Goal: Task Accomplishment & Management: Use online tool/utility

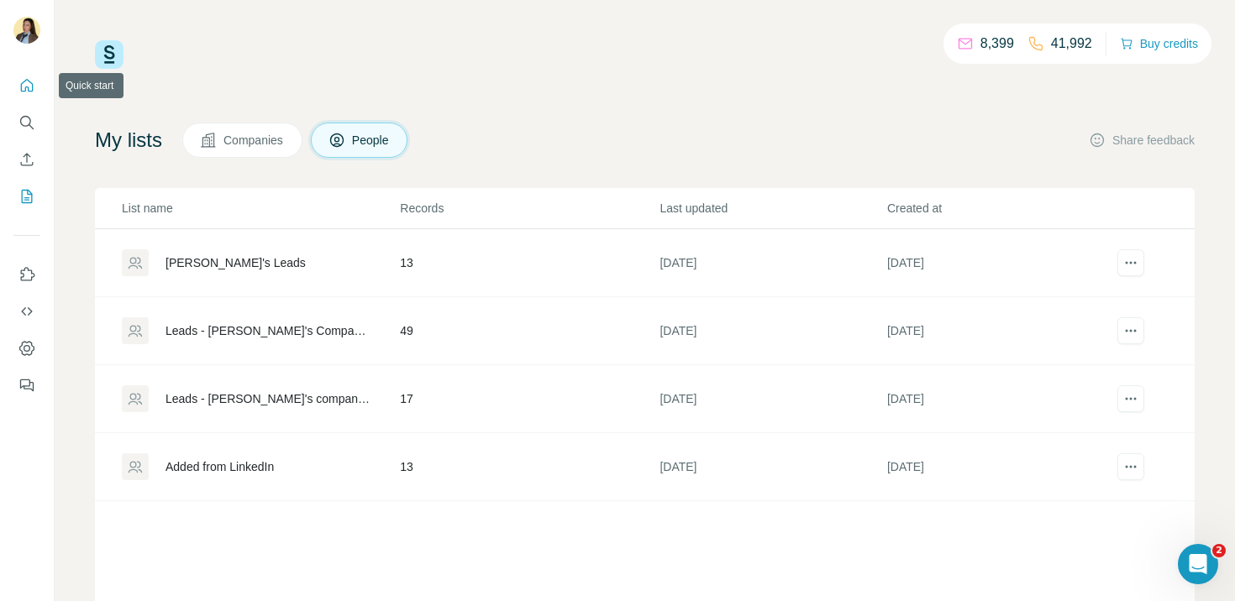
click at [32, 86] on icon "Quick start" at bounding box center [26, 85] width 17 height 17
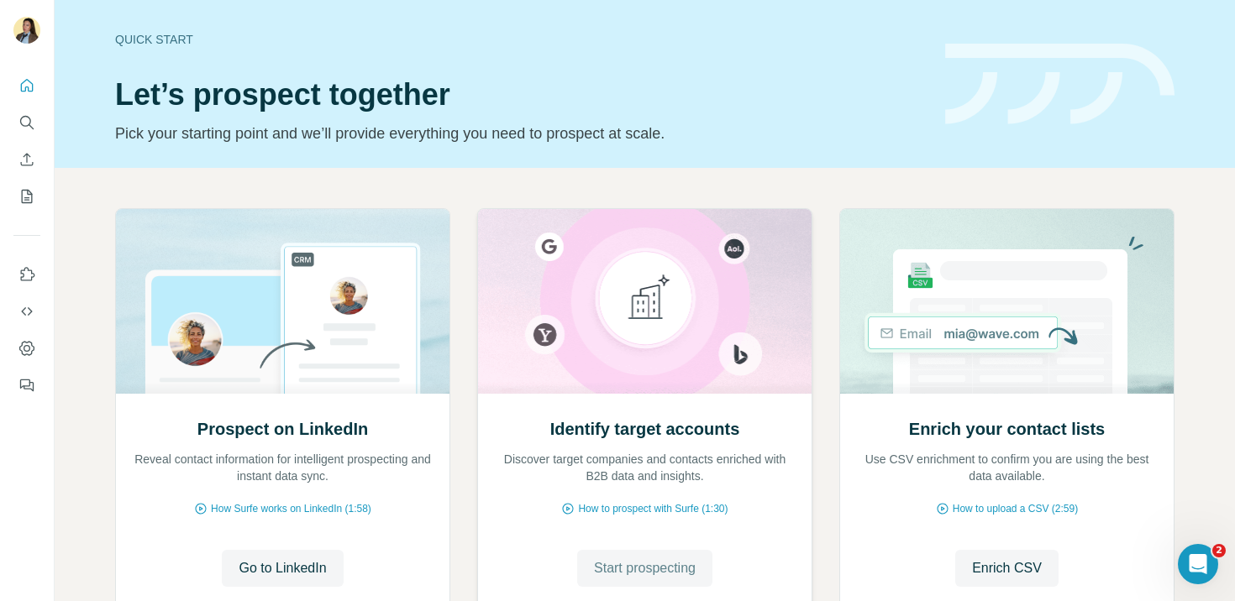
click at [664, 577] on span "Start prospecting" at bounding box center [645, 568] width 102 height 20
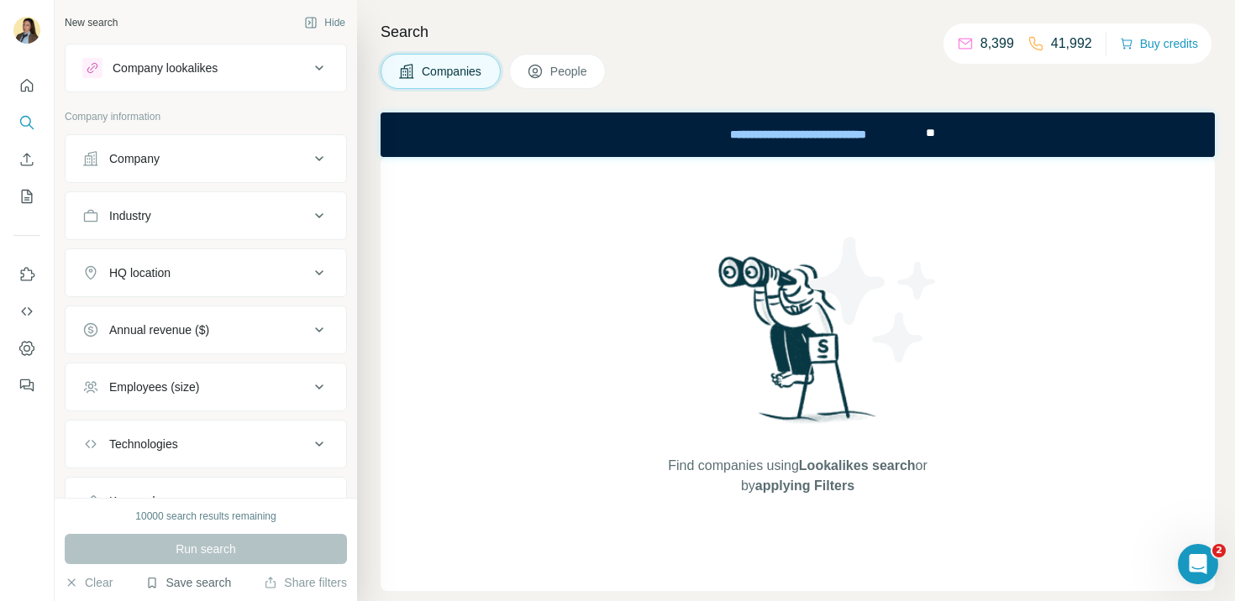
click at [182, 587] on button "Save search" at bounding box center [188, 582] width 86 height 17
click at [250, 558] on div "View my saved searches" at bounding box center [235, 554] width 177 height 34
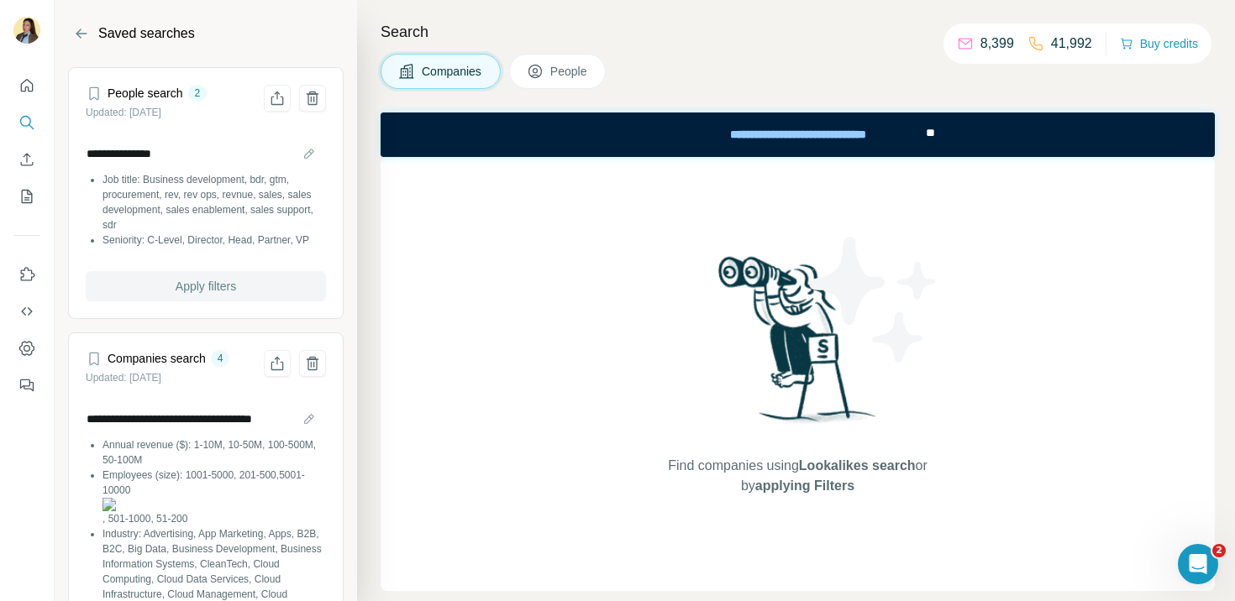
click at [214, 291] on span "Apply filters" at bounding box center [206, 286] width 60 height 17
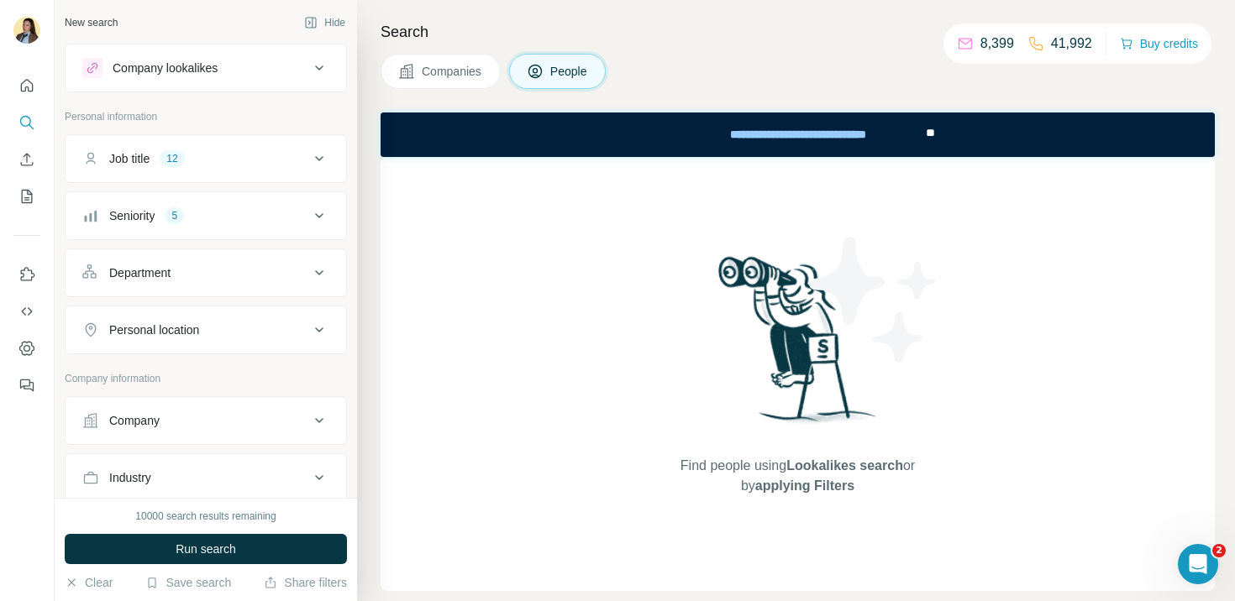
click at [268, 79] on button "Company lookalikes" at bounding box center [206, 68] width 281 height 40
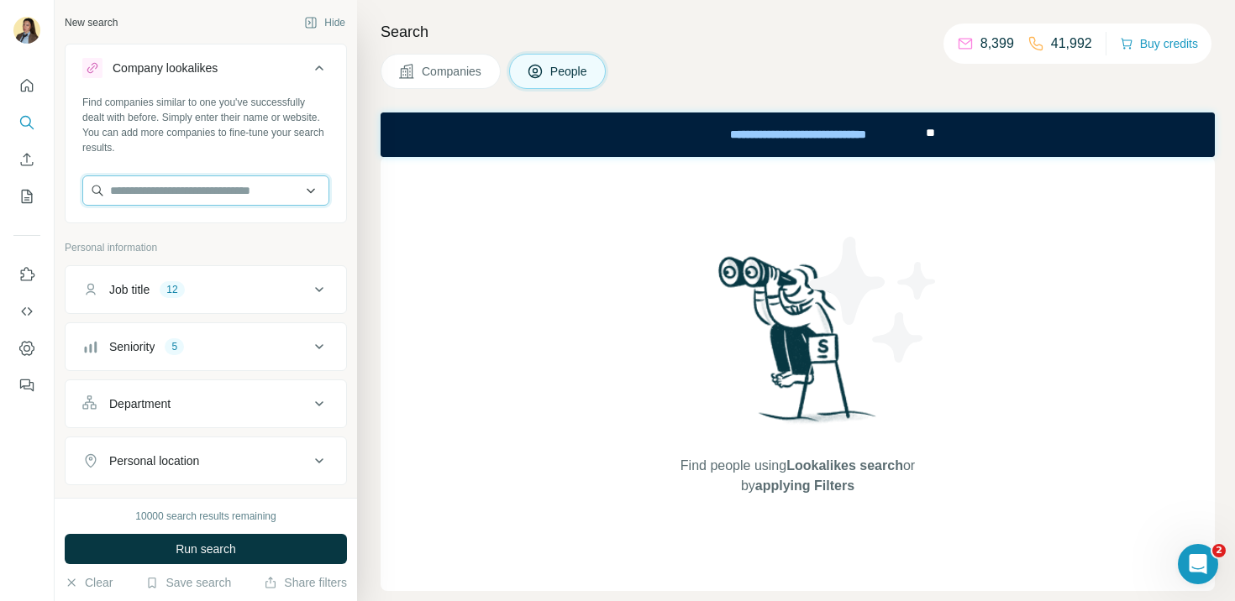
click at [160, 186] on input "text" at bounding box center [205, 191] width 247 height 30
paste input "******"
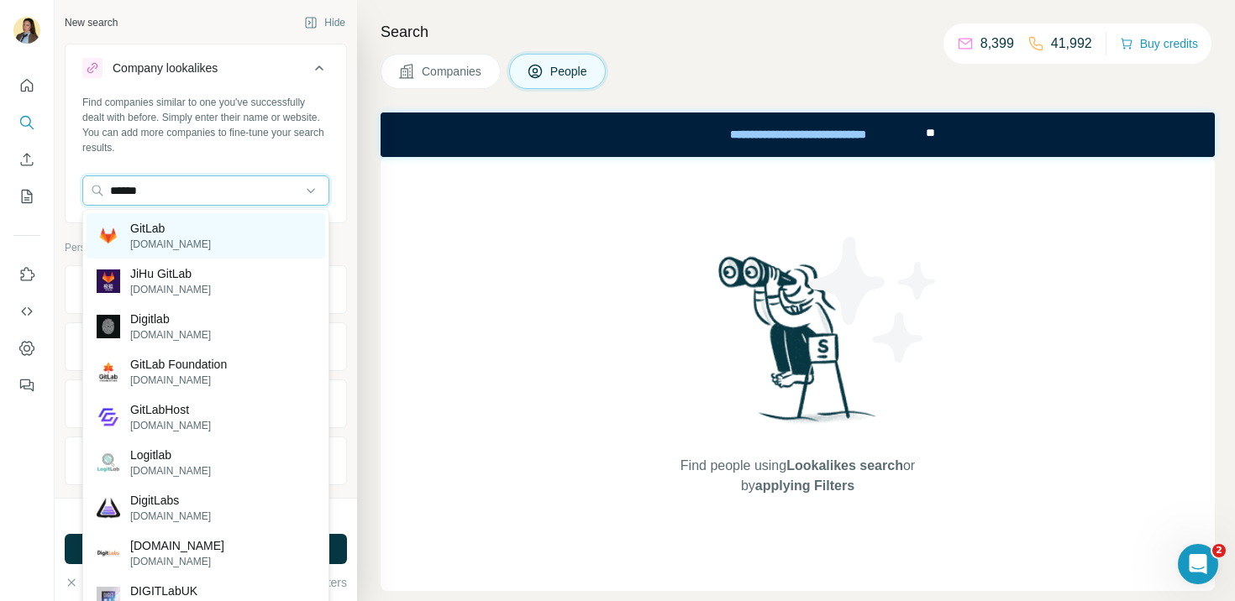
type input "******"
click at [155, 237] on p "[DOMAIN_NAME]" at bounding box center [170, 244] width 81 height 15
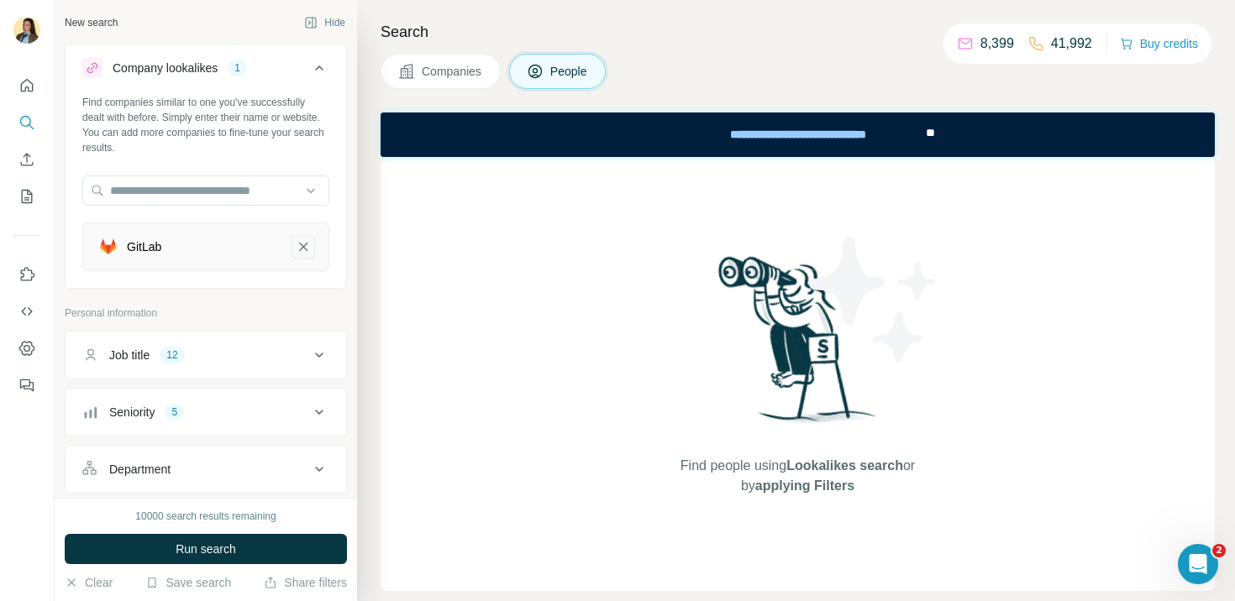
click at [302, 249] on icon "GitLab-remove-button" at bounding box center [303, 247] width 15 height 17
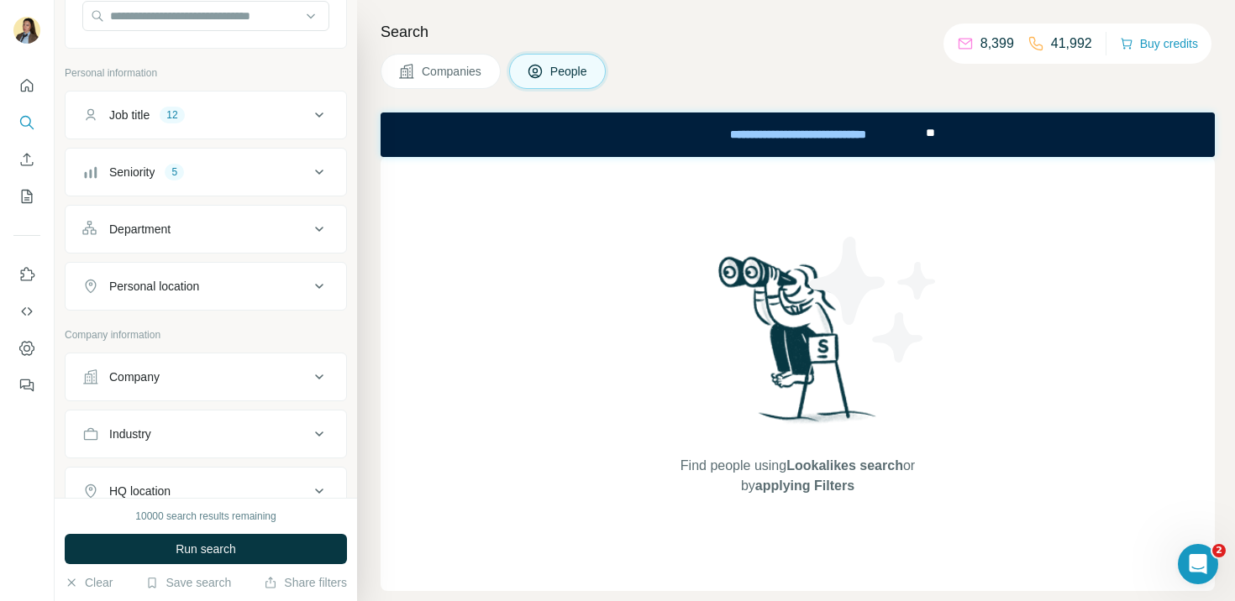
scroll to position [237, 0]
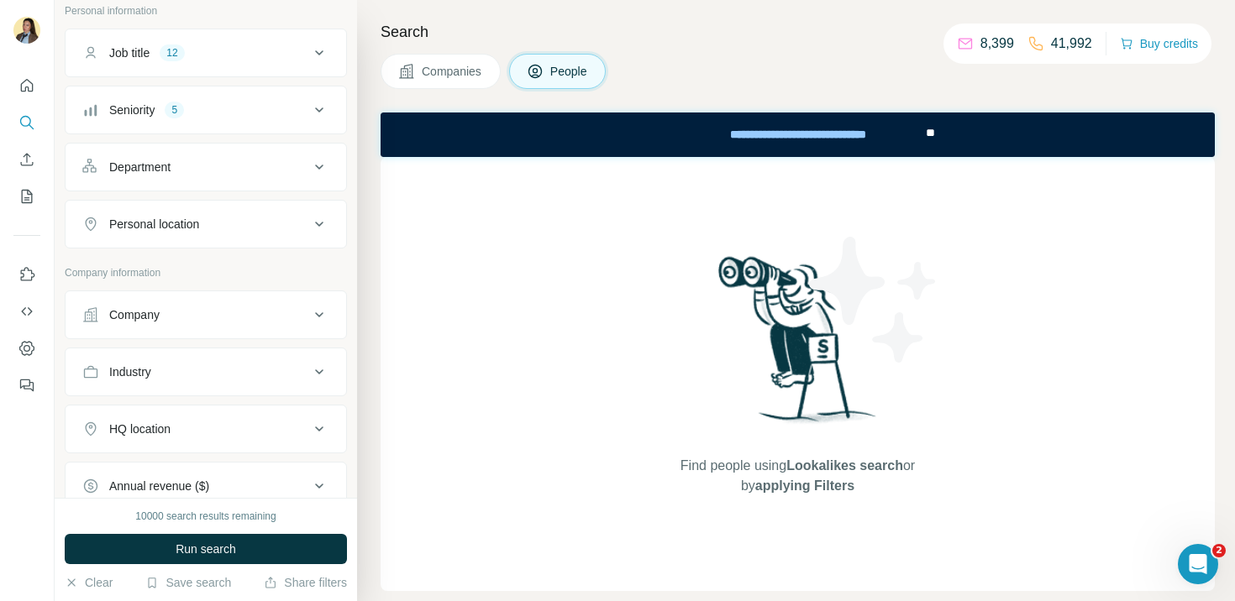
click at [226, 317] on div "Company" at bounding box center [195, 315] width 227 height 17
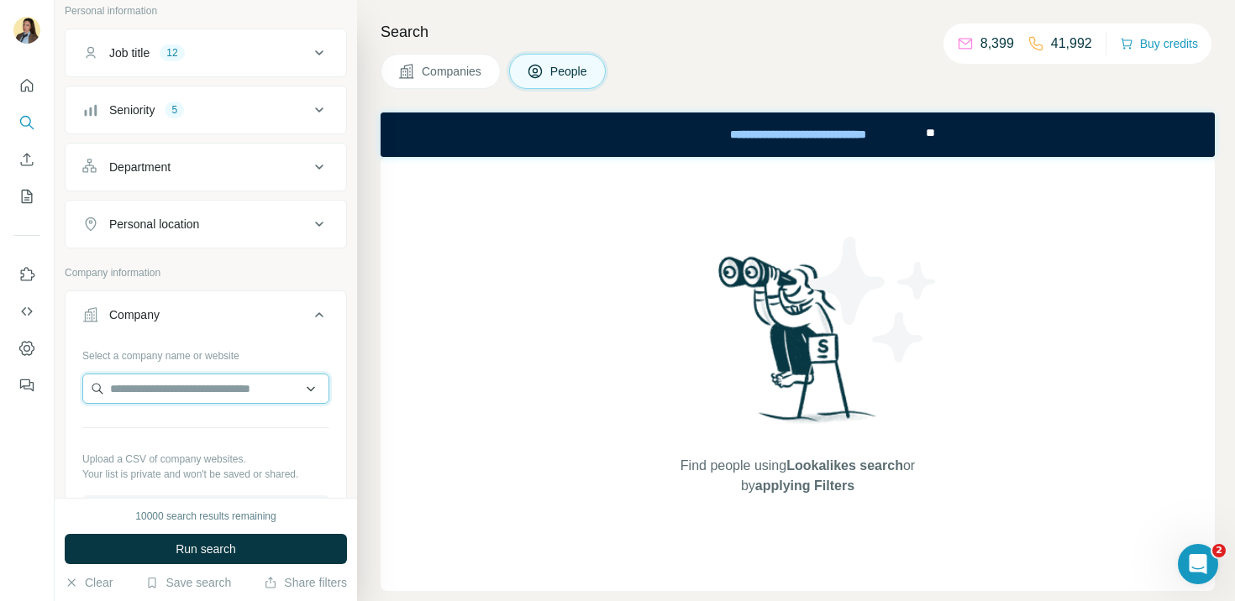
click at [169, 390] on input "text" at bounding box center [205, 389] width 247 height 30
paste input "******"
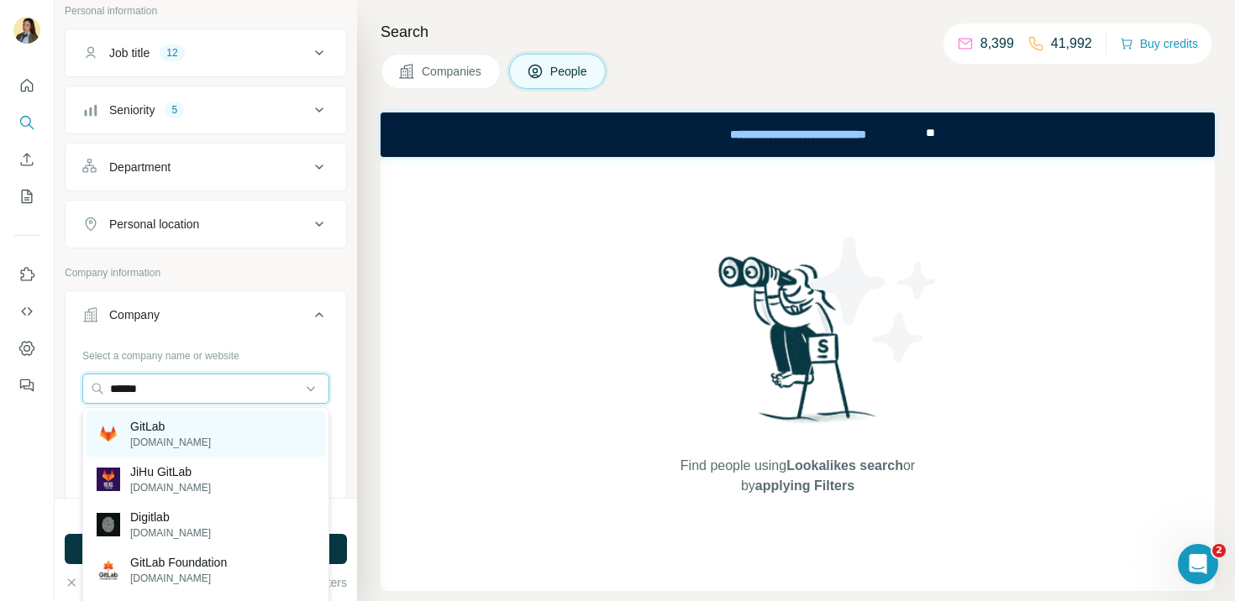
type input "******"
click at [201, 432] on div "GitLab [DOMAIN_NAME]" at bounding box center [206, 434] width 239 height 45
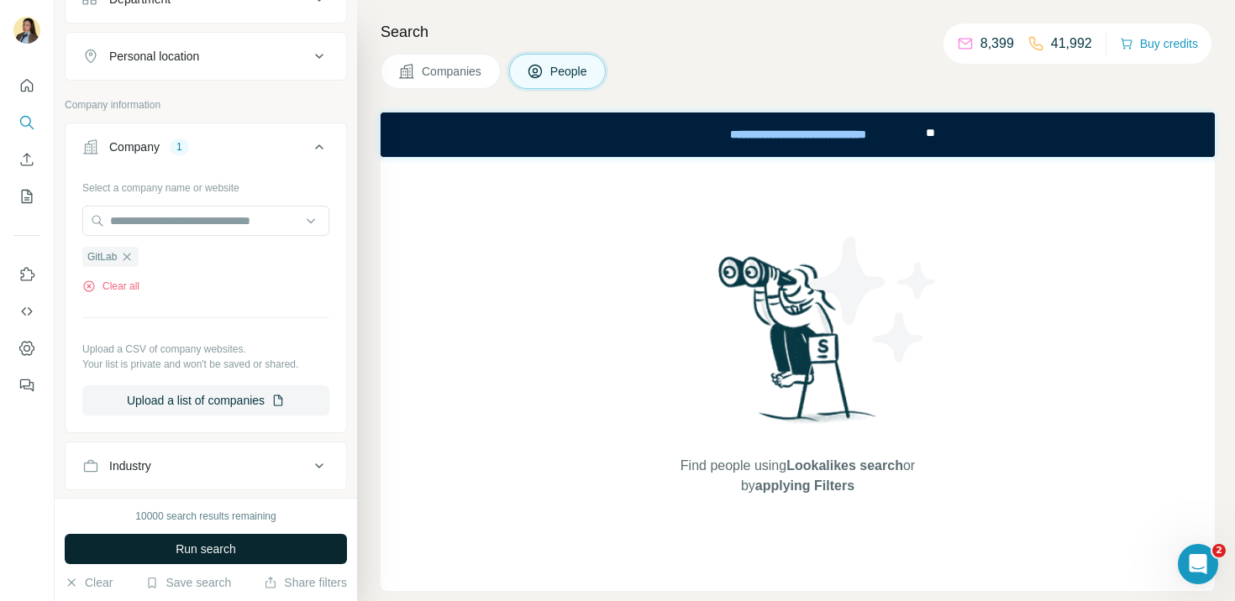
scroll to position [427, 0]
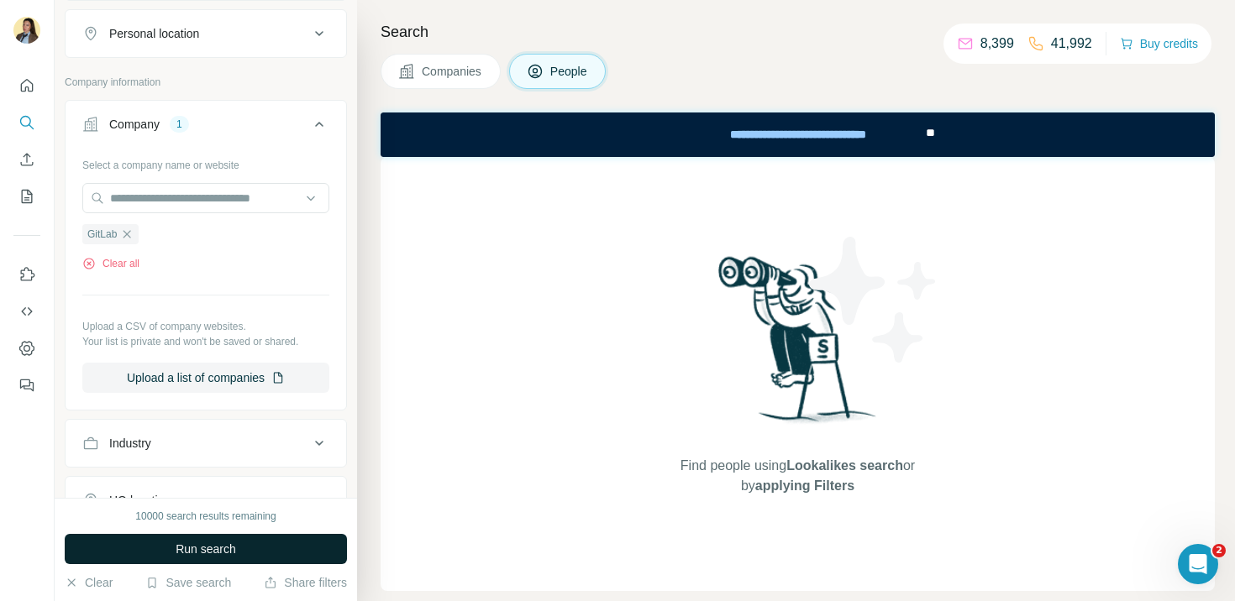
click at [221, 543] on span "Run search" at bounding box center [206, 549] width 60 height 17
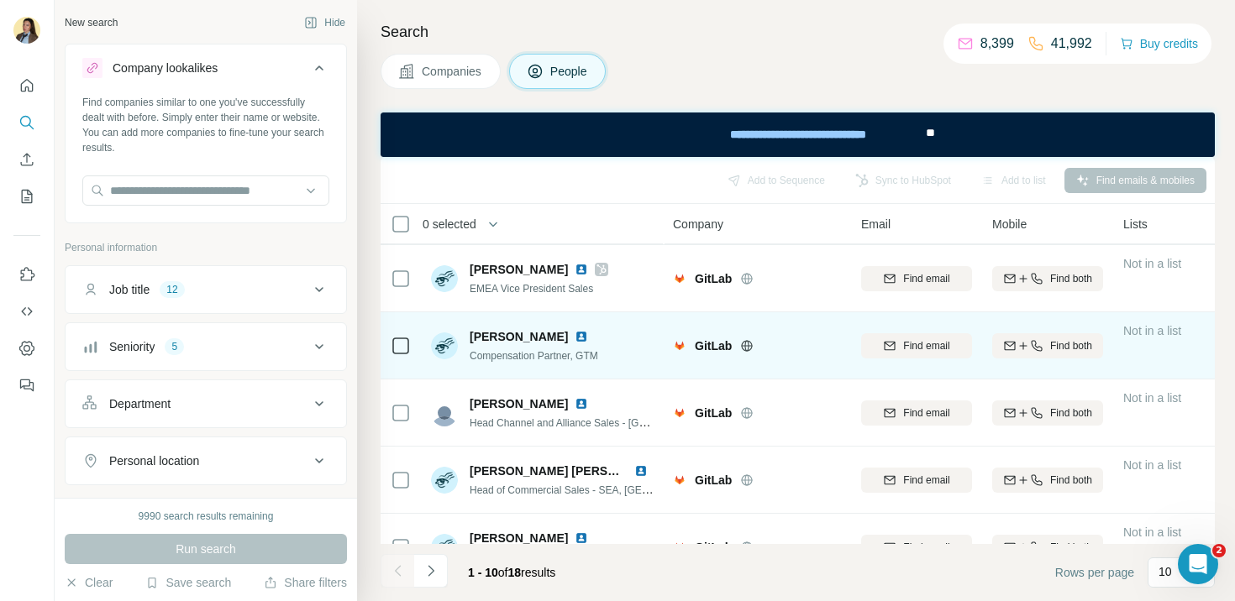
scroll to position [278, 0]
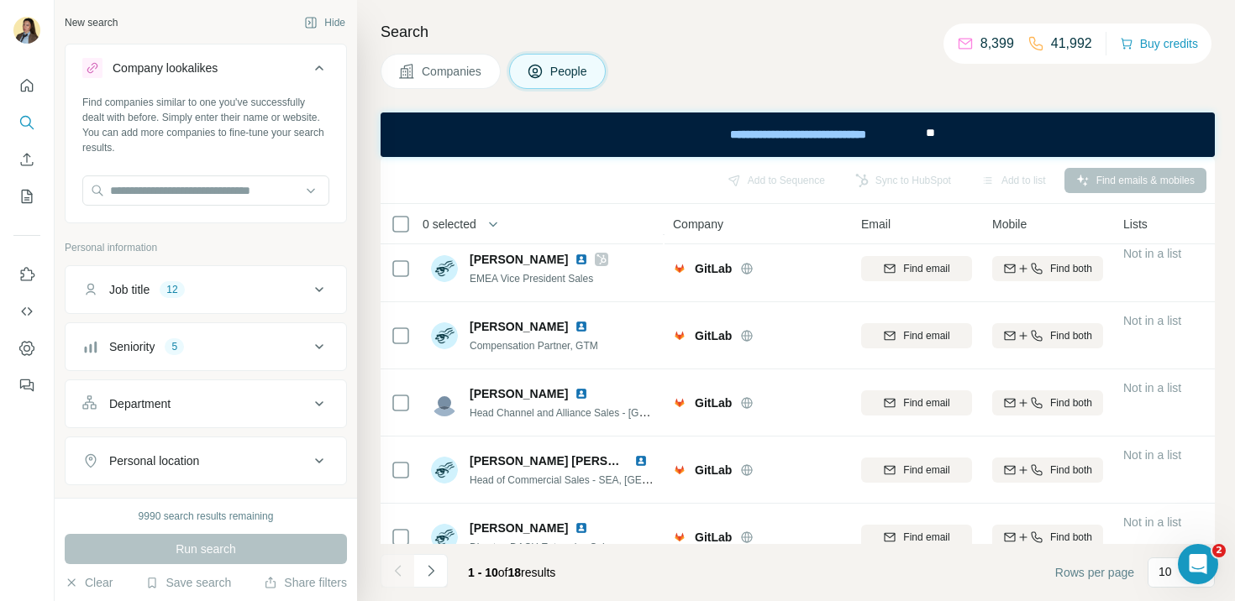
click at [314, 296] on icon at bounding box center [319, 290] width 20 height 20
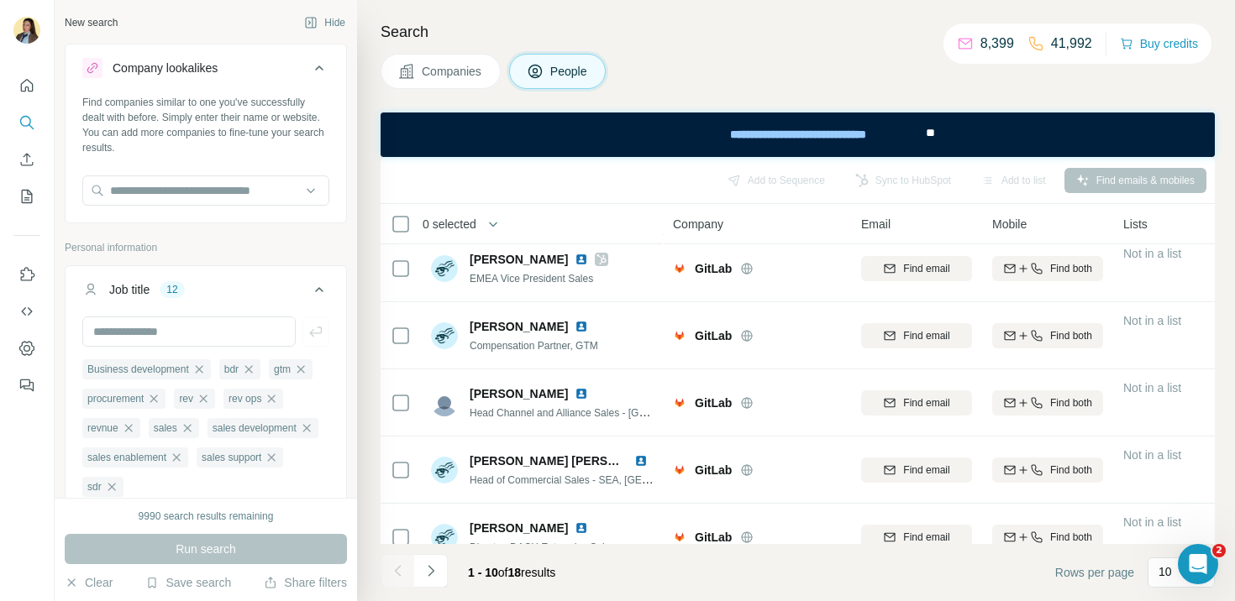
click at [314, 296] on icon at bounding box center [319, 290] width 20 height 20
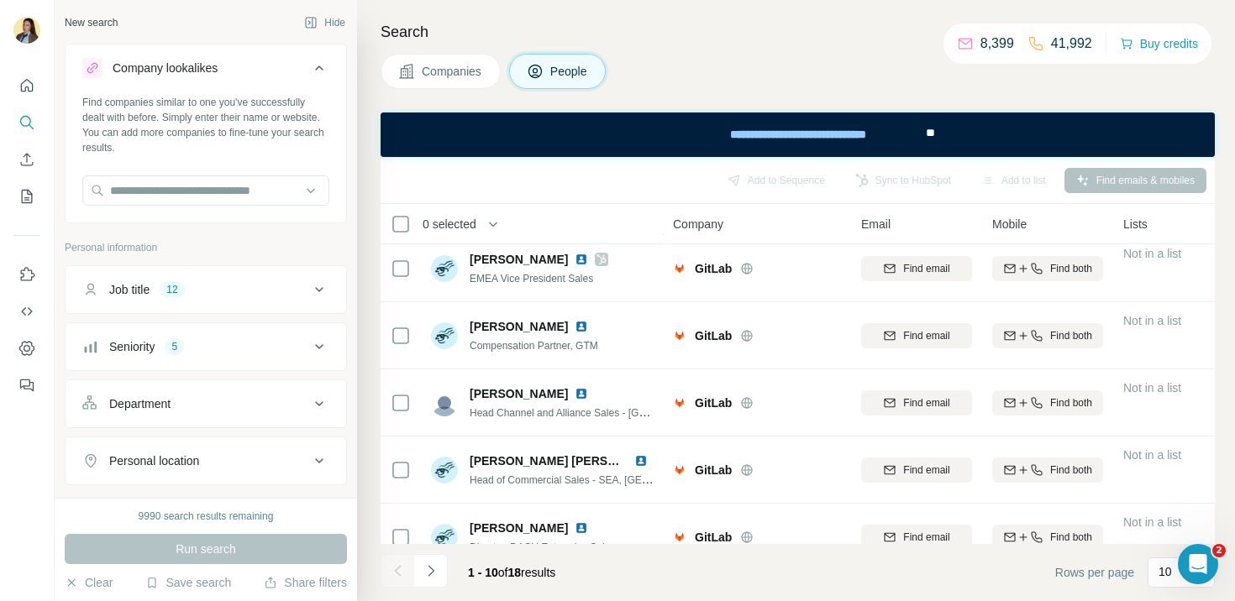
click at [327, 347] on icon at bounding box center [319, 347] width 20 height 20
click at [323, 347] on icon at bounding box center [319, 347] width 20 height 20
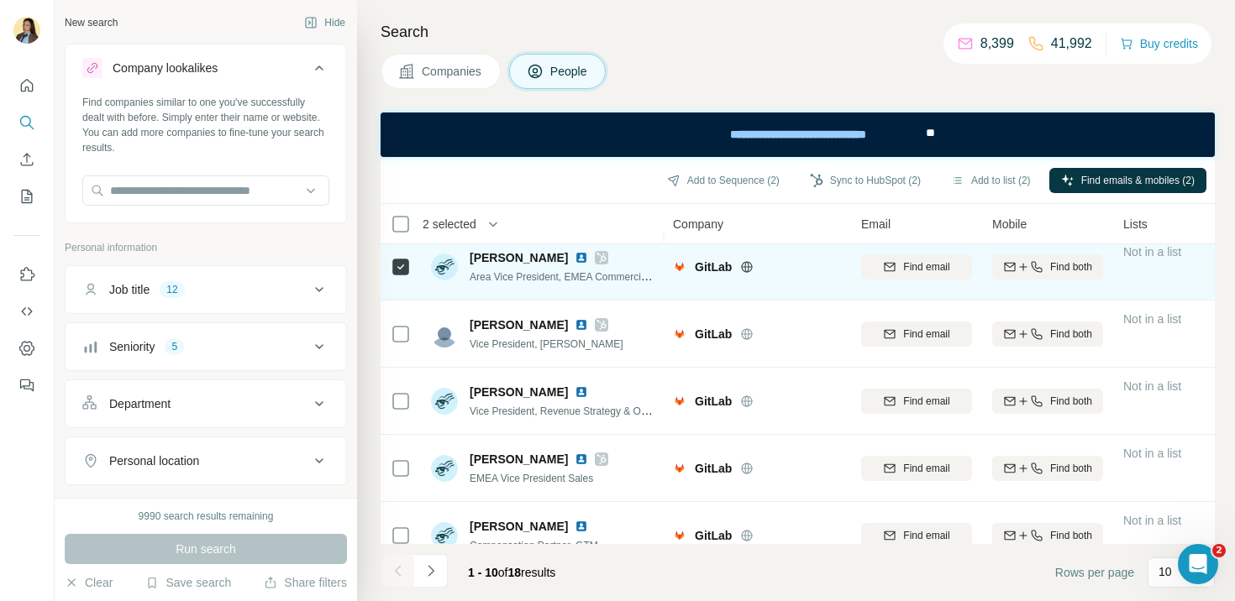
scroll to position [127, 0]
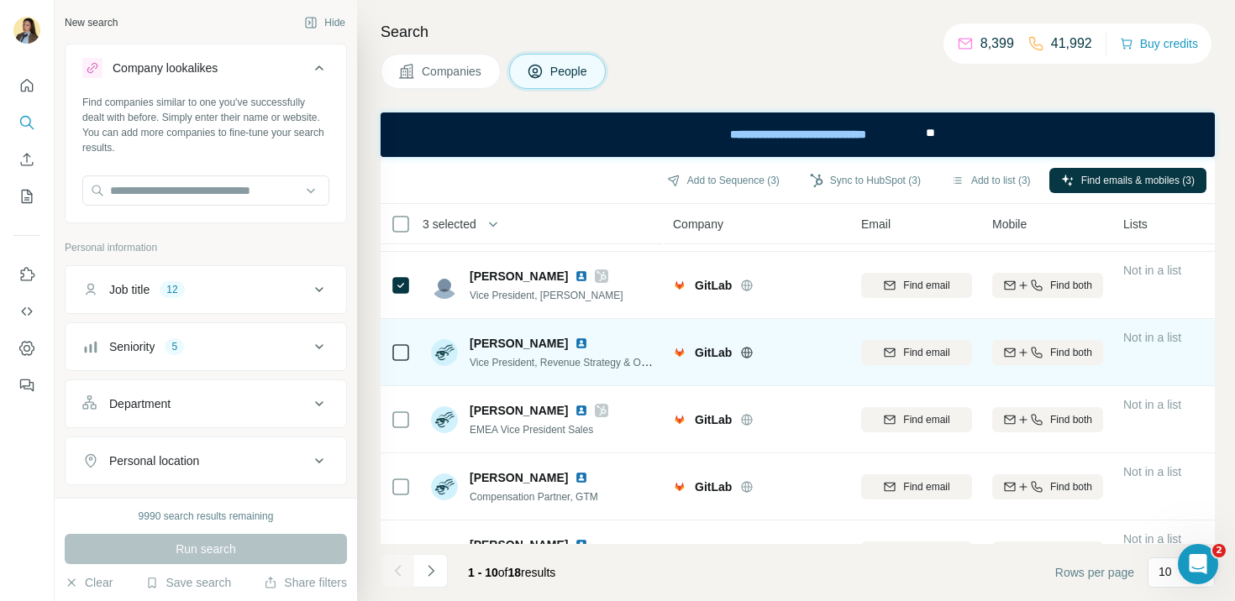
click at [400, 340] on div at bounding box center [401, 352] width 20 height 46
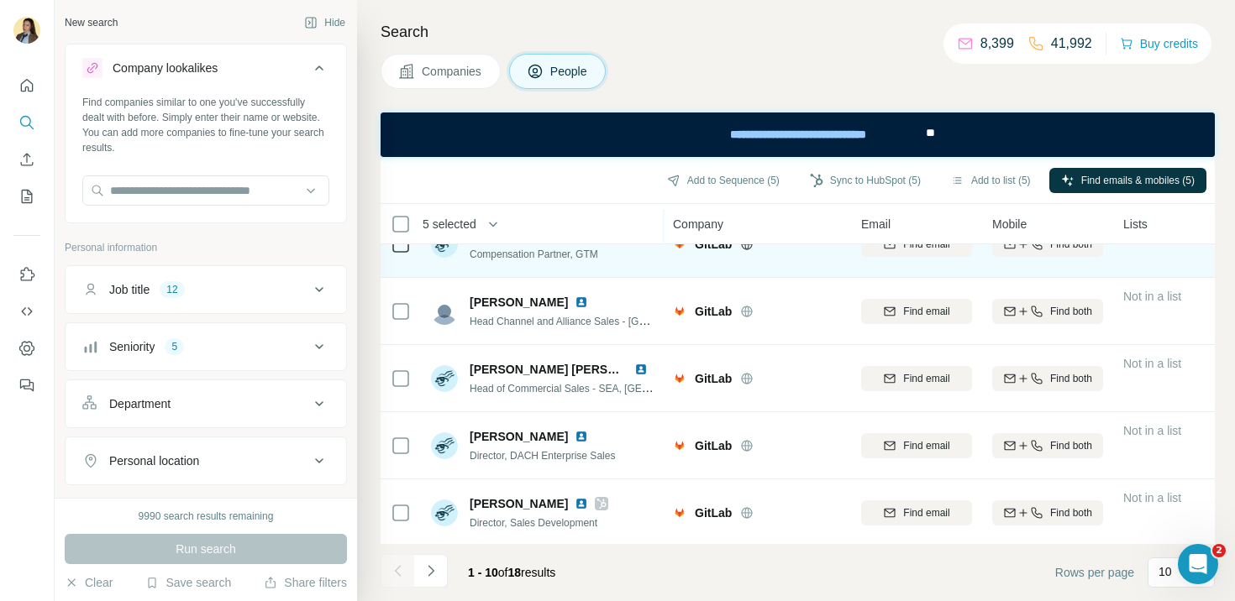
scroll to position [372, 0]
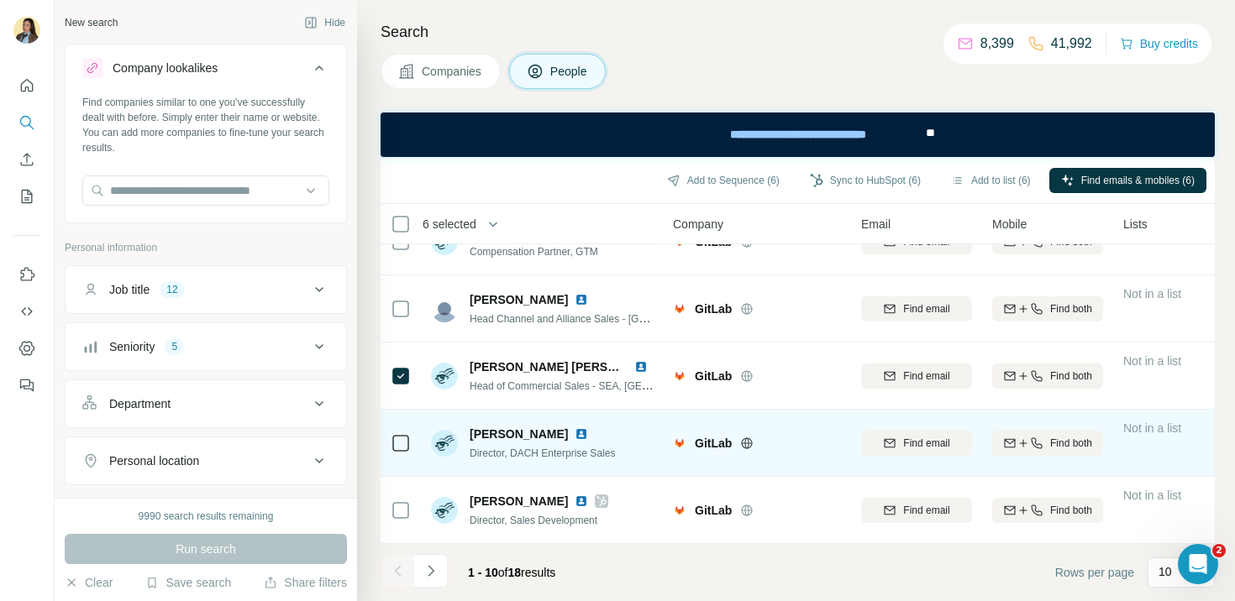
click at [411, 443] on td at bounding box center [400, 443] width 40 height 67
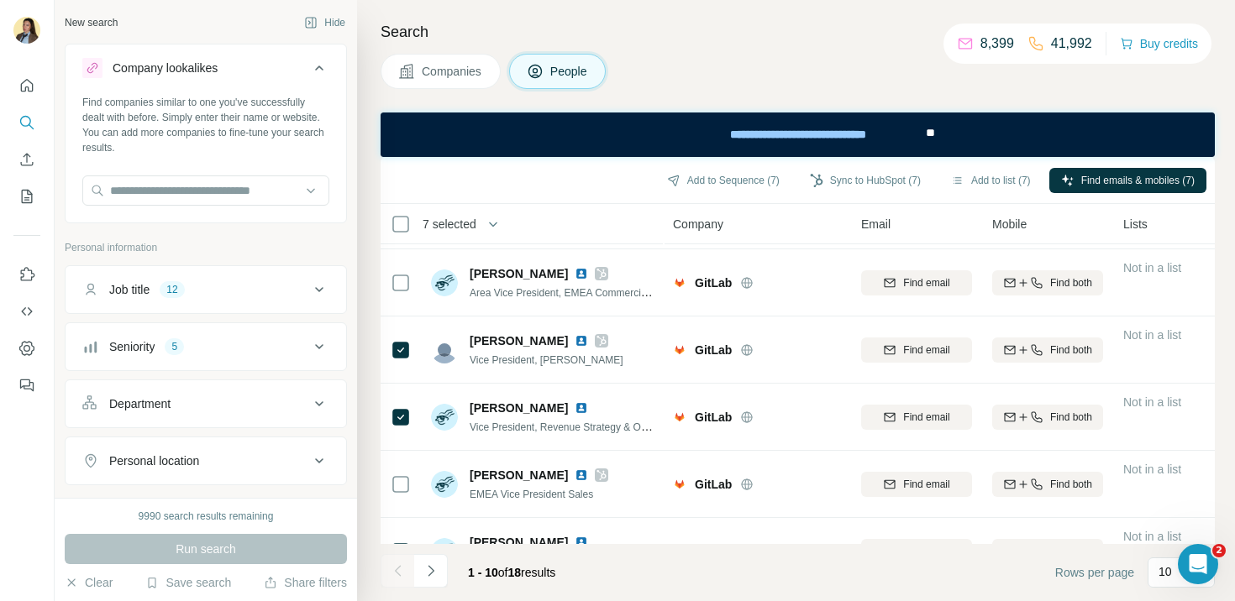
scroll to position [0, 0]
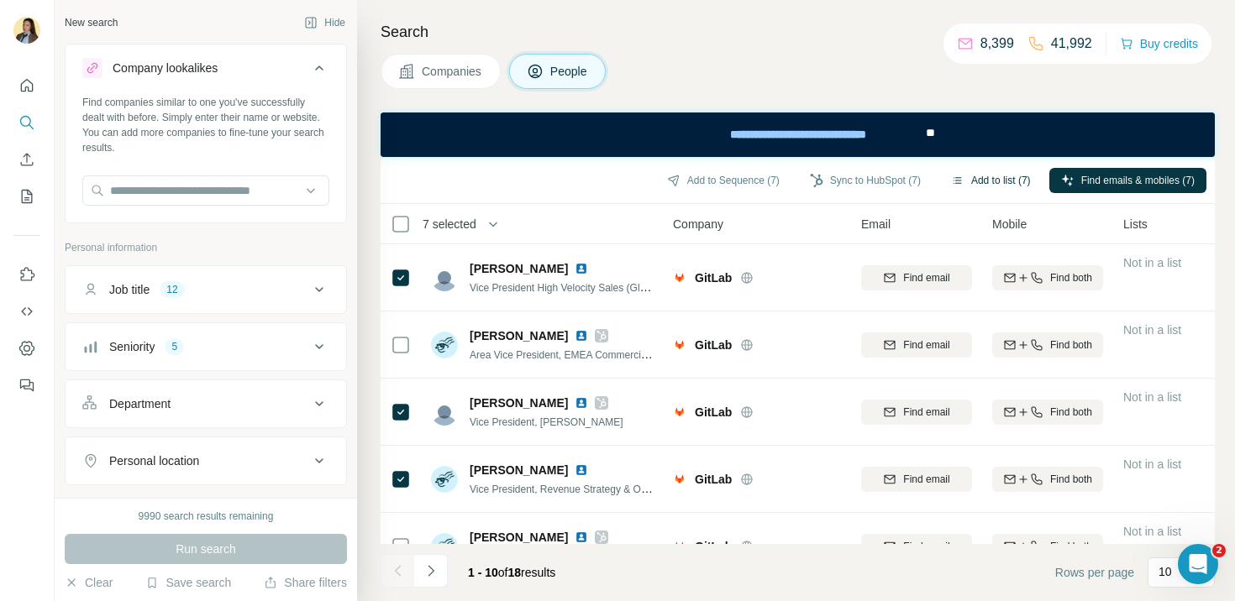
click at [979, 181] on button "Add to list (7)" at bounding box center [990, 180] width 103 height 25
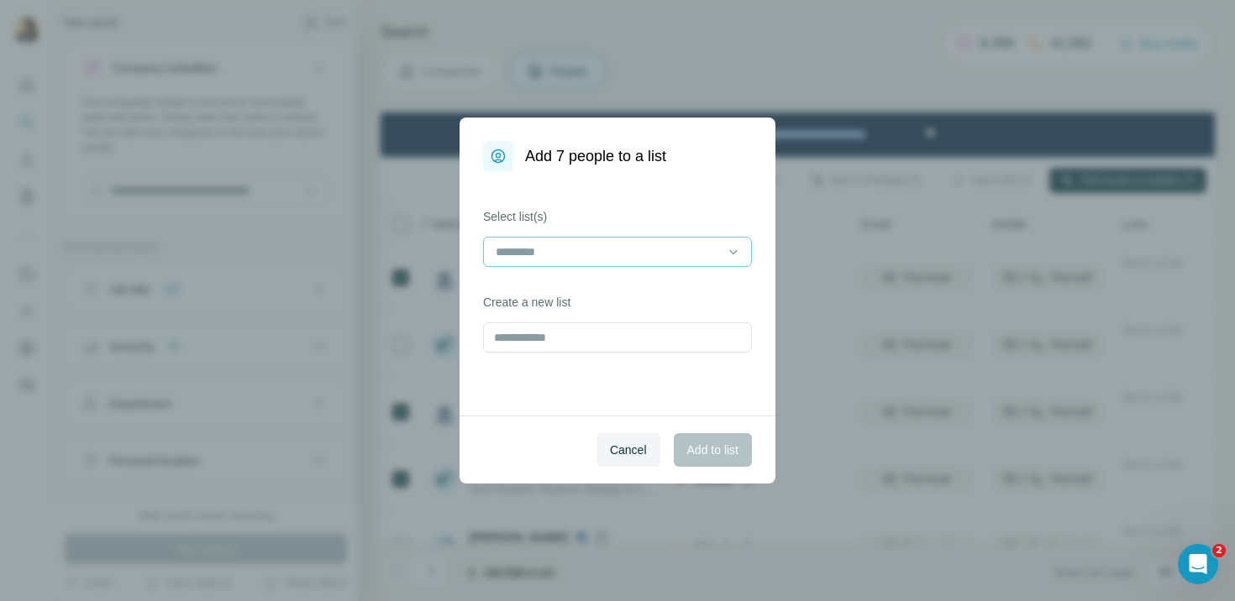
click at [651, 256] on input at bounding box center [607, 252] width 227 height 18
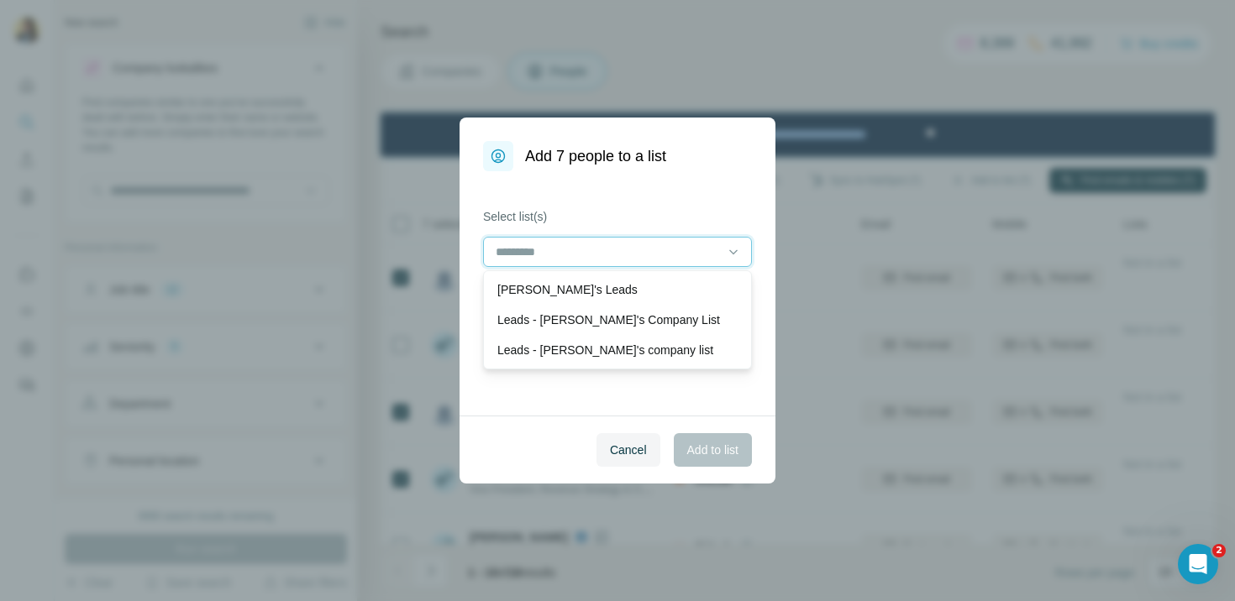
paste input "******"
type input "******"
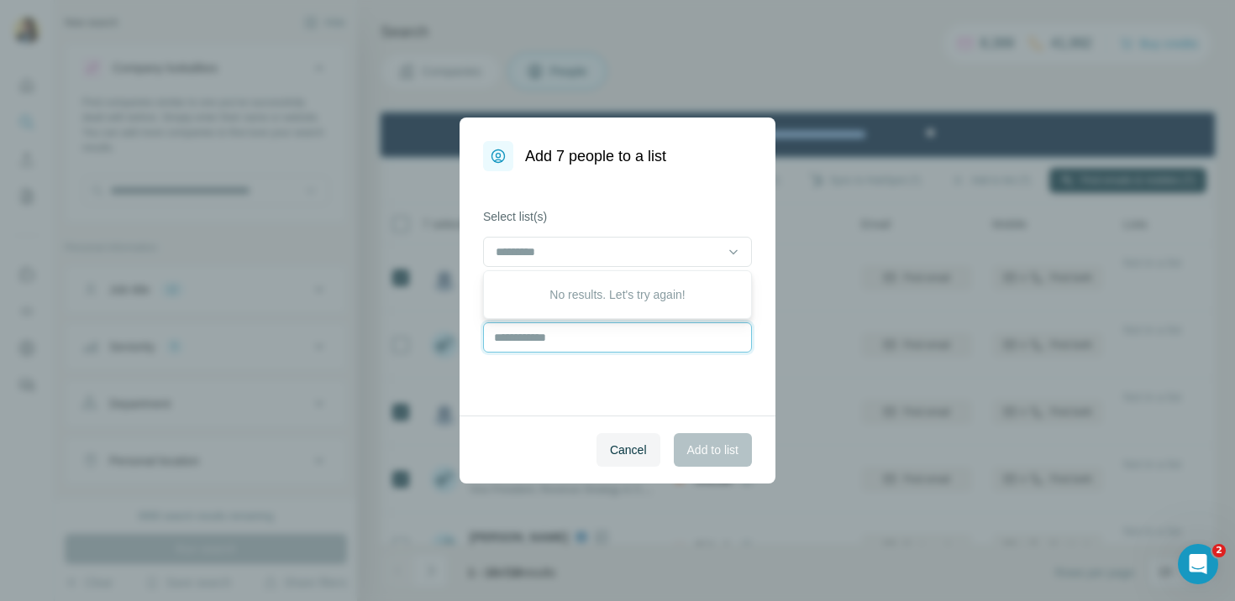
click at [588, 333] on input "text" at bounding box center [617, 337] width 269 height 30
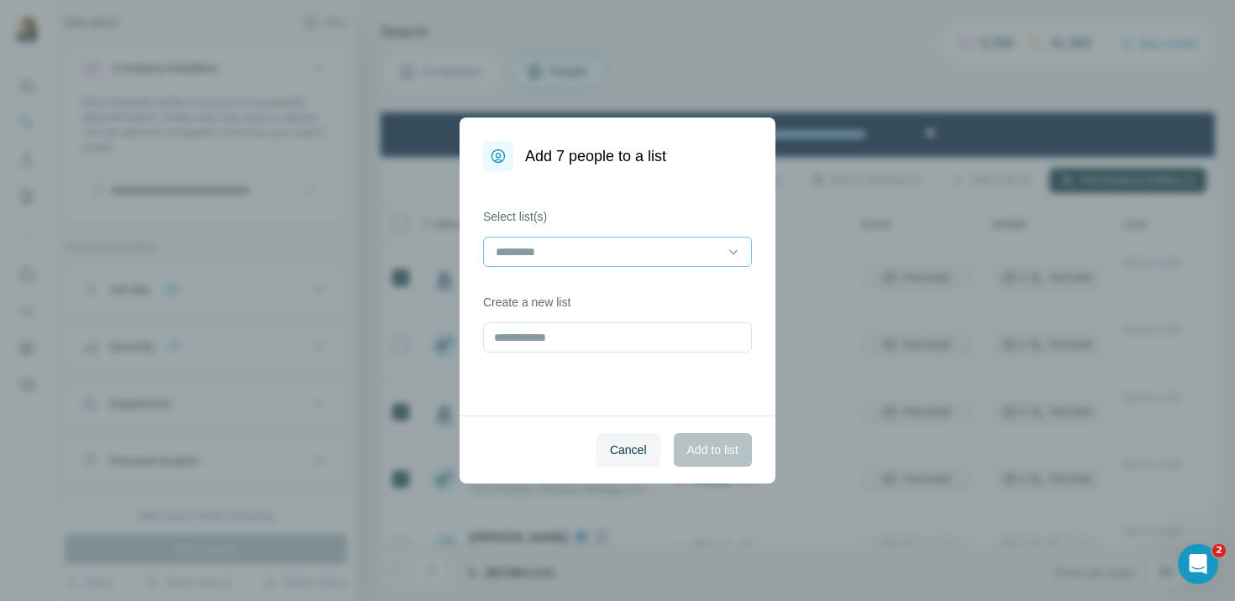
click at [570, 264] on div at bounding box center [607, 252] width 227 height 29
click at [579, 401] on div "Select list(s) Create a new list" at bounding box center [617, 293] width 316 height 244
click at [568, 348] on input "text" at bounding box center [617, 337] width 269 height 30
paste input "******"
type input "******"
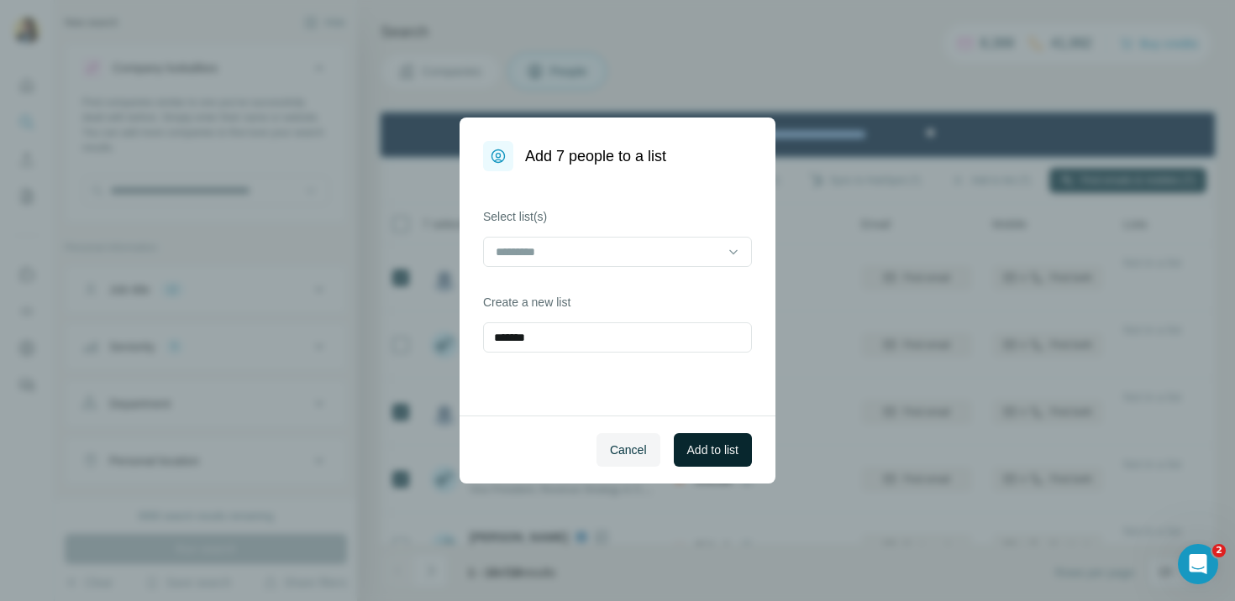
click at [726, 457] on span "Add to list" at bounding box center [712, 450] width 51 height 17
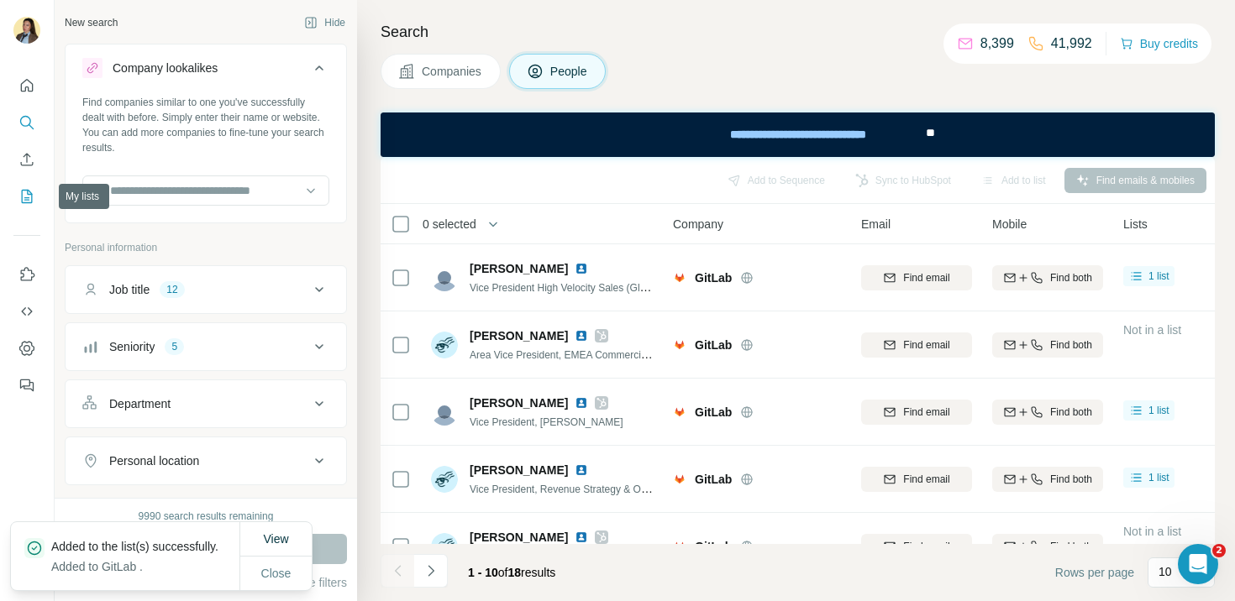
click at [33, 198] on icon "My lists" at bounding box center [26, 196] width 17 height 17
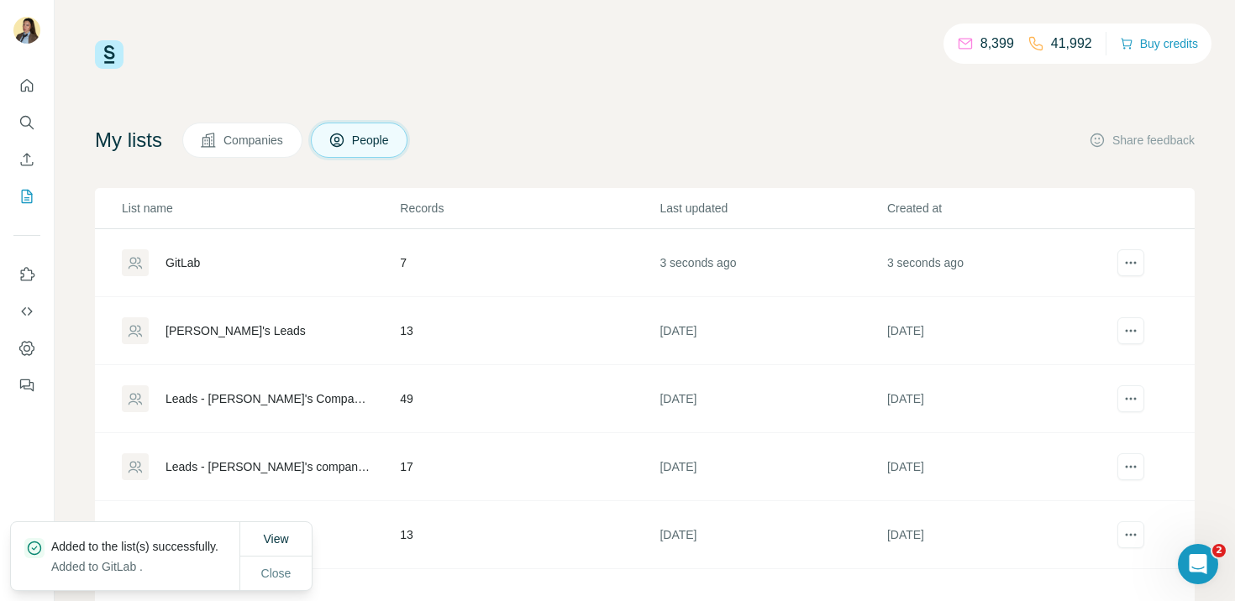
scroll to position [81, 0]
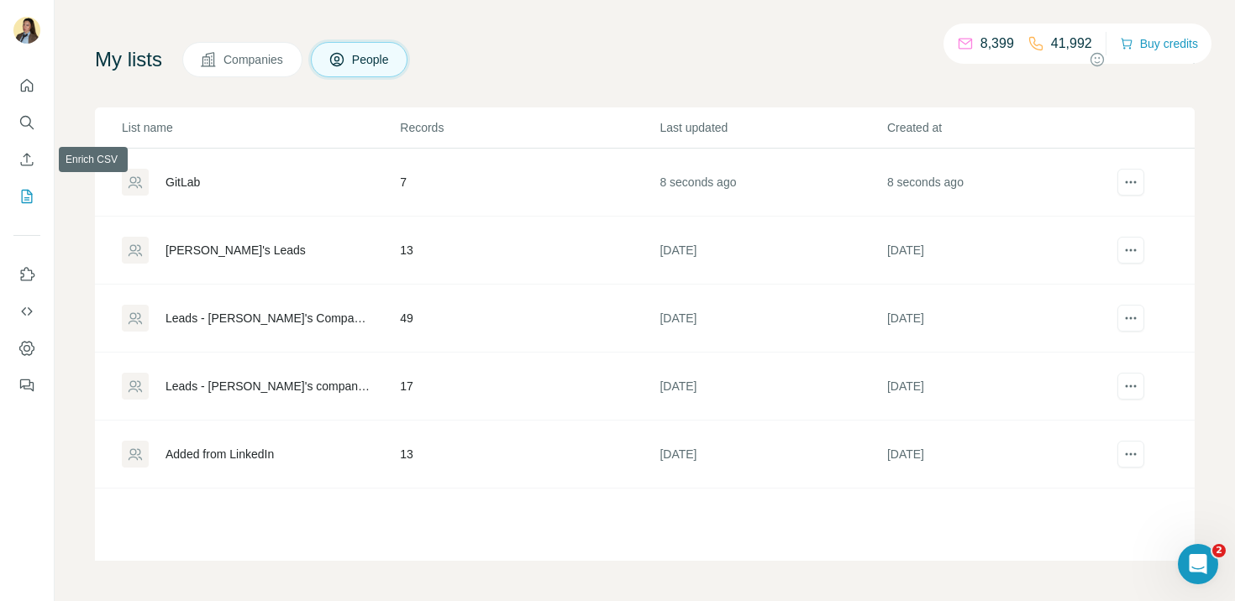
click at [28, 118] on icon "Search" at bounding box center [26, 122] width 17 height 17
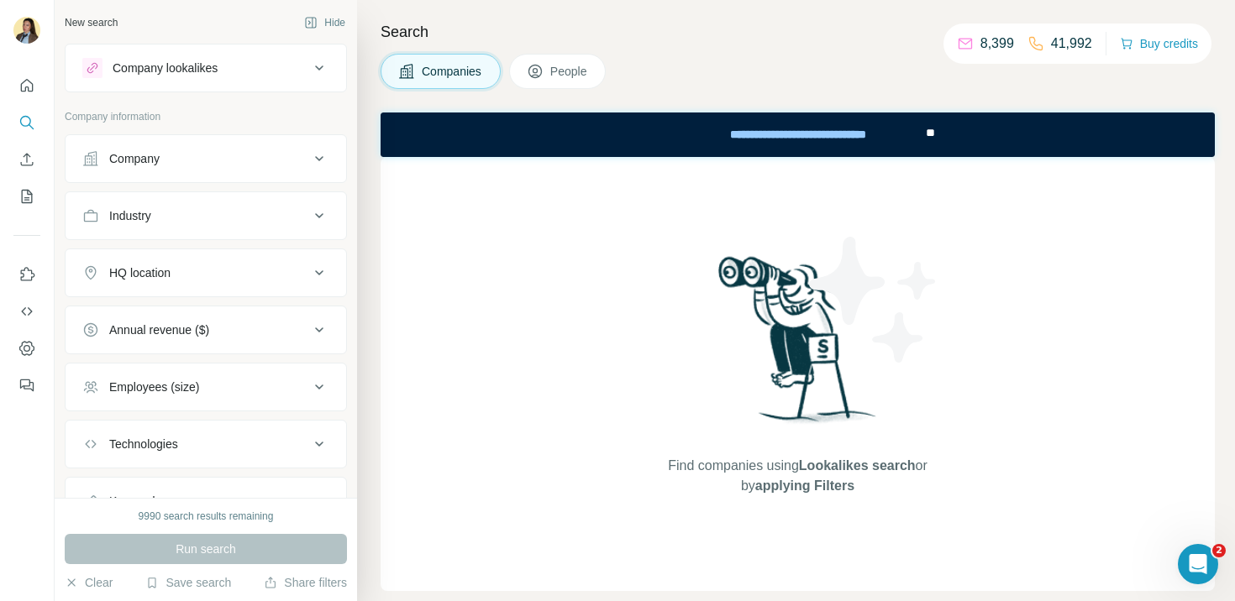
click at [202, 157] on div "Company" at bounding box center [195, 158] width 227 height 17
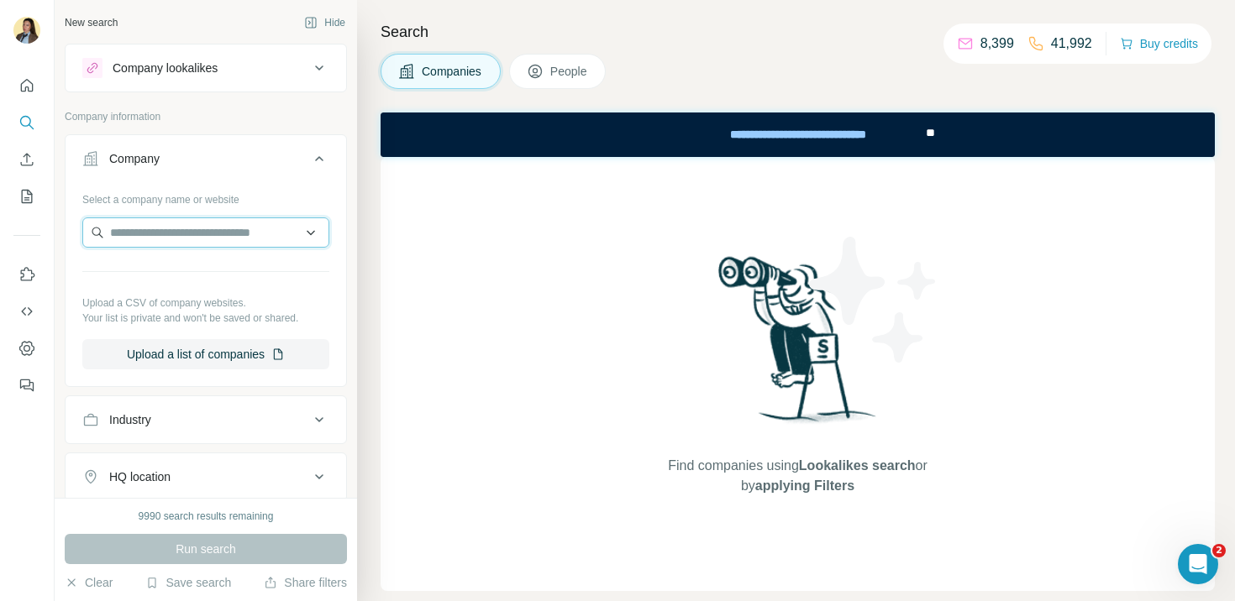
click at [176, 241] on input "text" at bounding box center [205, 233] width 247 height 30
paste input "********"
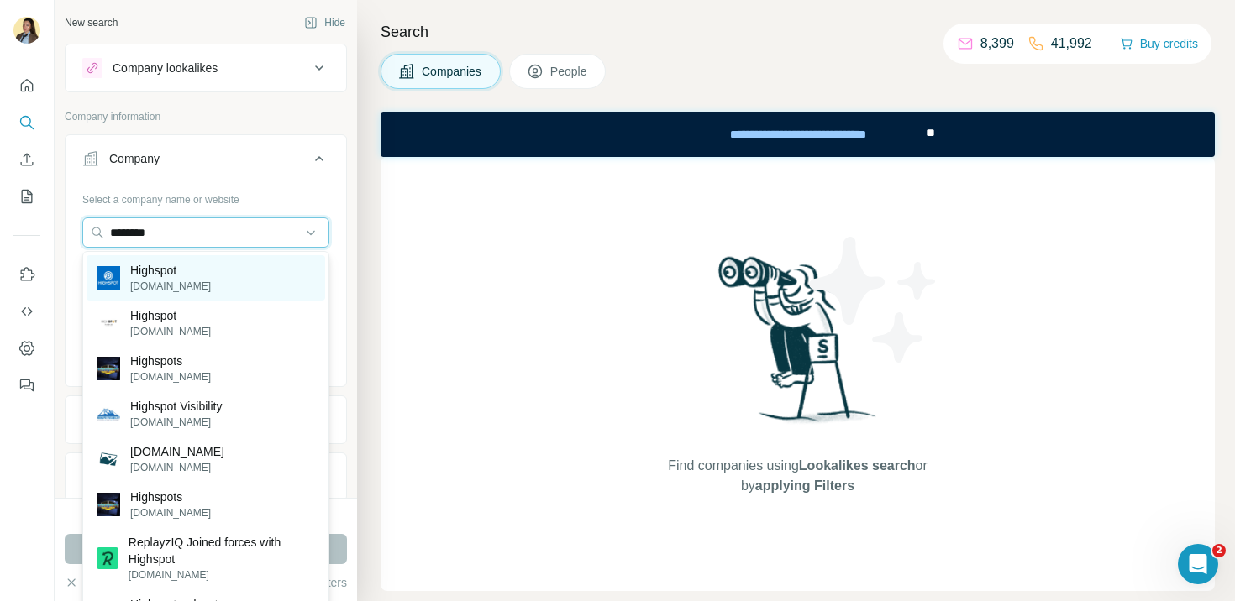
type input "********"
click at [187, 270] on p "Highspot" at bounding box center [170, 270] width 81 height 17
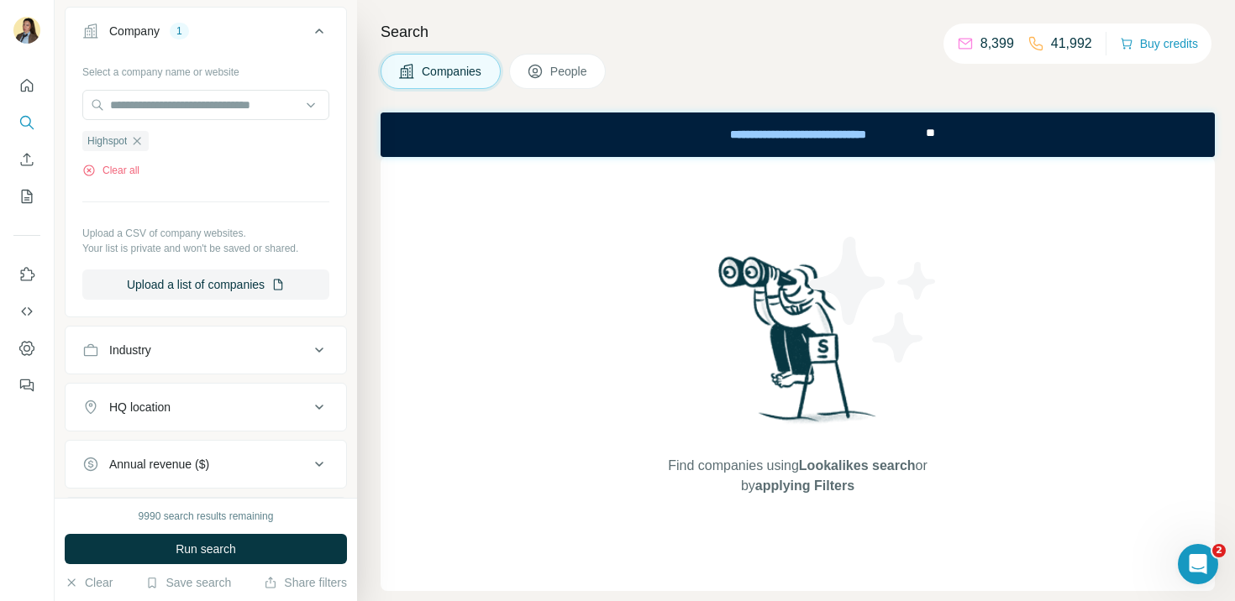
scroll to position [131, 0]
click at [167, 585] on button "Save search" at bounding box center [188, 582] width 86 height 17
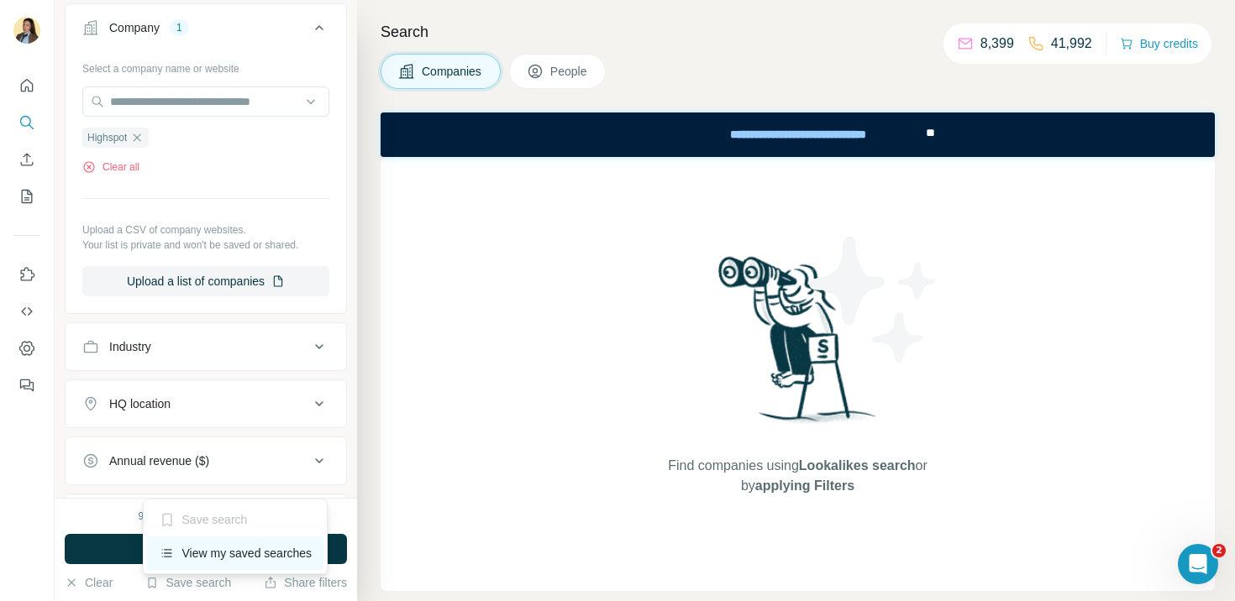
click at [225, 553] on div "View my saved searches" at bounding box center [235, 554] width 177 height 34
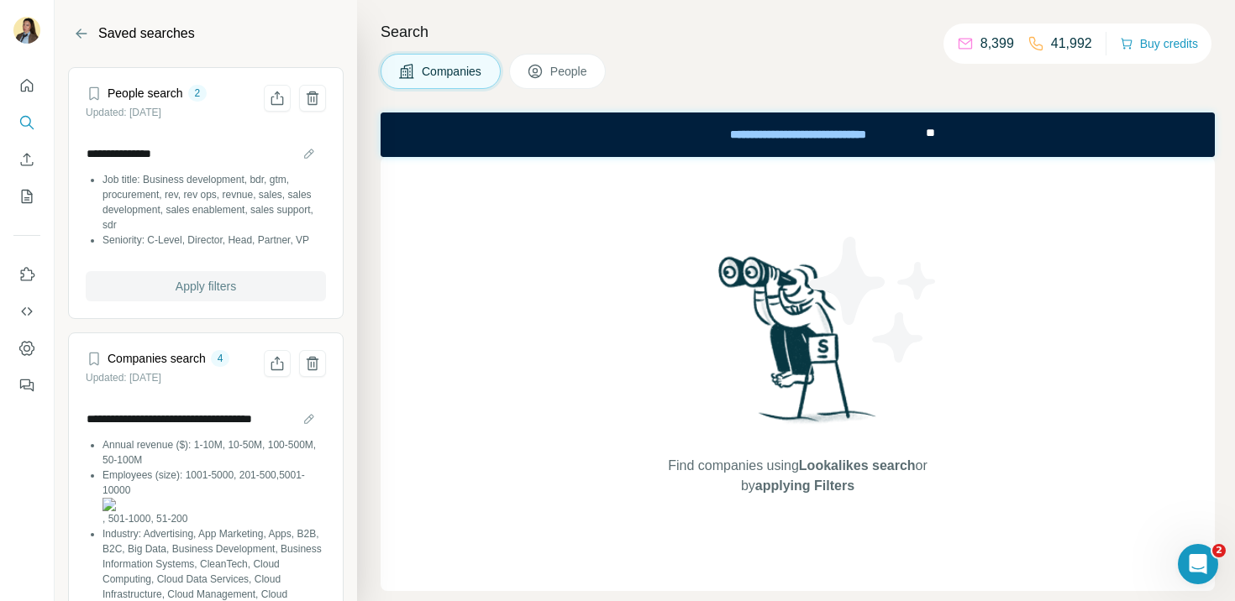
click at [191, 286] on span "Apply filters" at bounding box center [206, 286] width 60 height 17
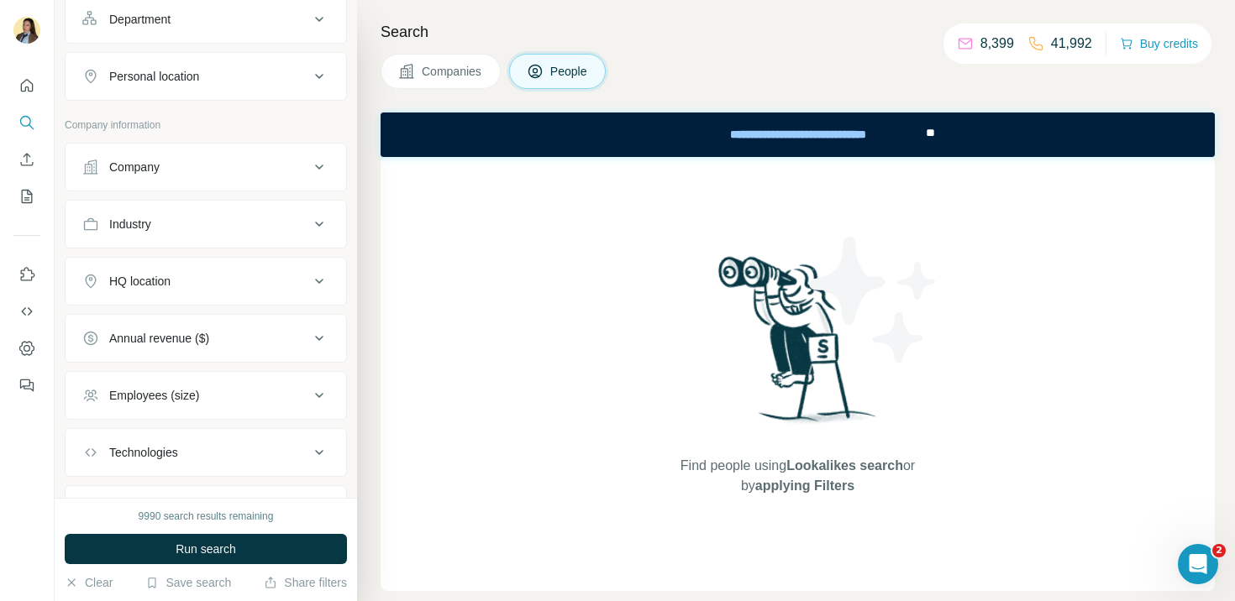
scroll to position [257, 0]
click at [220, 169] on div "Company" at bounding box center [195, 163] width 227 height 17
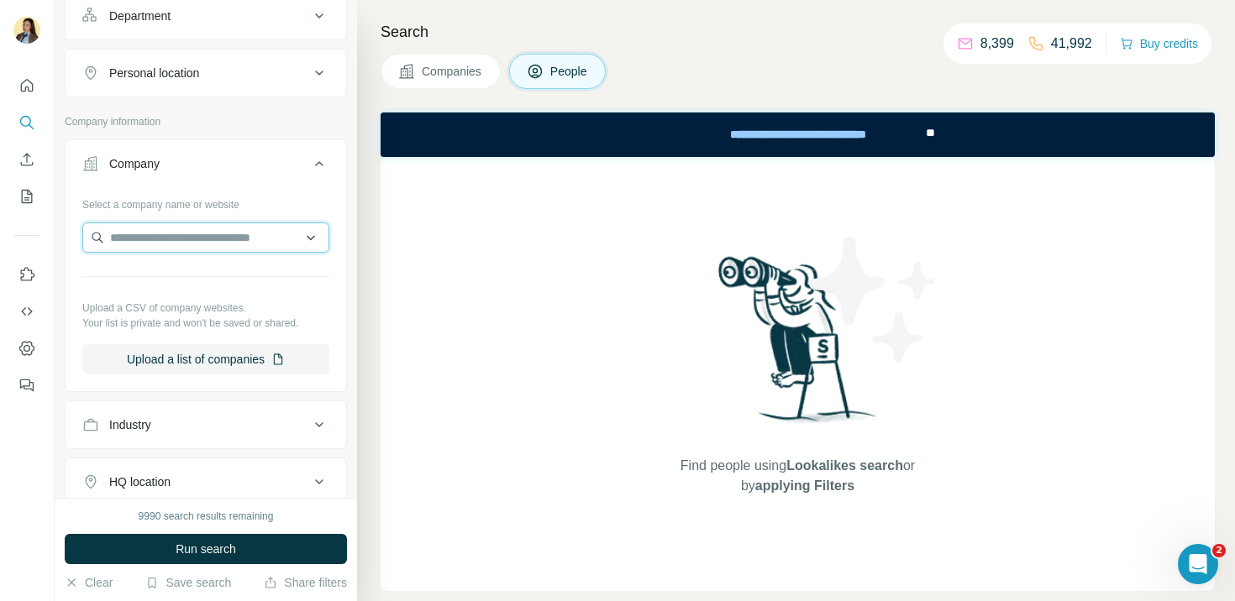
click at [180, 247] on input "text" at bounding box center [205, 238] width 247 height 30
paste input "********"
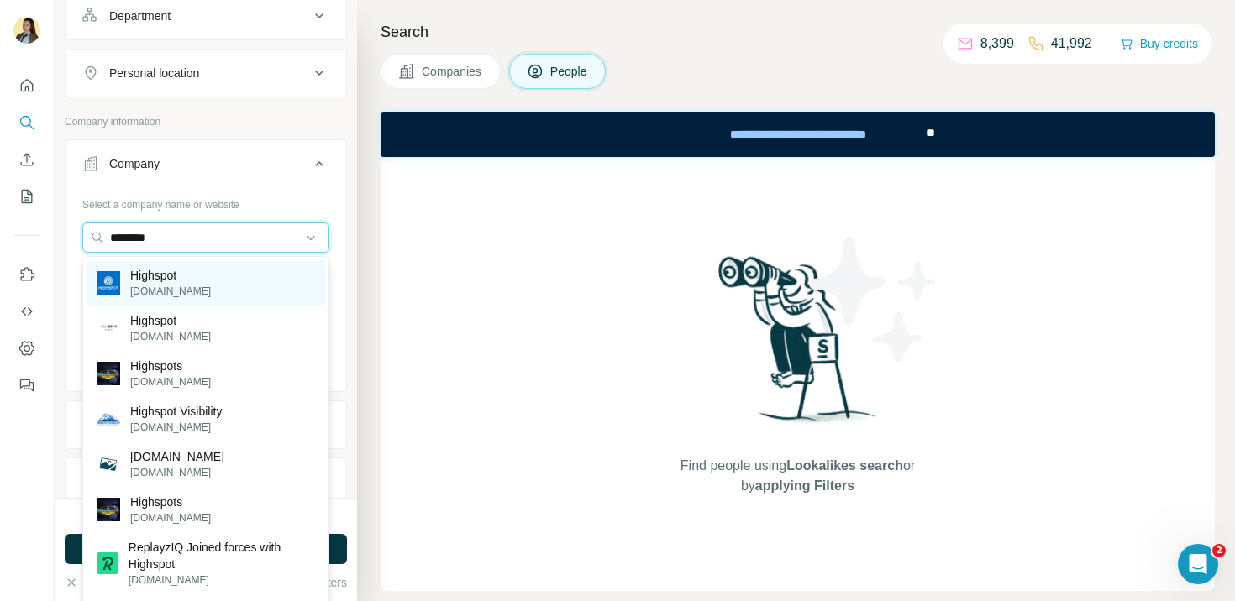
type input "********"
click at [230, 286] on div "Highspot [DOMAIN_NAME]" at bounding box center [206, 282] width 239 height 45
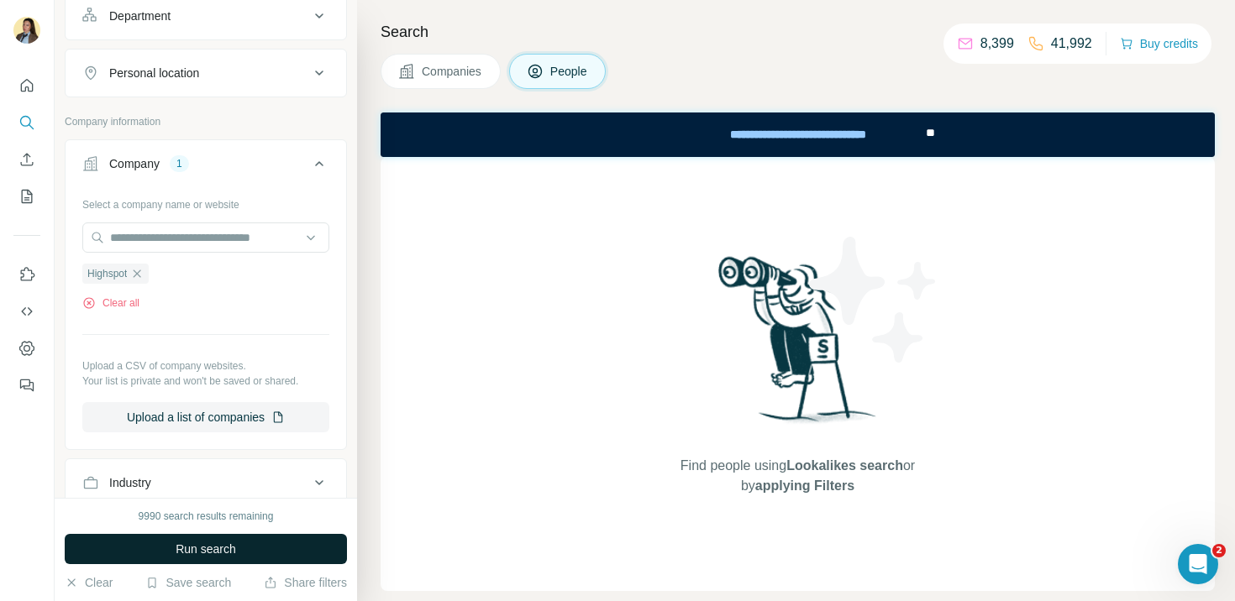
click at [199, 549] on span "Run search" at bounding box center [206, 549] width 60 height 17
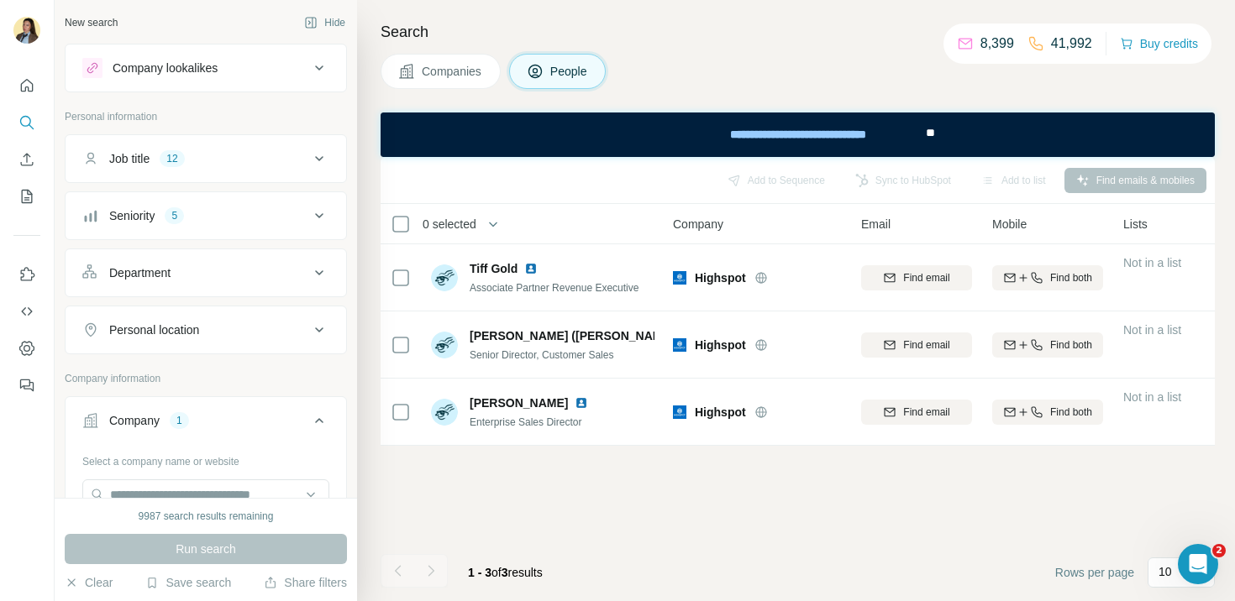
click at [240, 171] on button "Job title 12" at bounding box center [206, 159] width 281 height 40
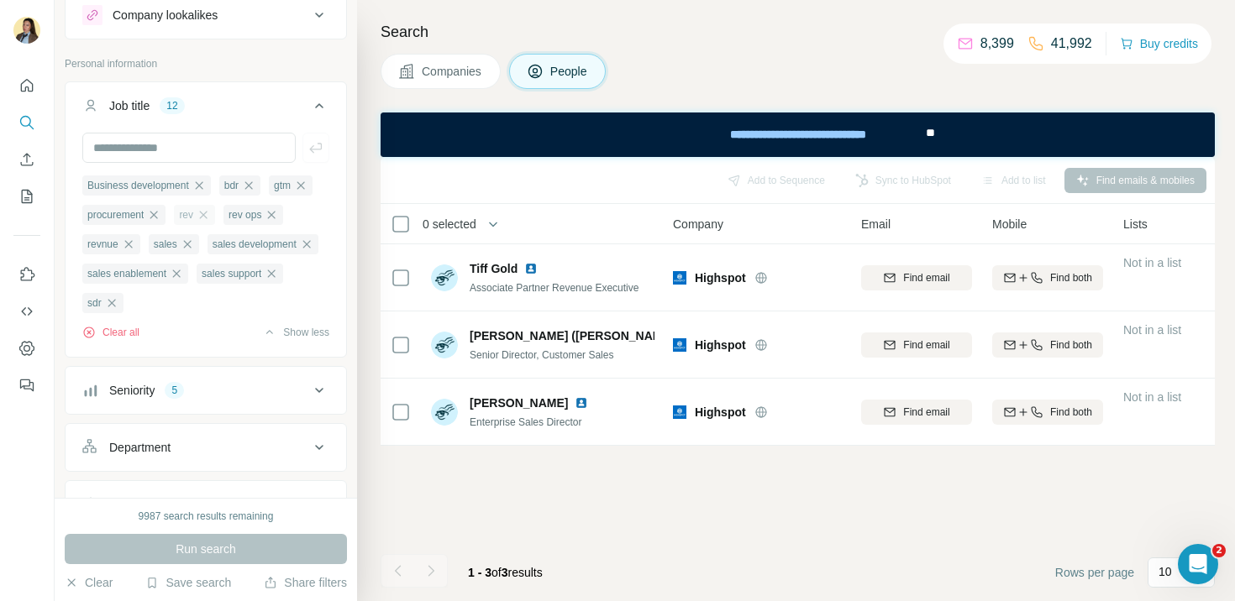
scroll to position [29, 0]
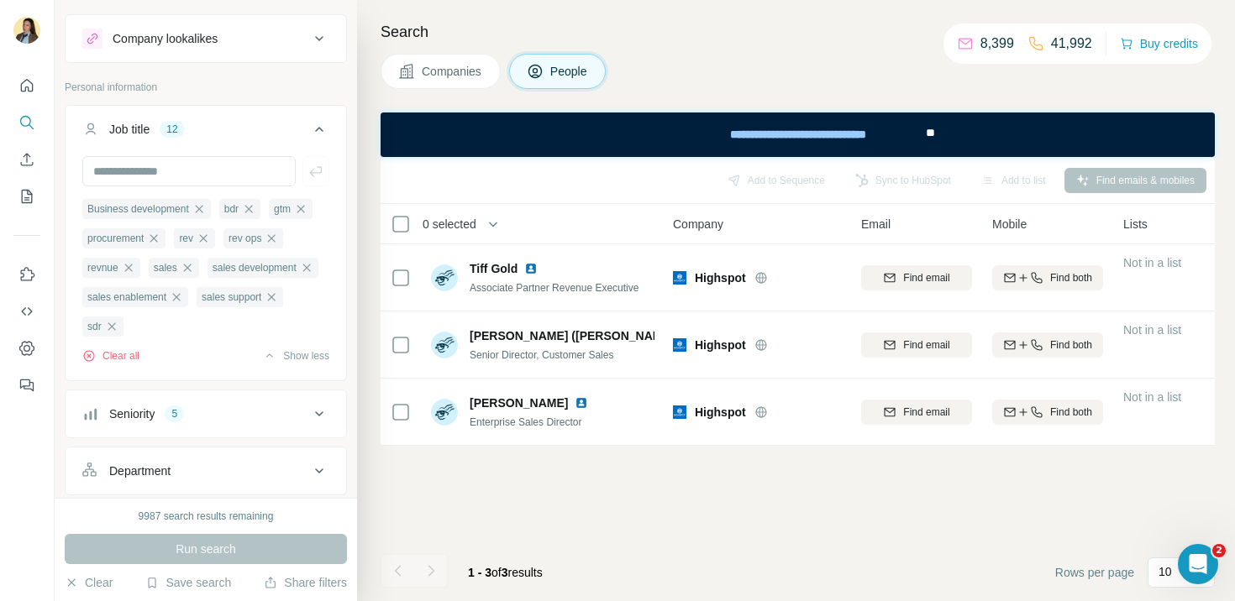
click at [212, 418] on div "Seniority 5" at bounding box center [195, 414] width 227 height 17
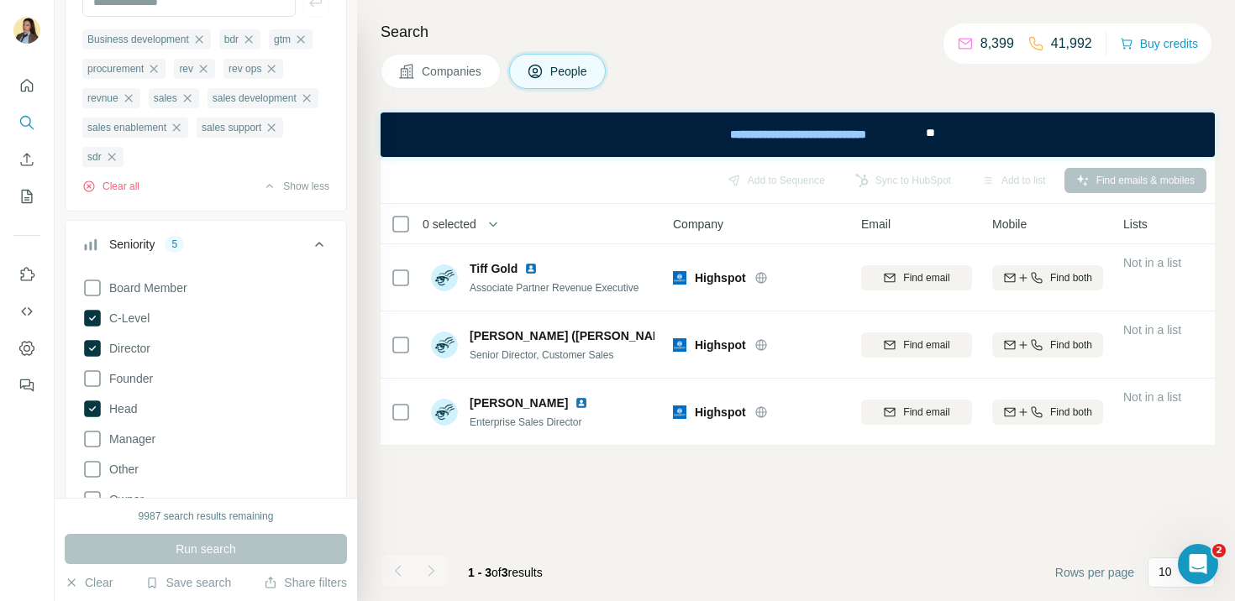
scroll to position [0, 0]
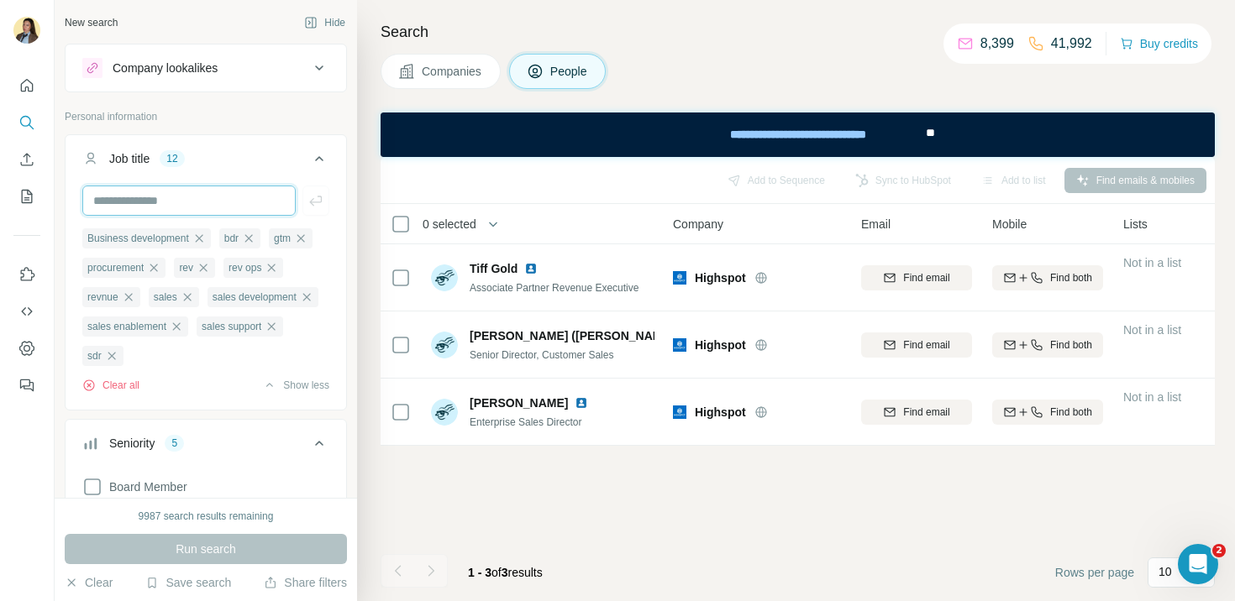
click at [238, 202] on input "text" at bounding box center [188, 201] width 213 height 30
type input "**"
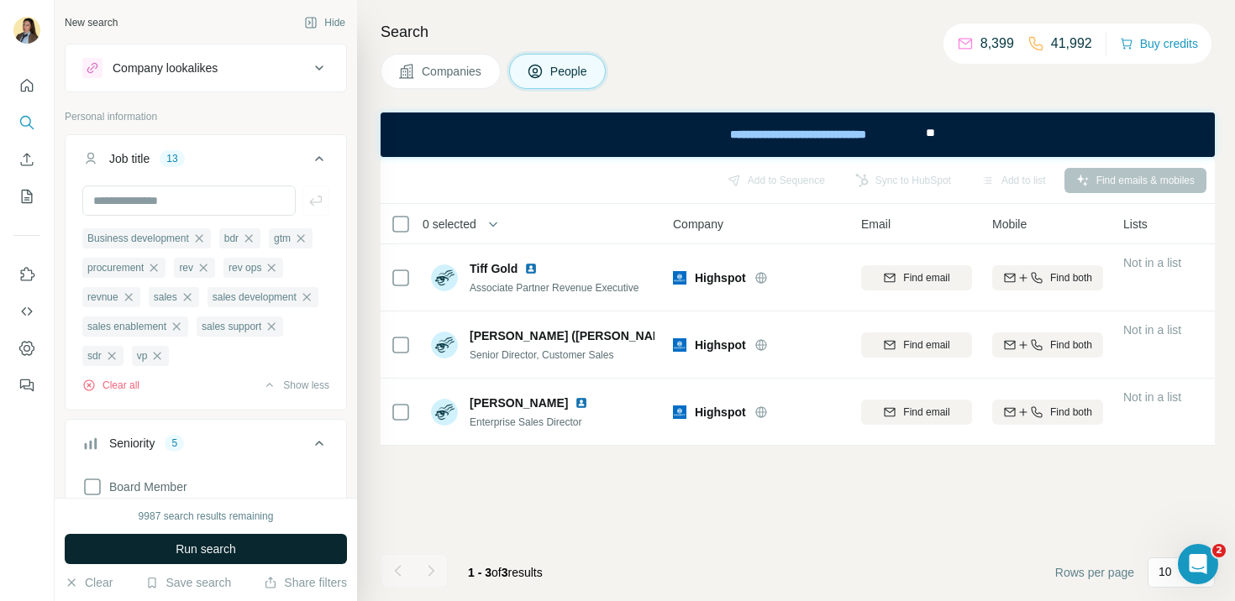
click at [224, 543] on span "Run search" at bounding box center [206, 549] width 60 height 17
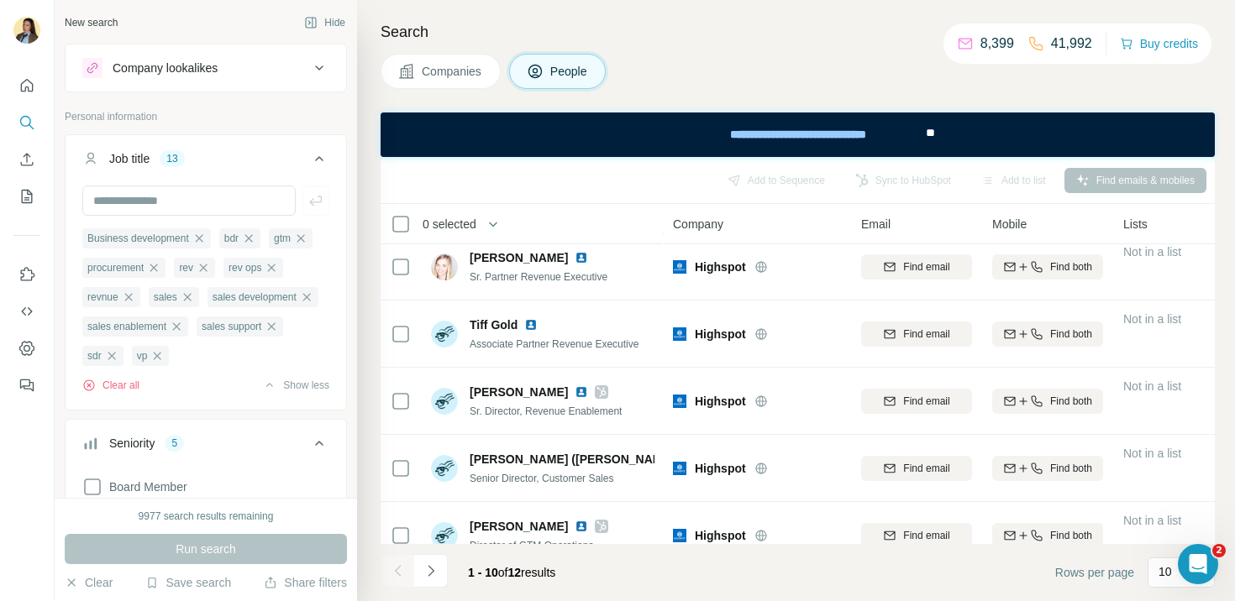
scroll to position [372, 0]
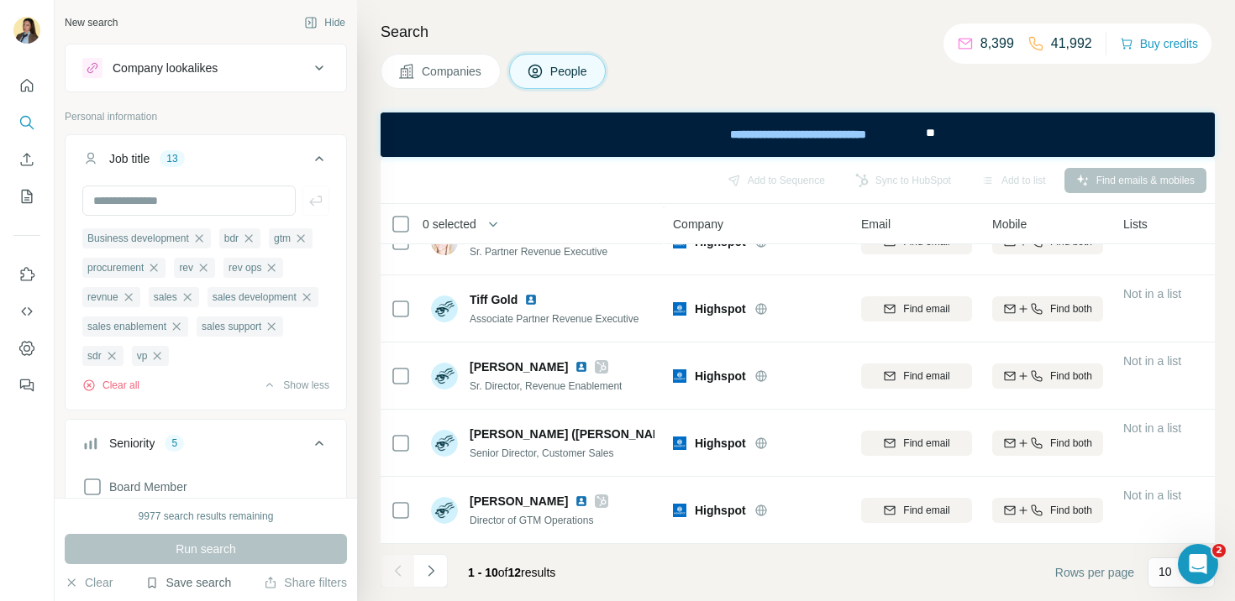
click at [194, 589] on button "Save search" at bounding box center [188, 582] width 86 height 17
click at [223, 522] on div "Save search" at bounding box center [235, 520] width 177 height 34
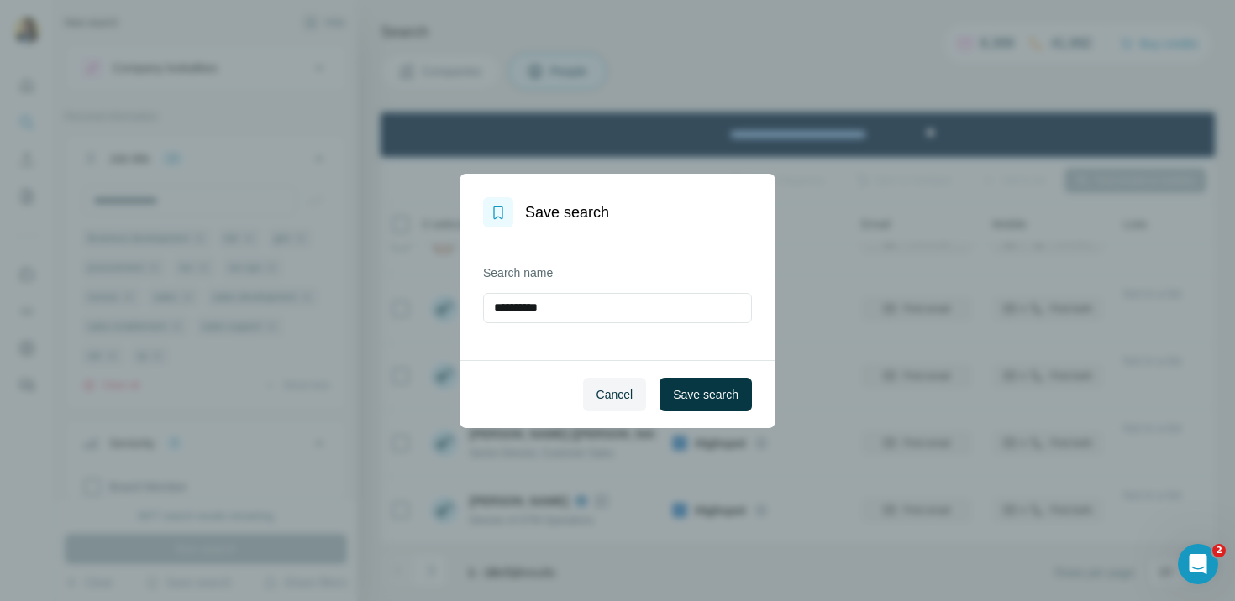
drag, startPoint x: 563, startPoint y: 306, endPoint x: 452, endPoint y: 306, distance: 110.9
click at [452, 306] on div "**********" at bounding box center [617, 300] width 1235 height 601
type input "*"
type input "**********"
click at [715, 397] on span "Save search" at bounding box center [706, 394] width 66 height 17
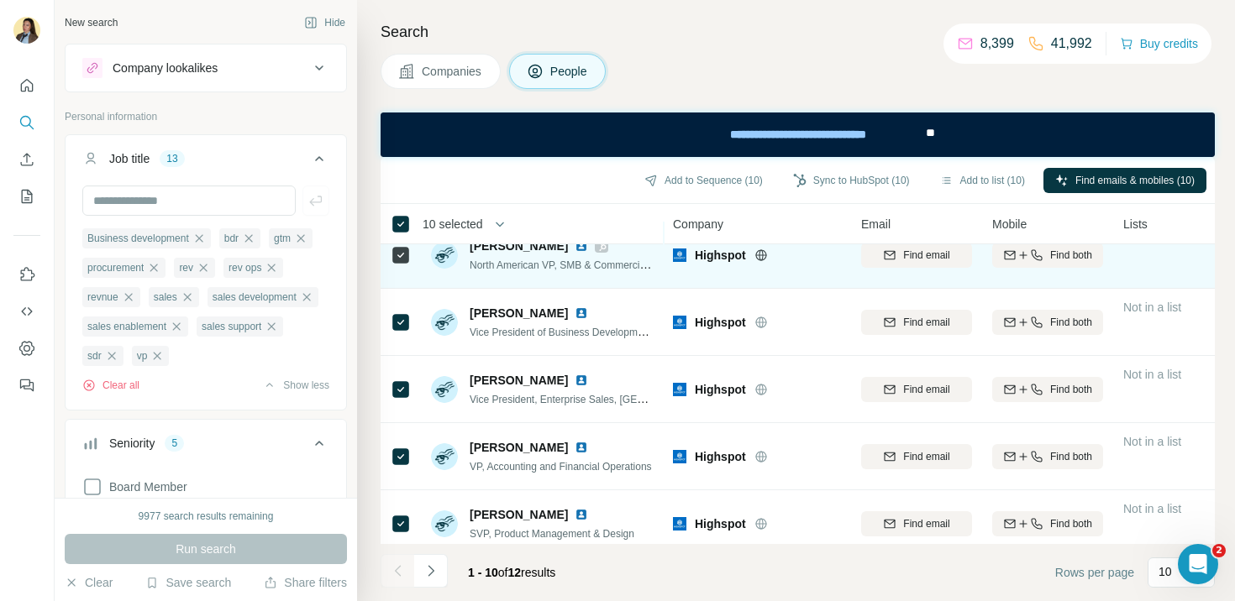
scroll to position [0, 0]
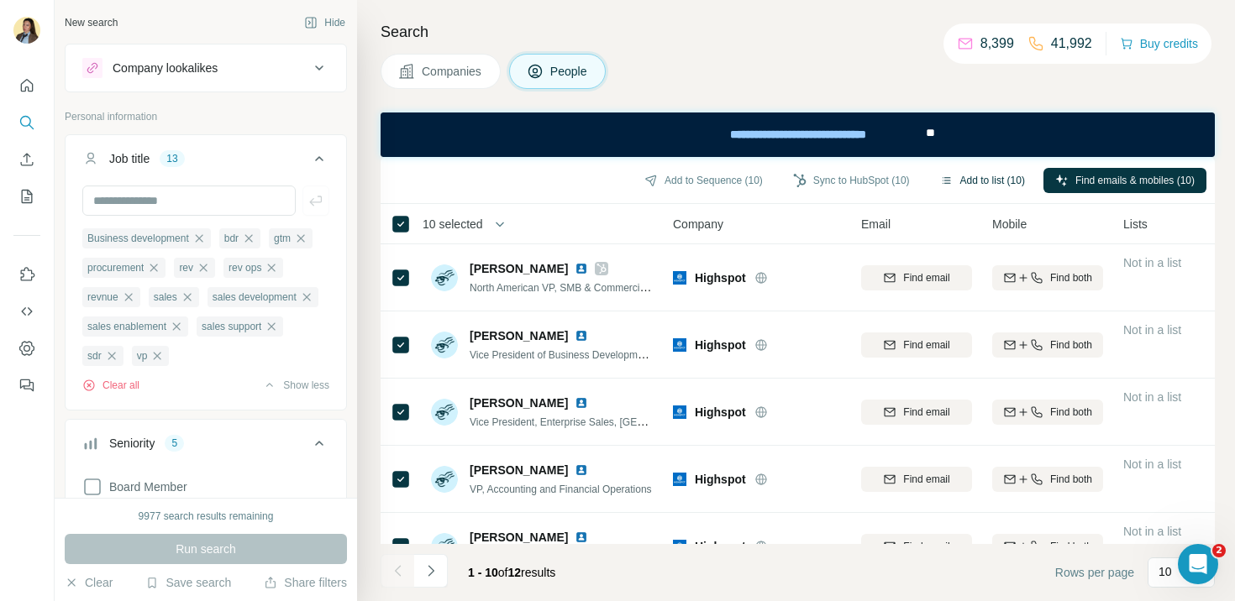
click at [967, 183] on button "Add to list (10)" at bounding box center [982, 180] width 108 height 25
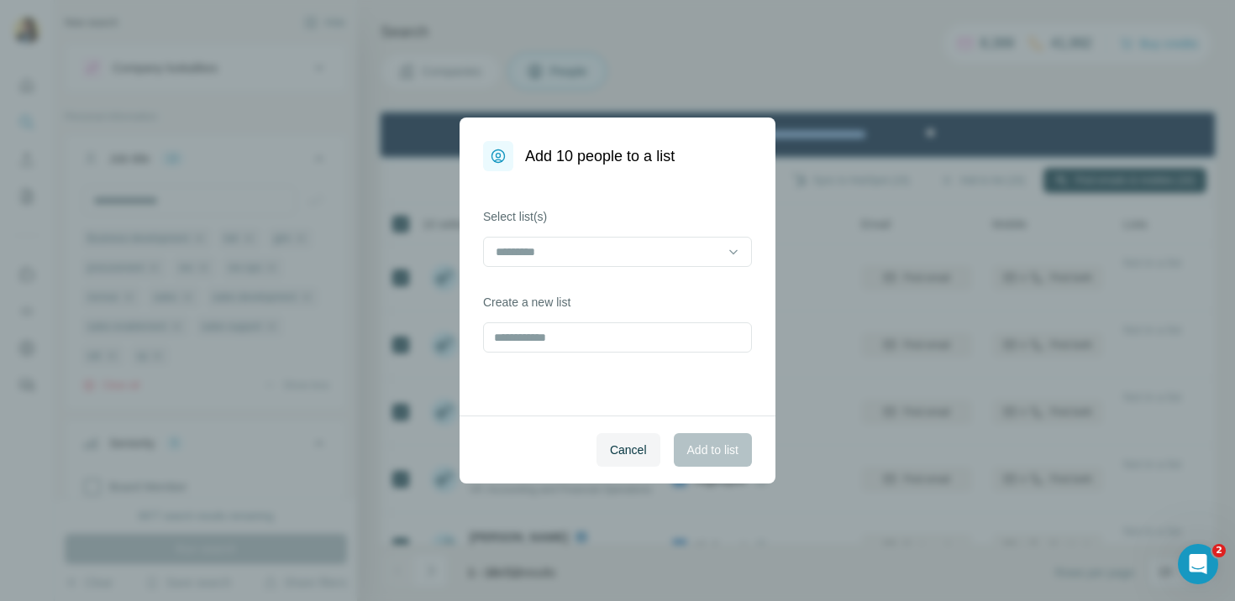
click at [635, 356] on div "Select list(s) Create a new list" at bounding box center [617, 293] width 316 height 244
click at [641, 334] on input "text" at bounding box center [617, 337] width 269 height 30
paste input "********"
type input "********"
click at [720, 455] on span "Add to list" at bounding box center [712, 450] width 51 height 17
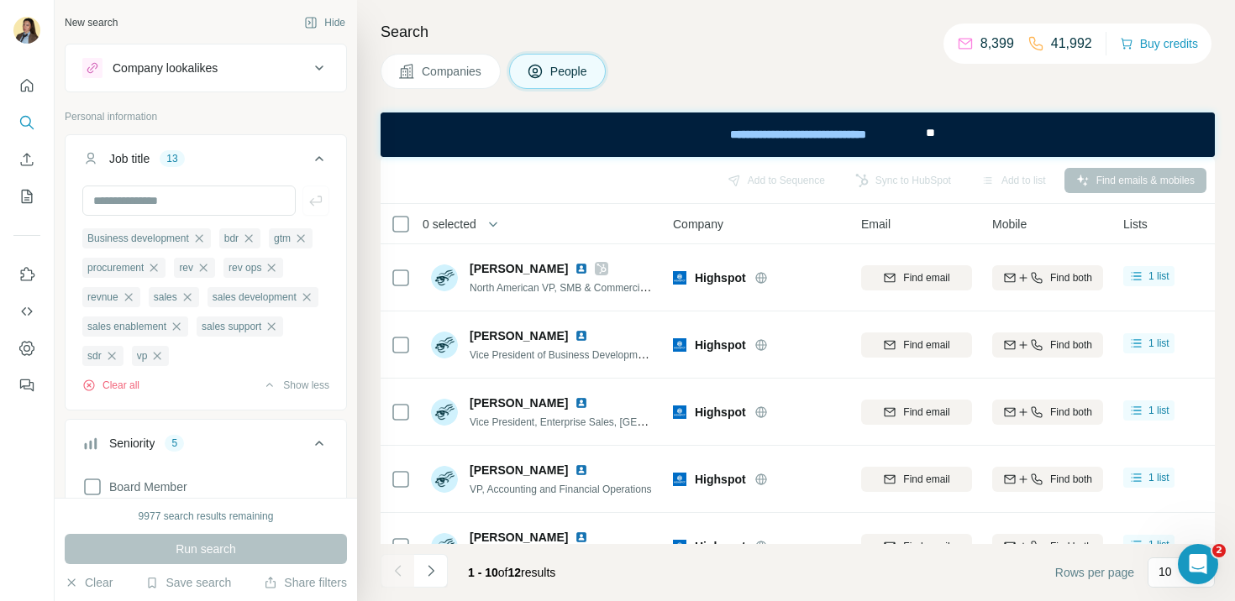
click at [268, 70] on div "Company lookalikes" at bounding box center [195, 68] width 227 height 20
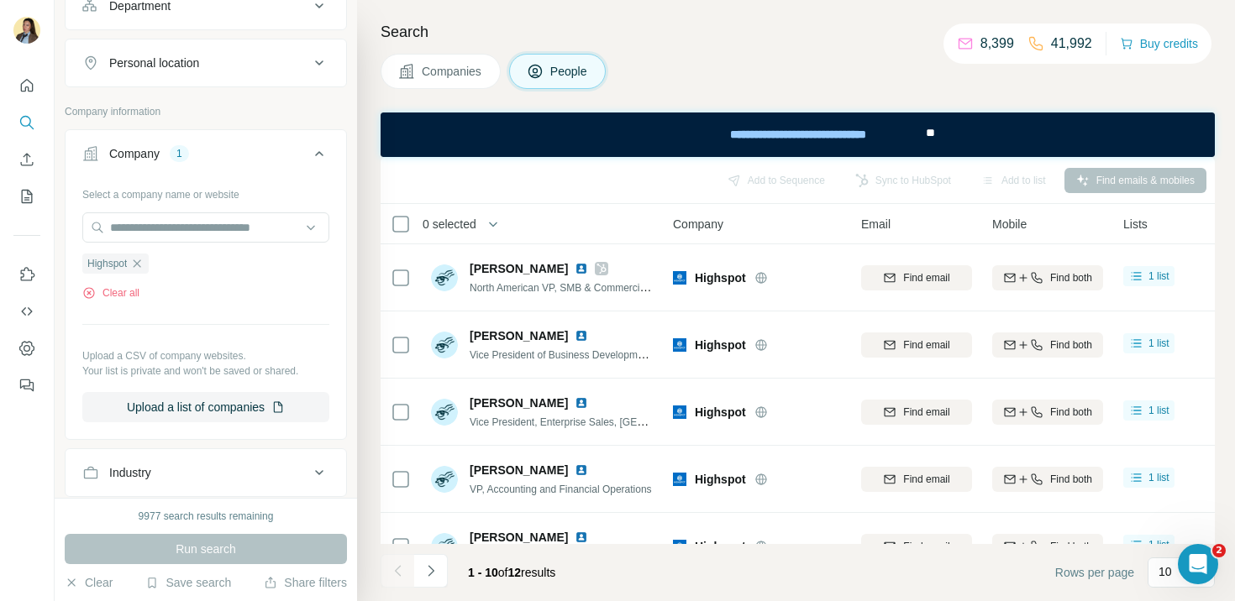
scroll to position [971, 0]
click at [139, 268] on icon "button" at bounding box center [136, 262] width 13 height 13
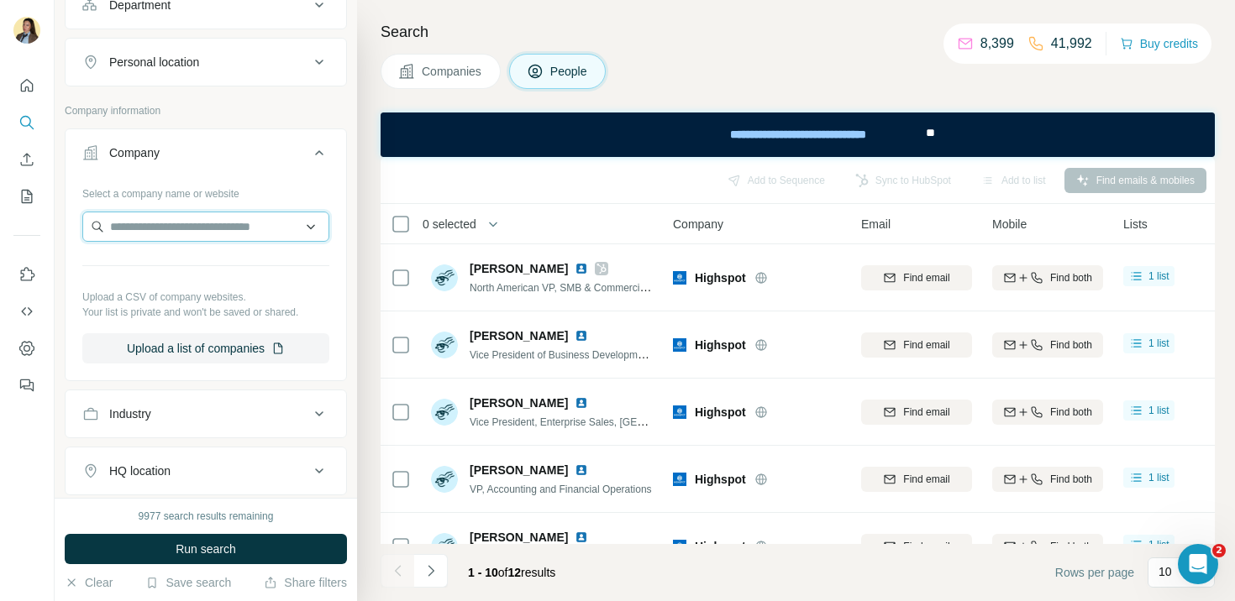
click at [148, 231] on input "text" at bounding box center [205, 227] width 247 height 30
paste input "********"
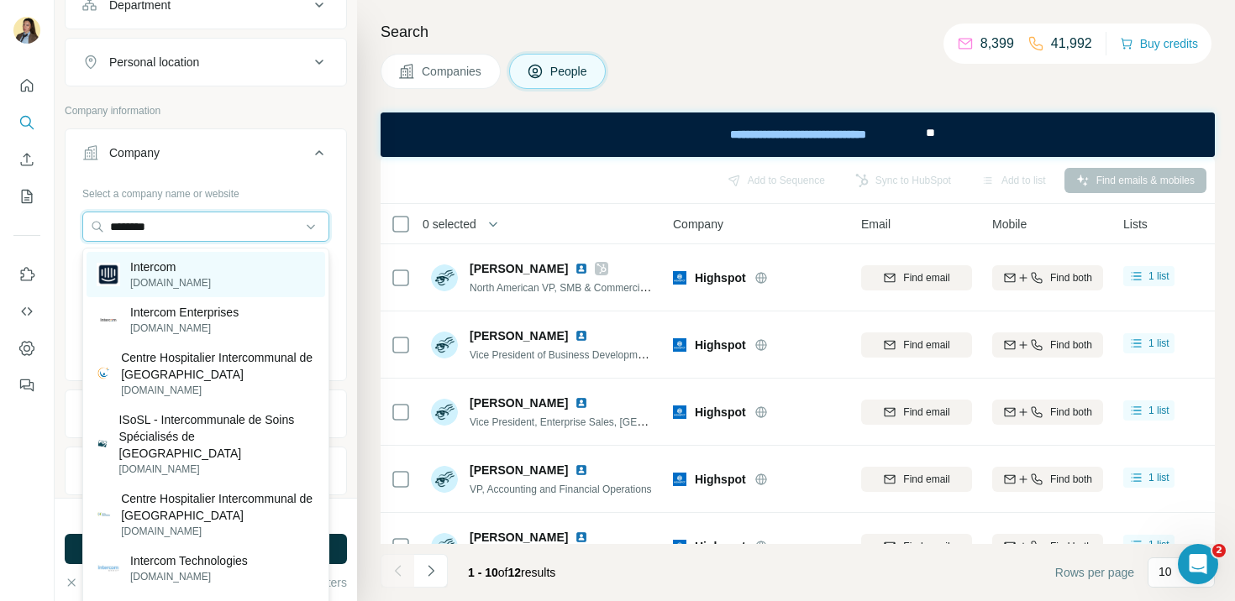
type input "********"
click at [205, 278] on div "Intercom [DOMAIN_NAME]" at bounding box center [206, 274] width 239 height 45
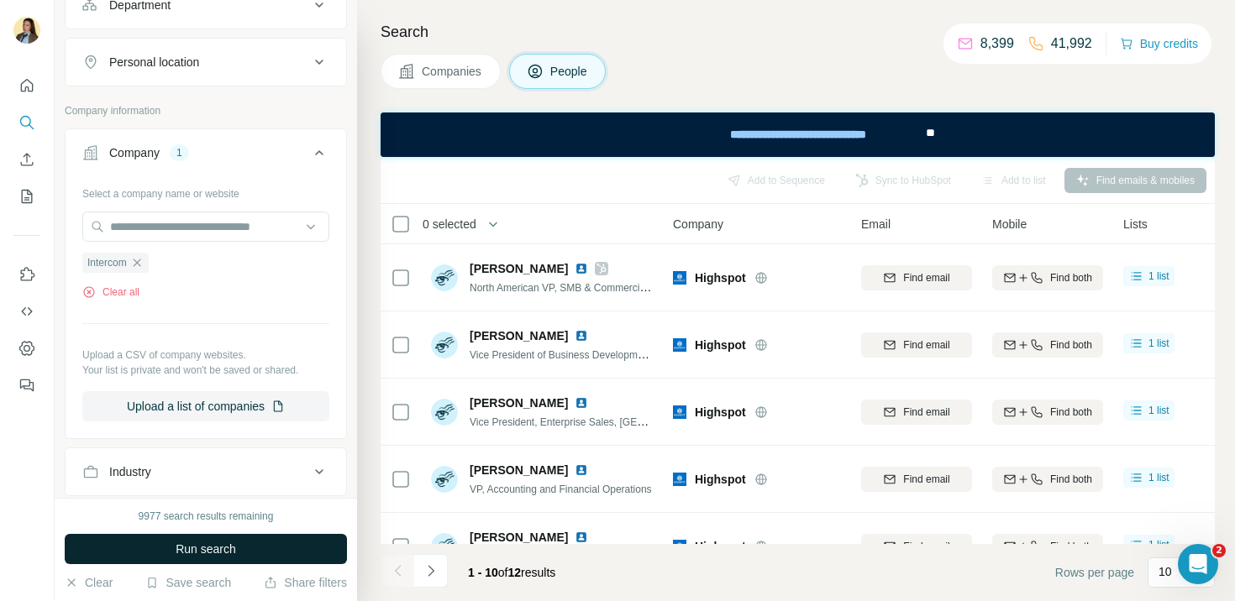
click at [178, 547] on span "Run search" at bounding box center [206, 549] width 60 height 17
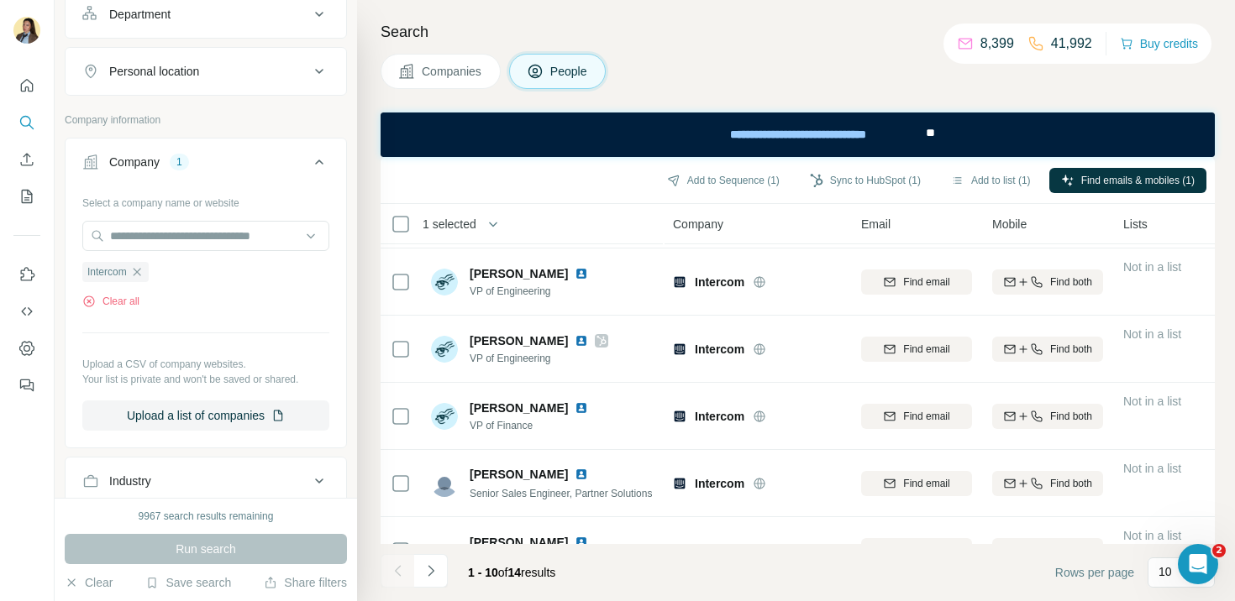
scroll to position [372, 0]
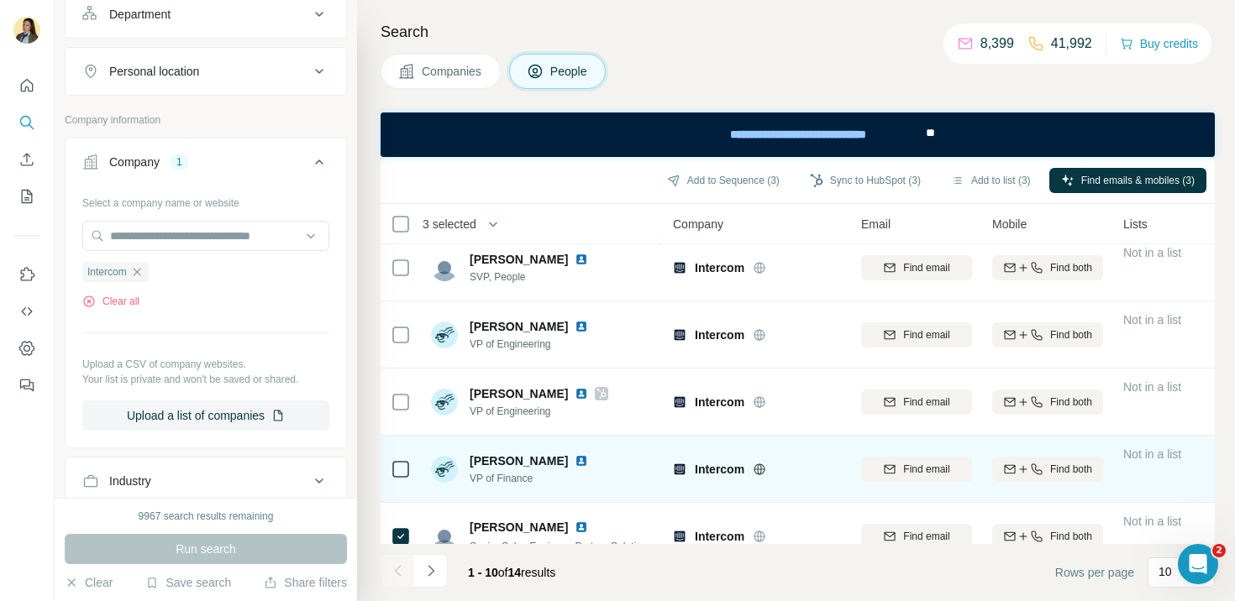
click at [397, 479] on div at bounding box center [401, 469] width 20 height 46
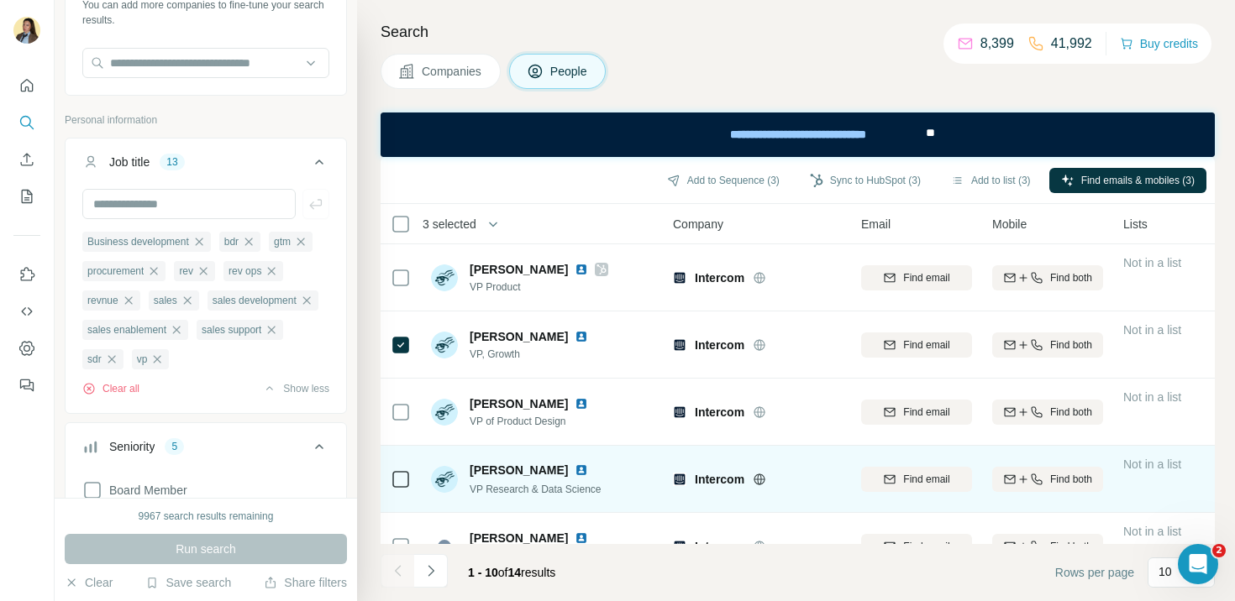
scroll to position [72, 0]
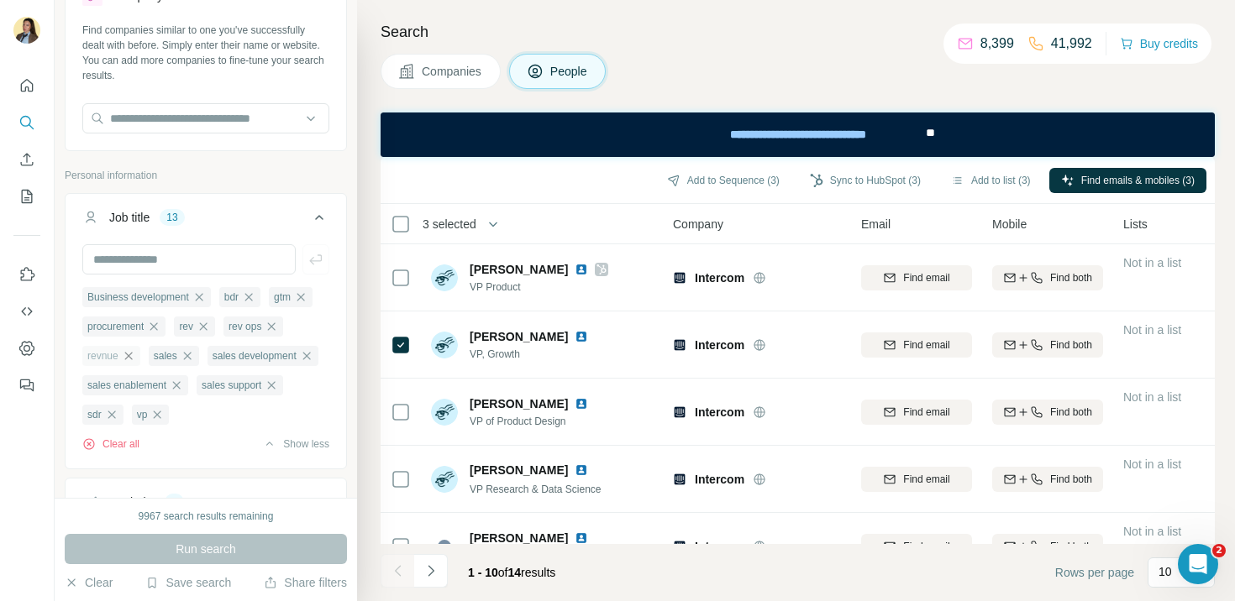
click at [129, 354] on icon "button" at bounding box center [128, 355] width 13 height 13
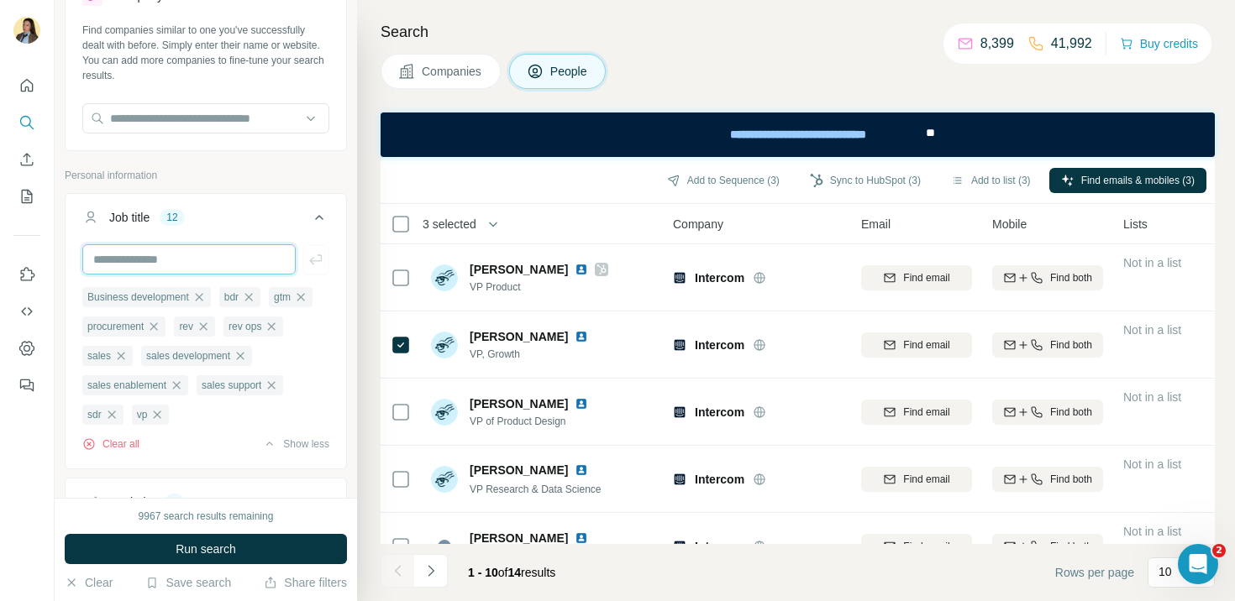
click at [162, 266] on input "text" at bounding box center [188, 259] width 213 height 30
type input "*******"
click at [160, 330] on icon "button" at bounding box center [153, 326] width 13 height 13
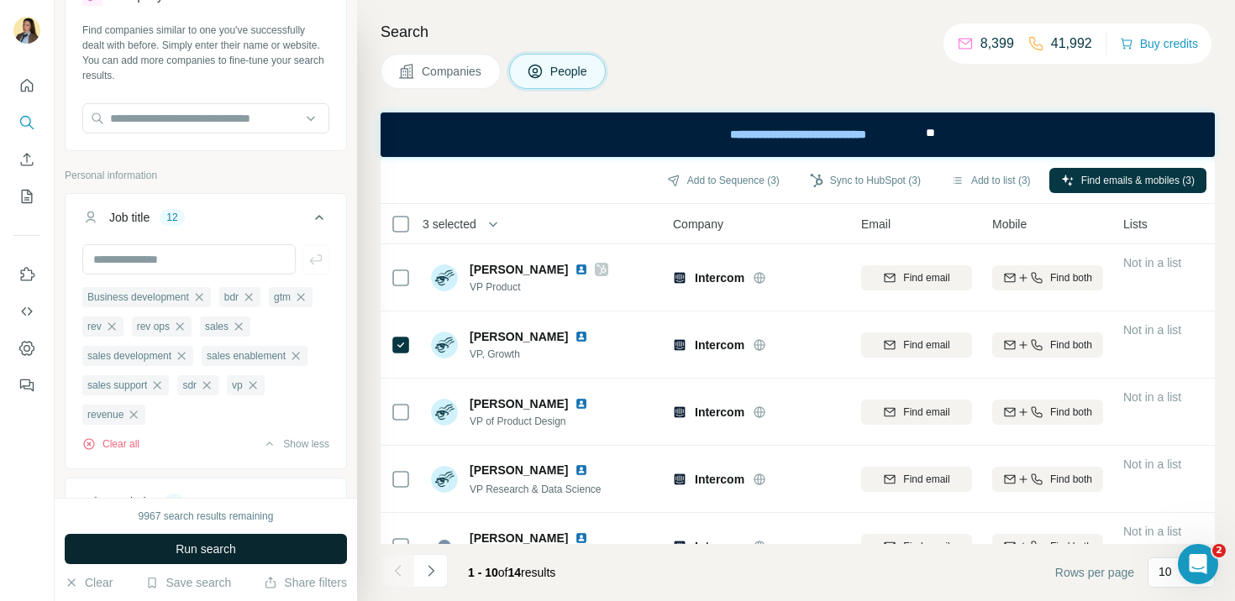
click at [222, 555] on span "Run search" at bounding box center [206, 549] width 60 height 17
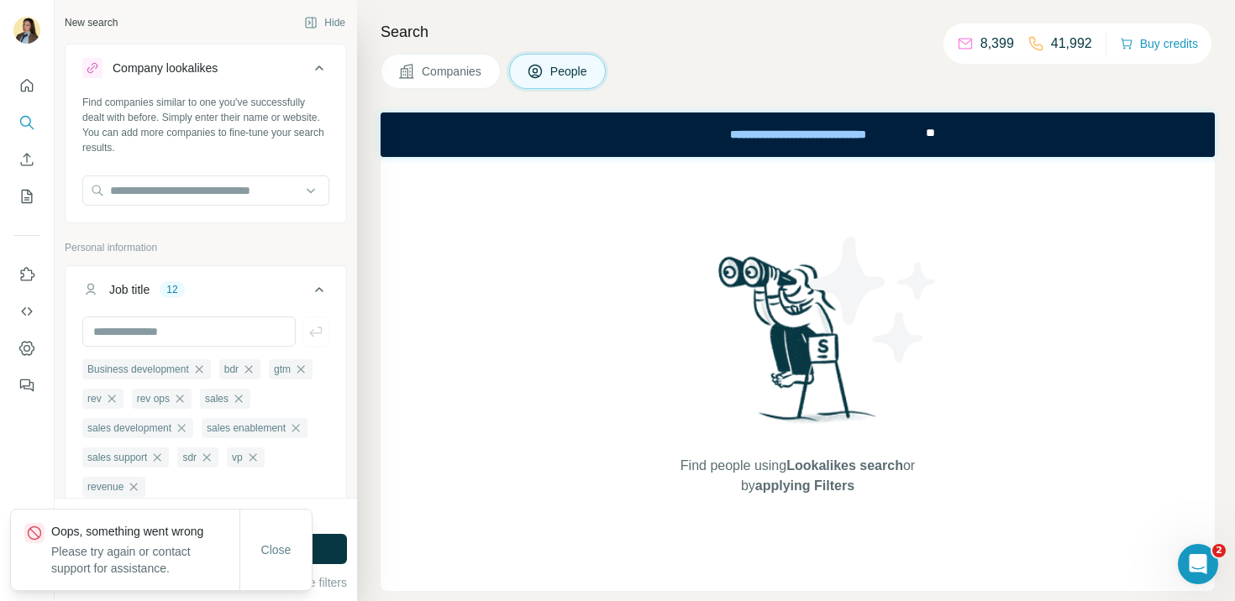
scroll to position [91, 0]
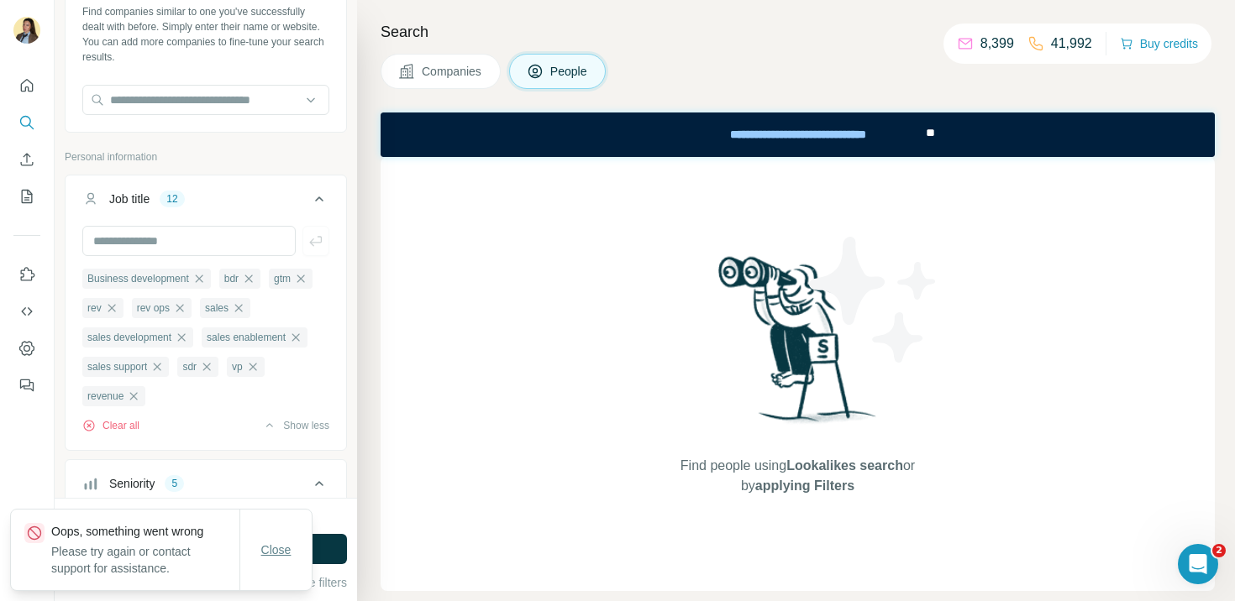
click at [275, 551] on button "Close" at bounding box center [276, 550] width 54 height 30
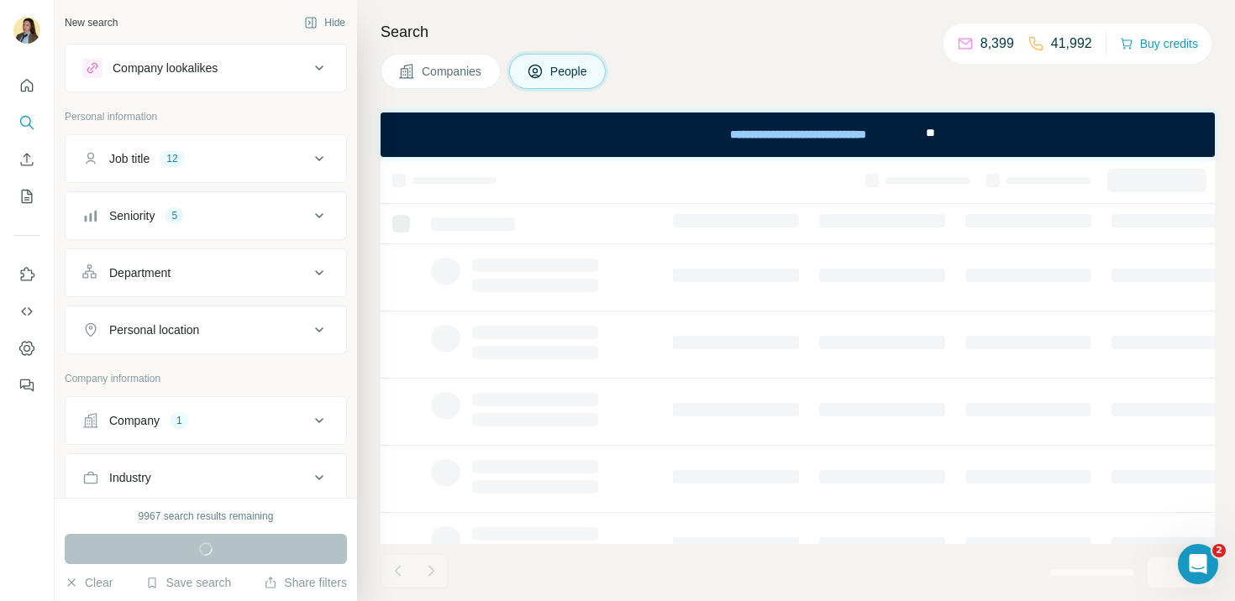
scroll to position [117, 0]
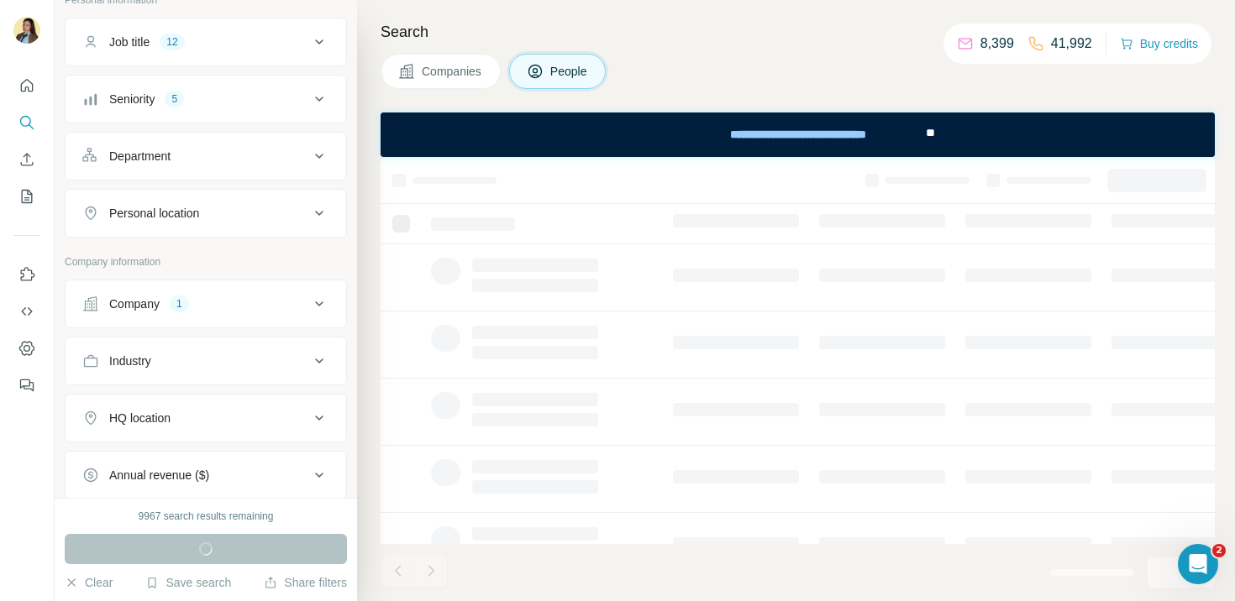
click at [320, 307] on icon at bounding box center [319, 304] width 20 height 20
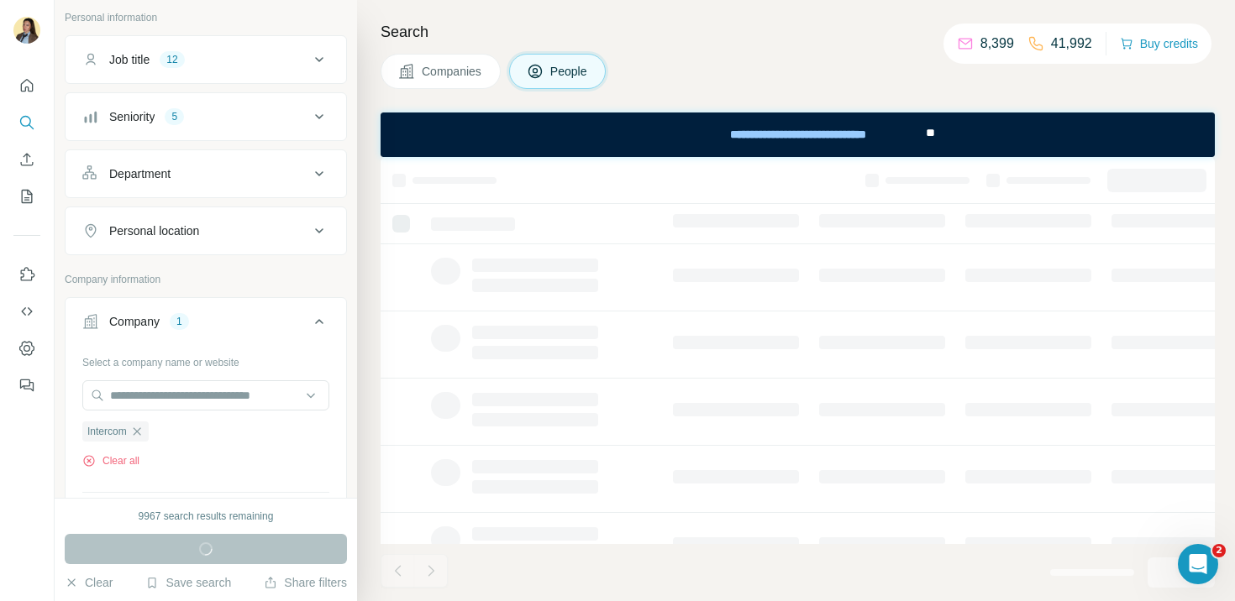
scroll to position [0, 0]
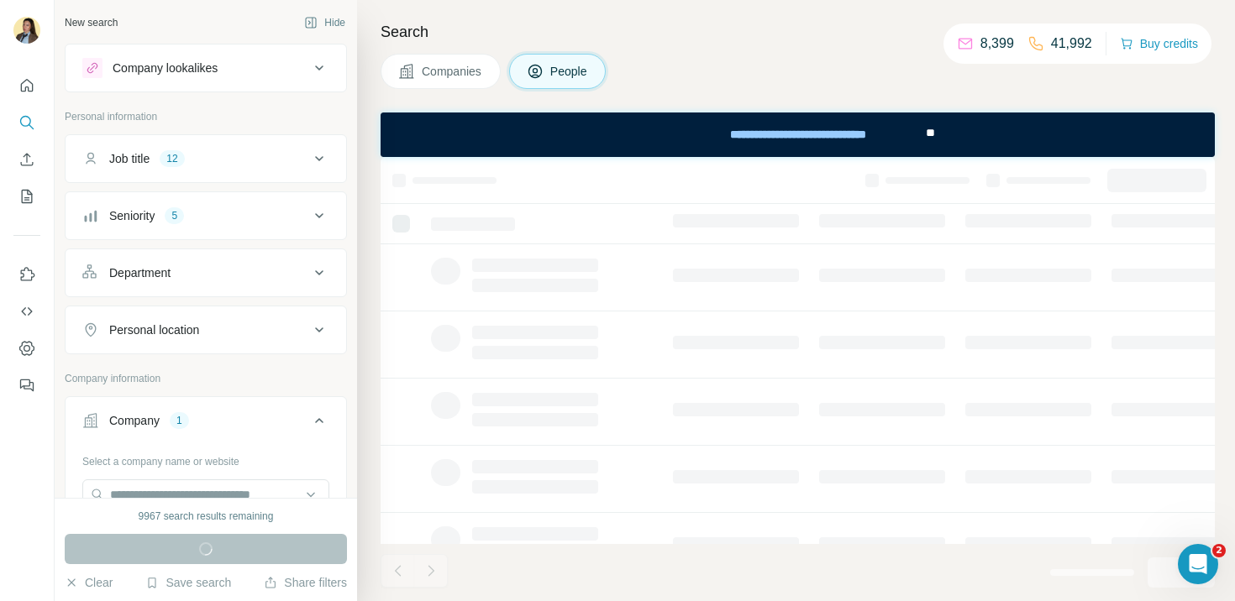
click at [249, 156] on div "Job title 12" at bounding box center [195, 158] width 227 height 17
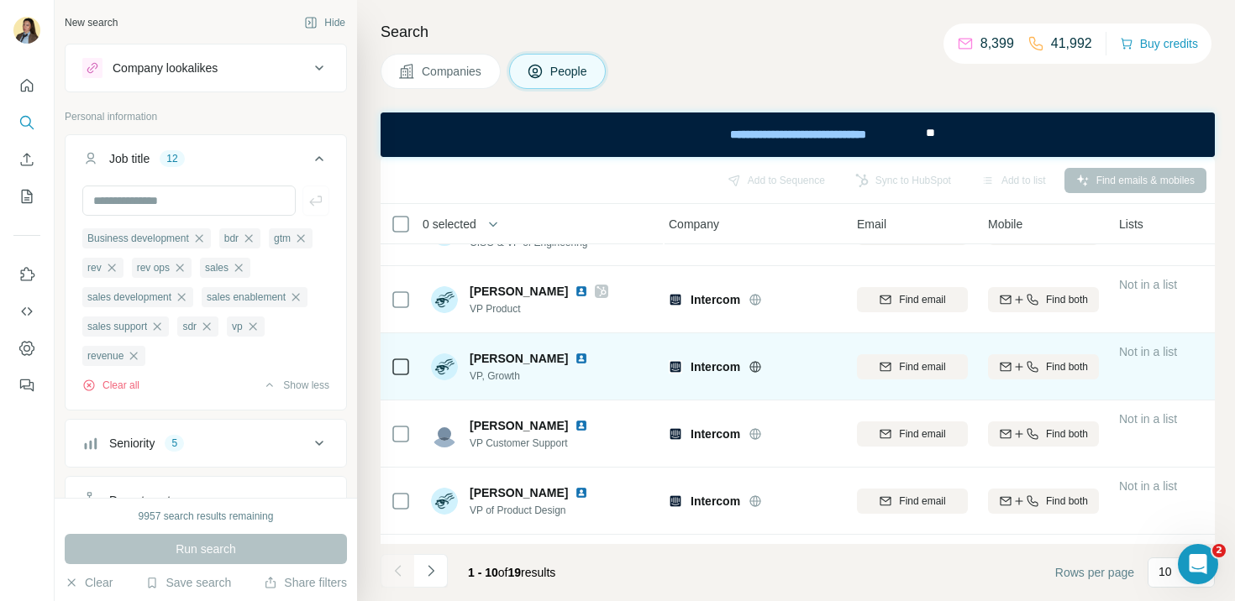
scroll to position [0, 4]
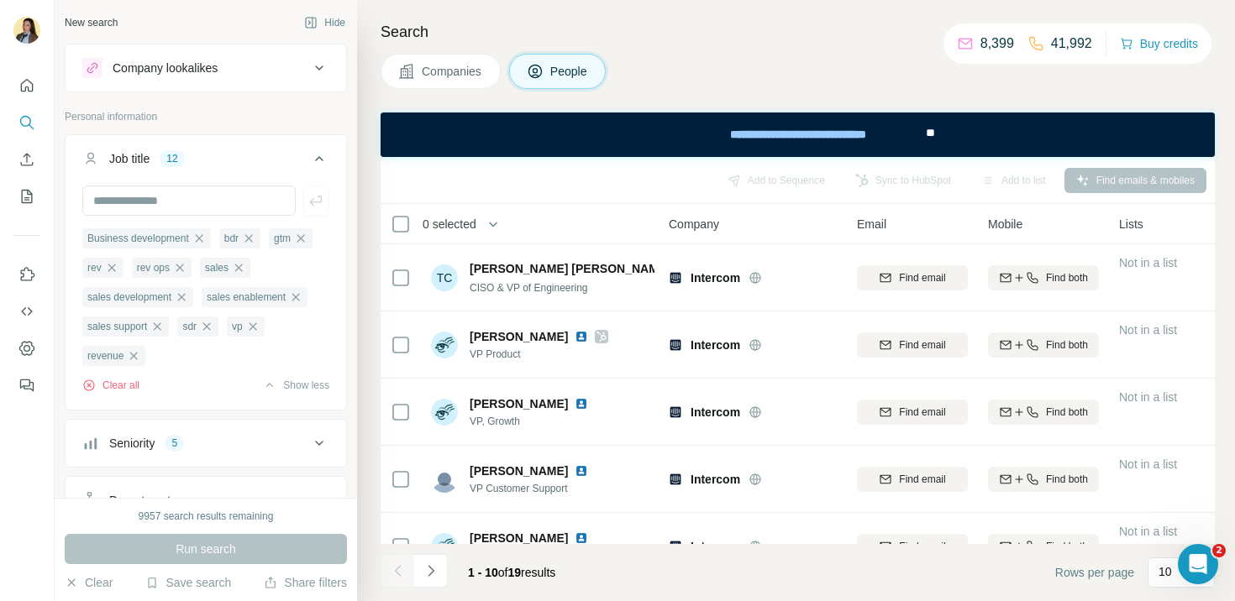
click at [852, 77] on div "Companies People" at bounding box center [797, 71] width 834 height 35
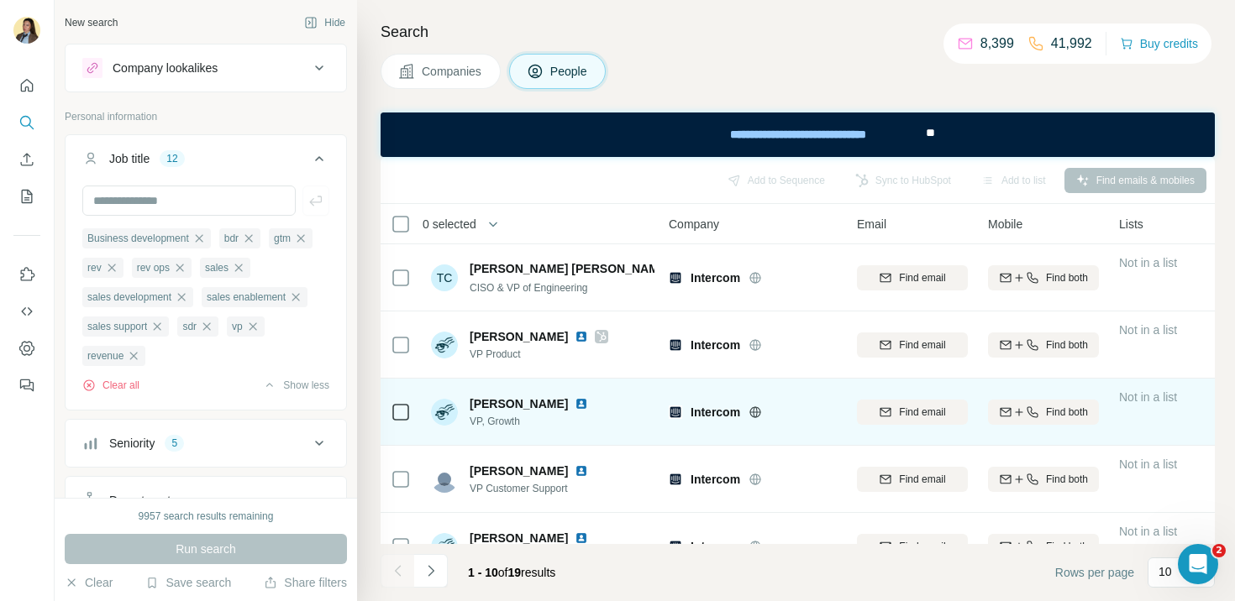
click at [574, 402] on img at bounding box center [580, 403] width 13 height 13
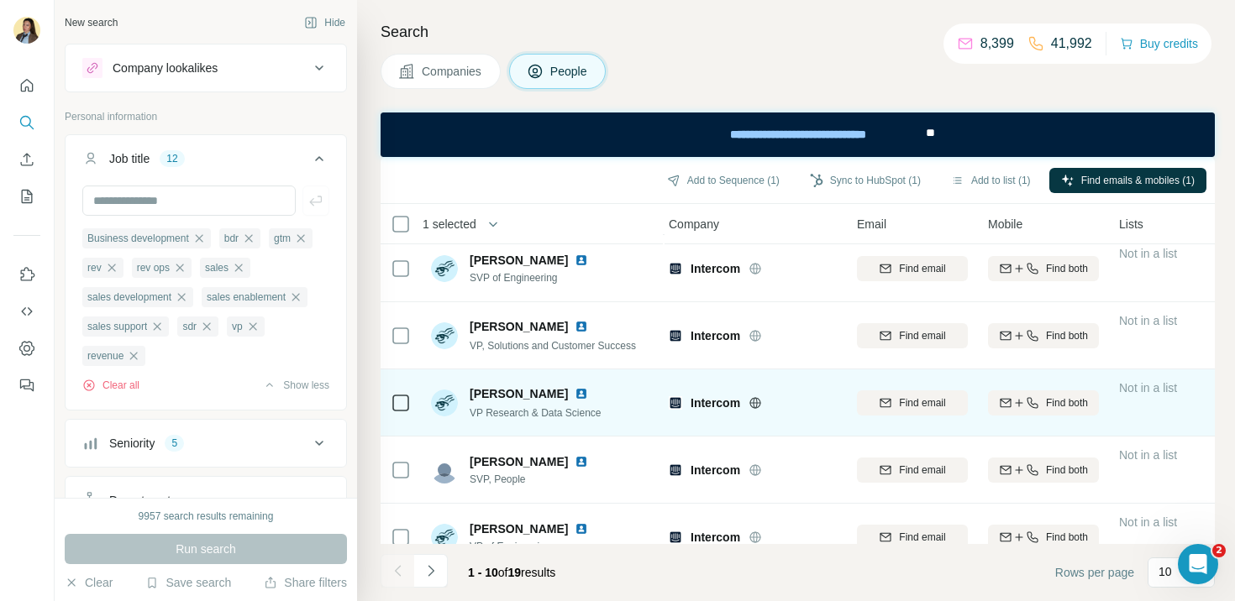
scroll to position [372, 4]
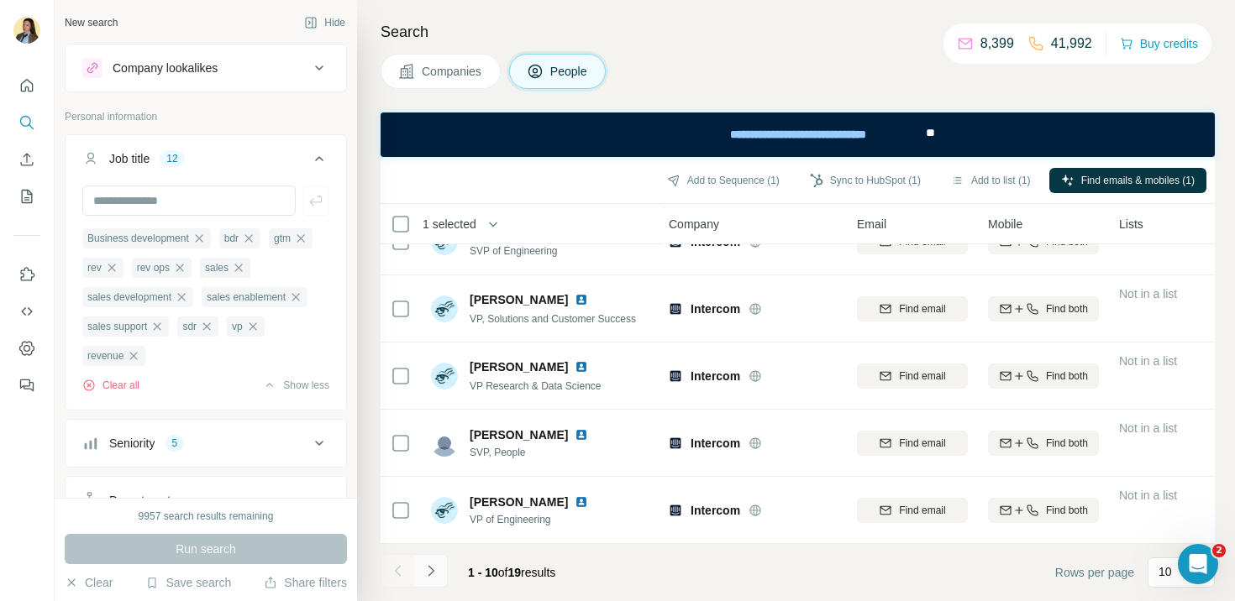
click at [435, 569] on icon "Navigate to next page" at bounding box center [430, 571] width 17 height 17
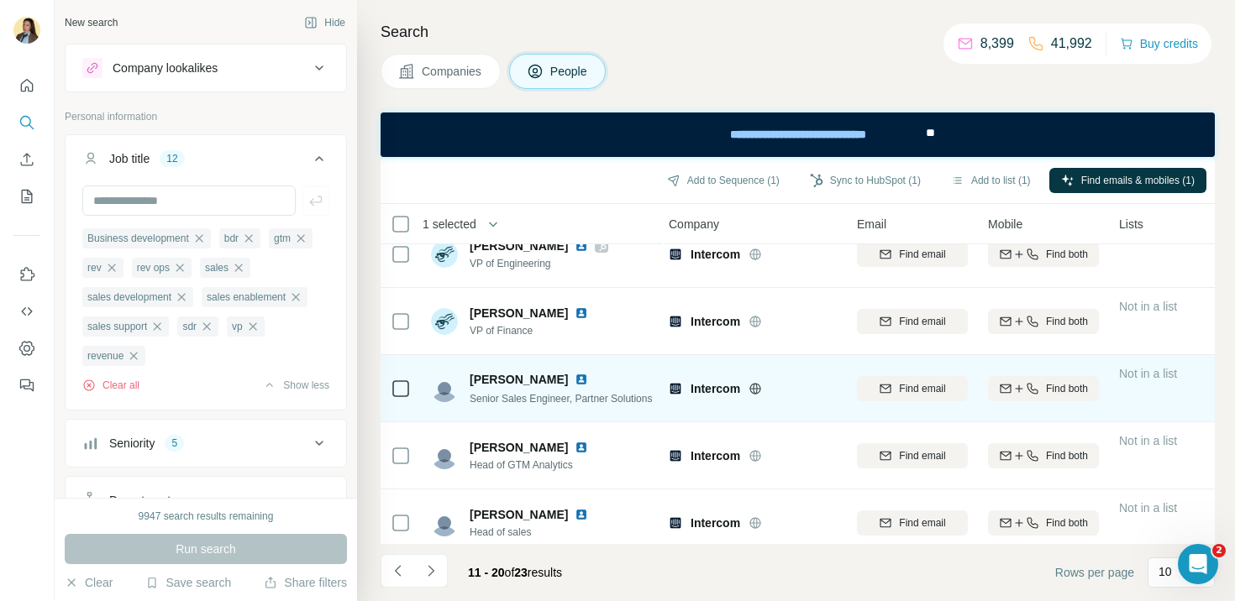
scroll to position [45, 4]
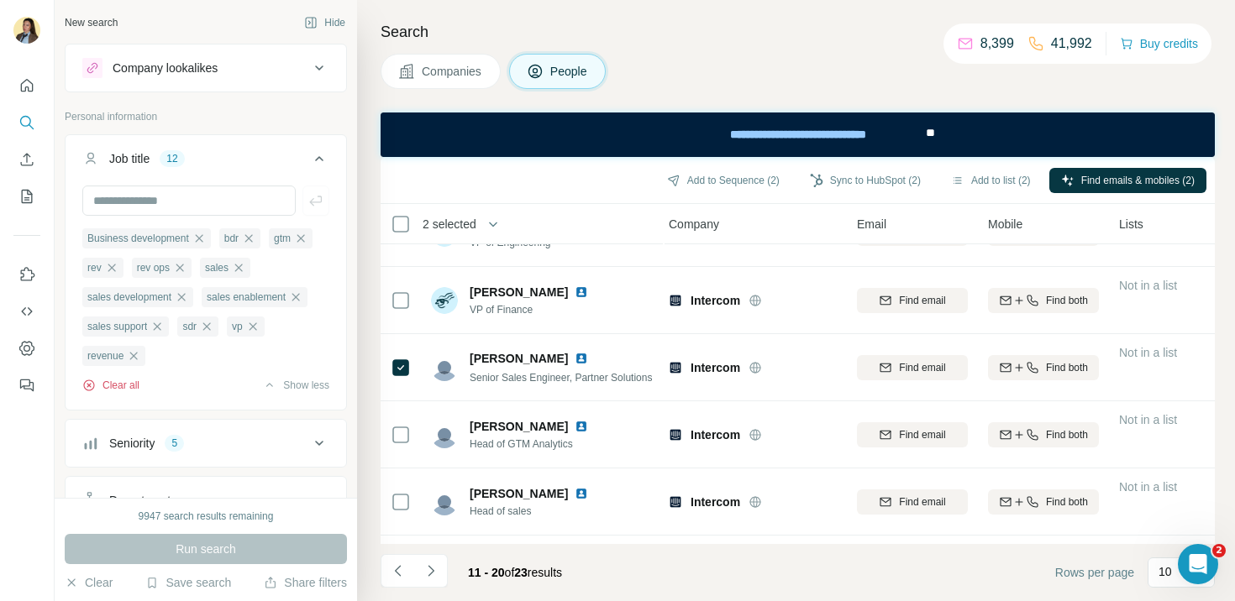
click at [104, 391] on button "Clear all" at bounding box center [110, 385] width 57 height 15
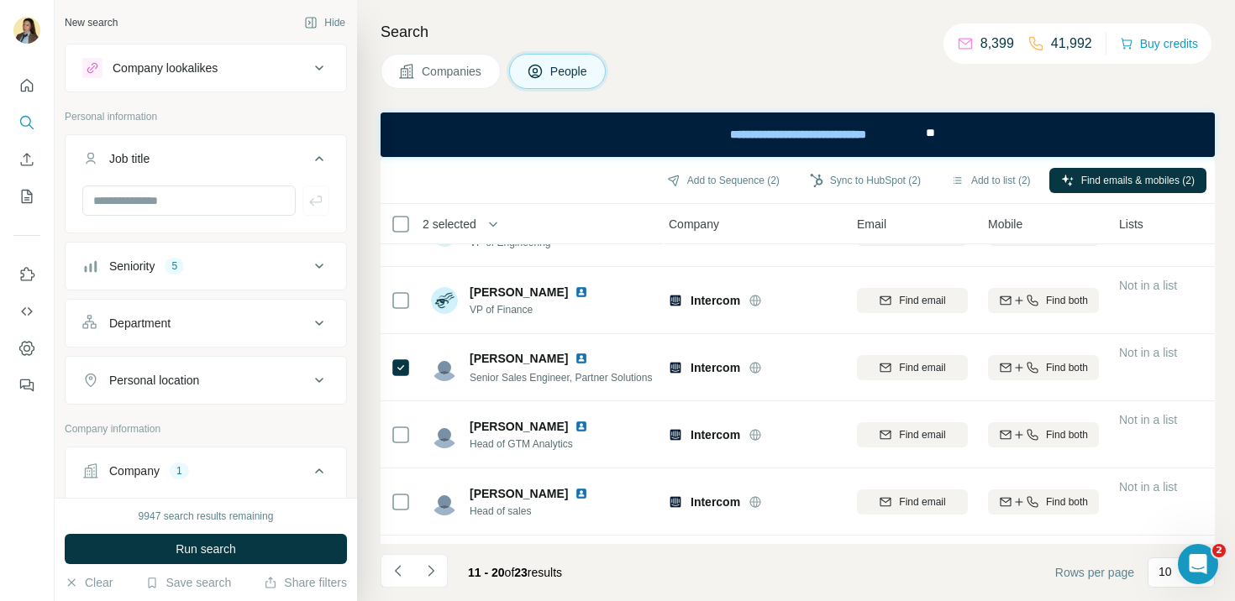
click at [244, 270] on div "Seniority 5" at bounding box center [195, 266] width 227 height 17
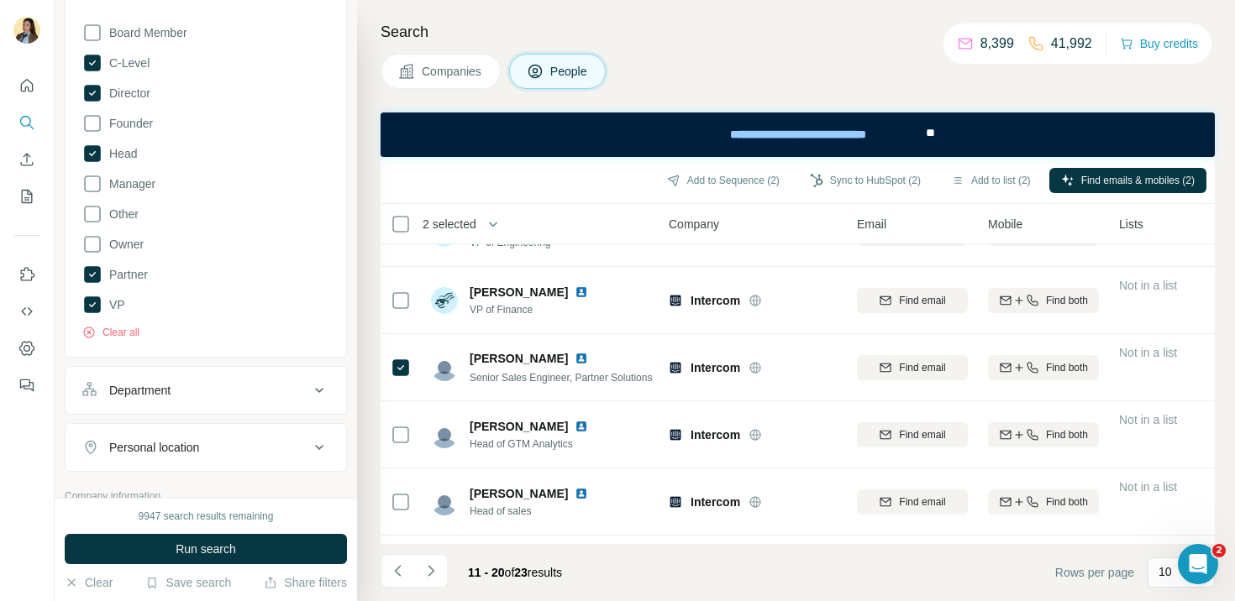
scroll to position [290, 0]
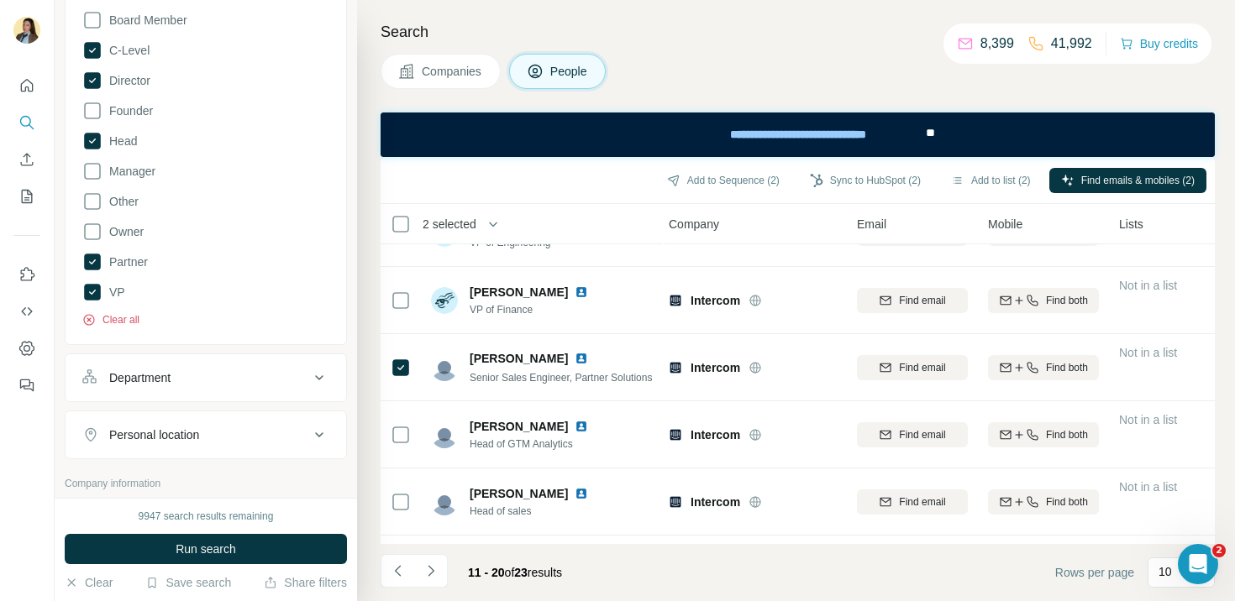
click at [126, 321] on button "Clear all" at bounding box center [110, 319] width 57 height 15
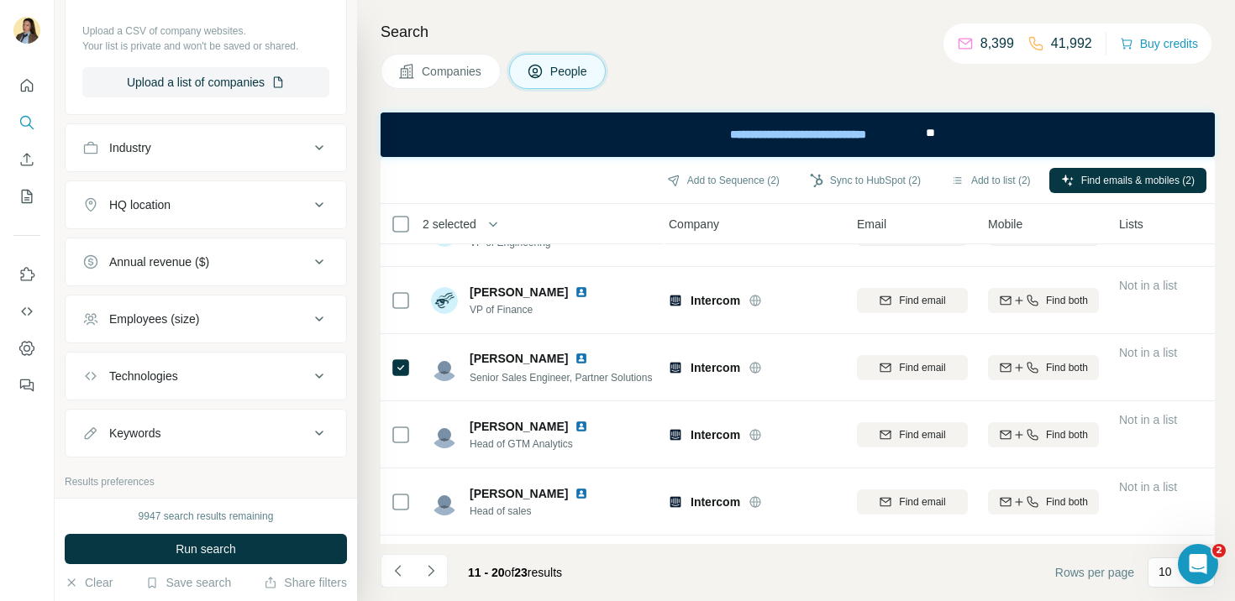
scroll to position [1046, 0]
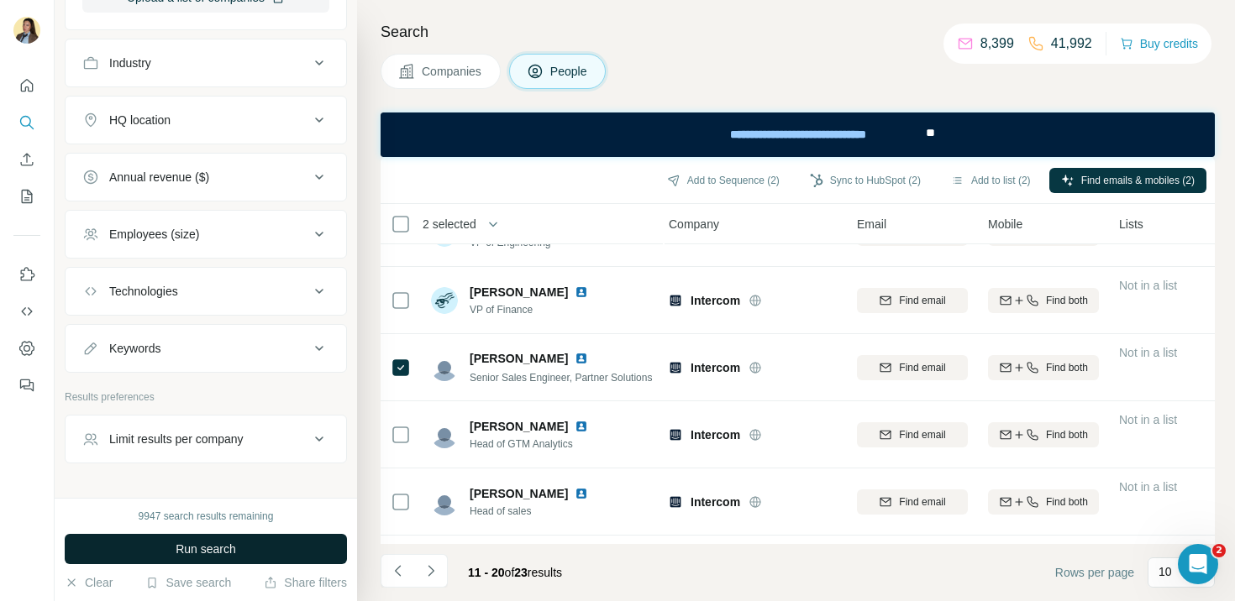
click at [208, 550] on span "Run search" at bounding box center [206, 549] width 60 height 17
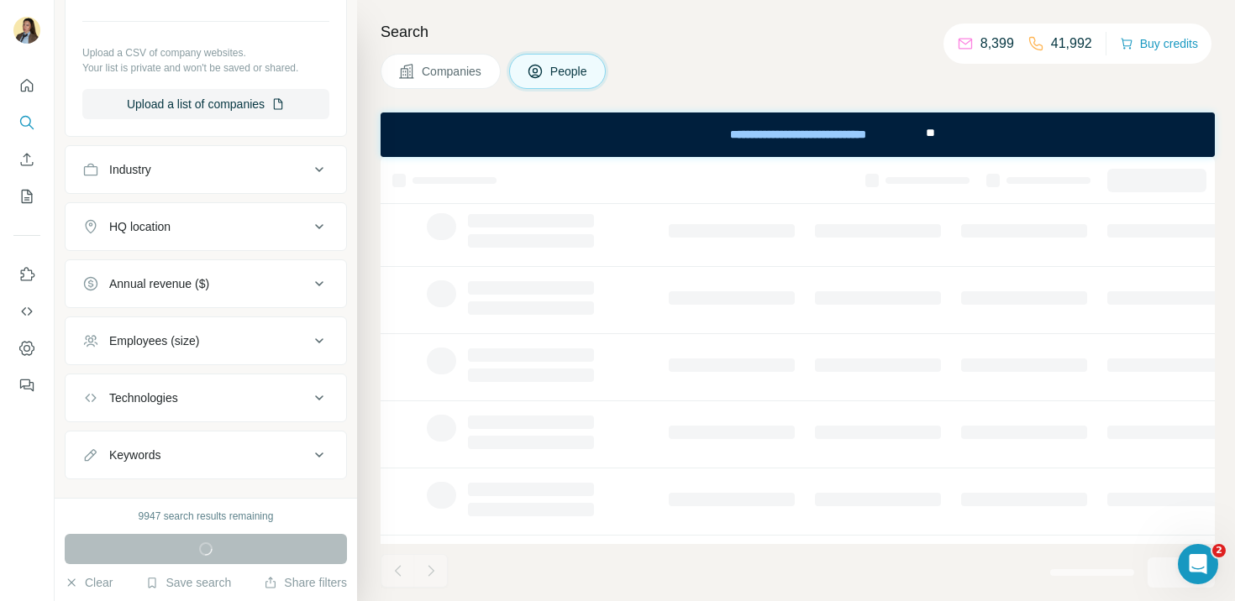
scroll to position [1089, 0]
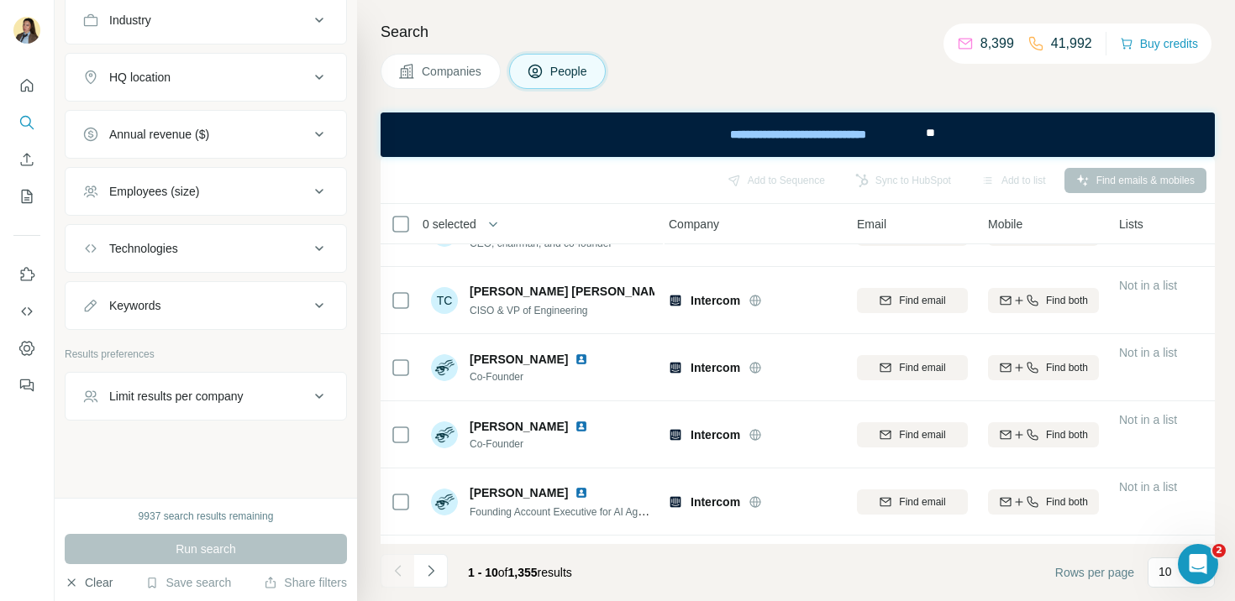
click at [86, 584] on button "Clear" at bounding box center [89, 582] width 48 height 17
click at [97, 584] on button "Clear" at bounding box center [89, 582] width 48 height 17
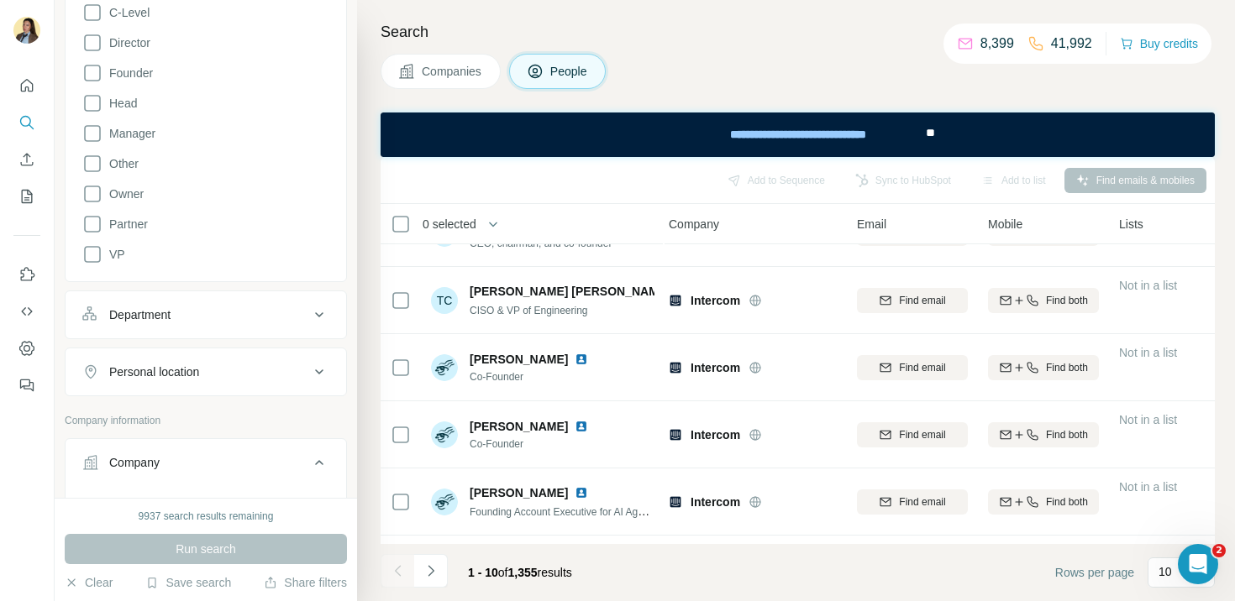
scroll to position [285, 0]
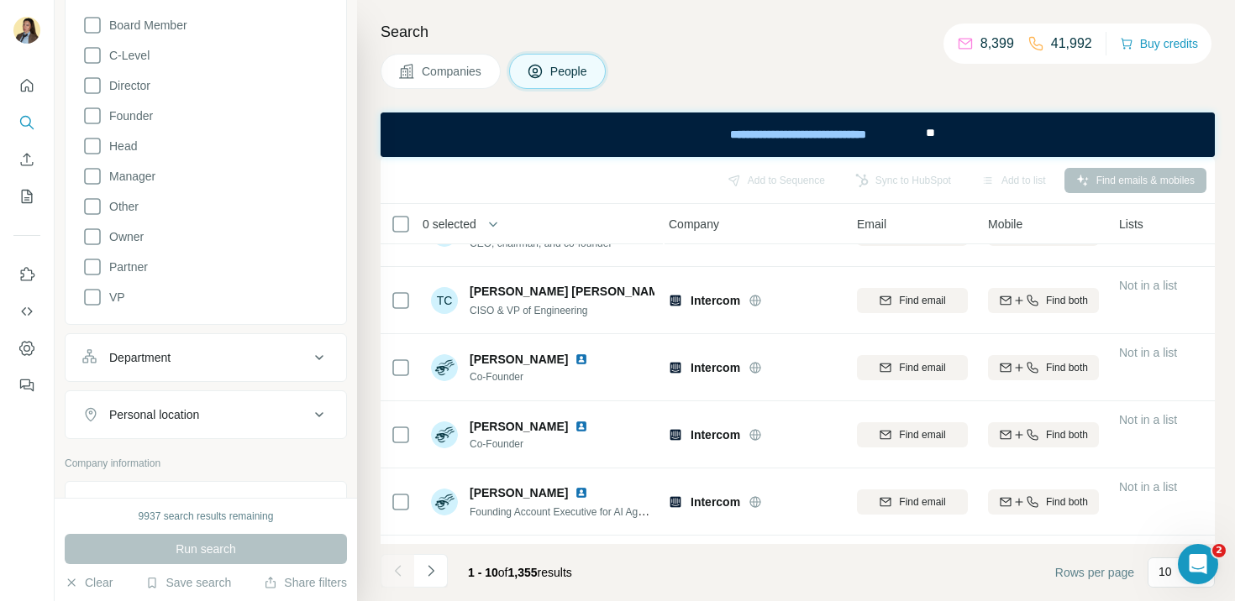
click at [167, 364] on div "Department" at bounding box center [139, 357] width 61 height 17
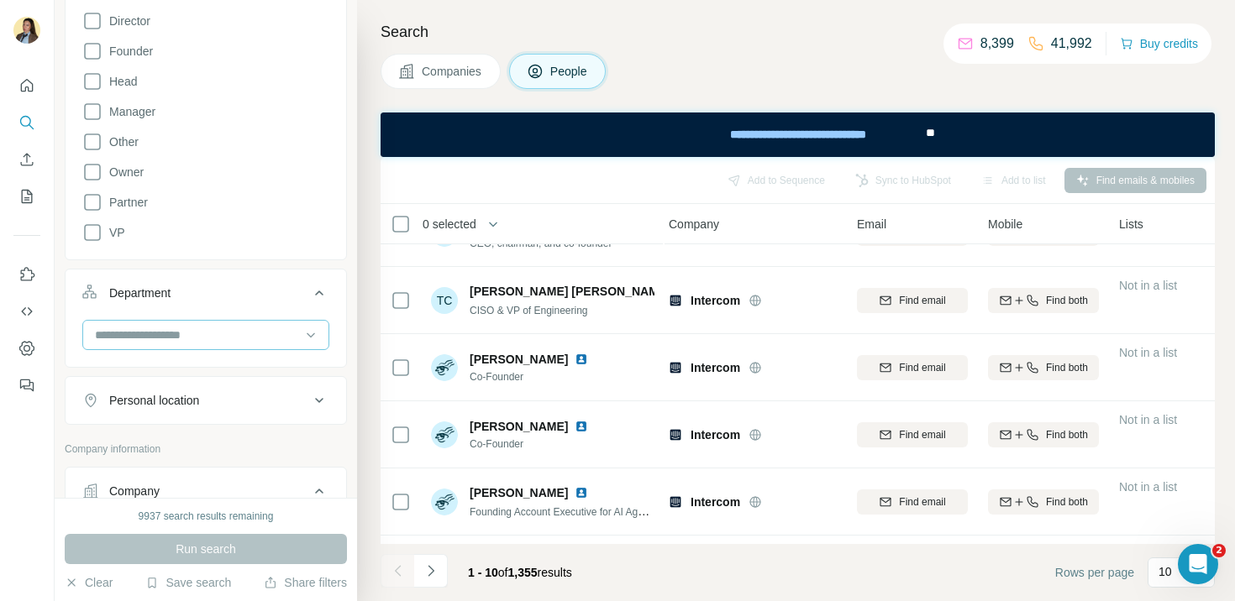
click at [190, 340] on input at bounding box center [196, 335] width 207 height 18
type input "***"
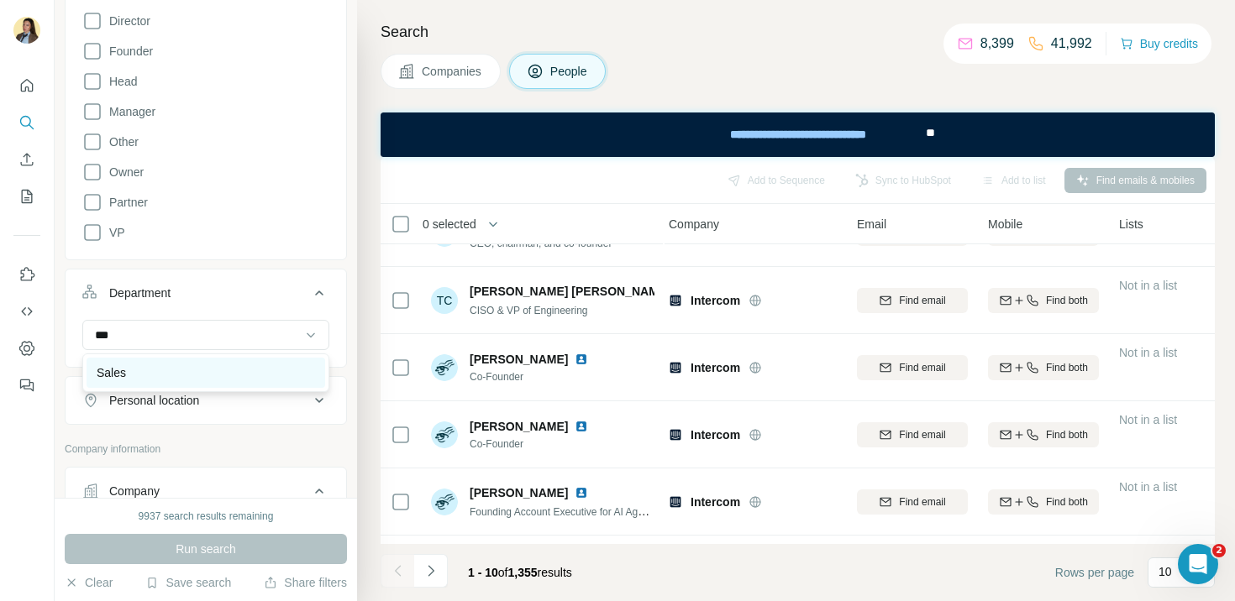
click at [223, 375] on div "Sales" at bounding box center [206, 372] width 218 height 17
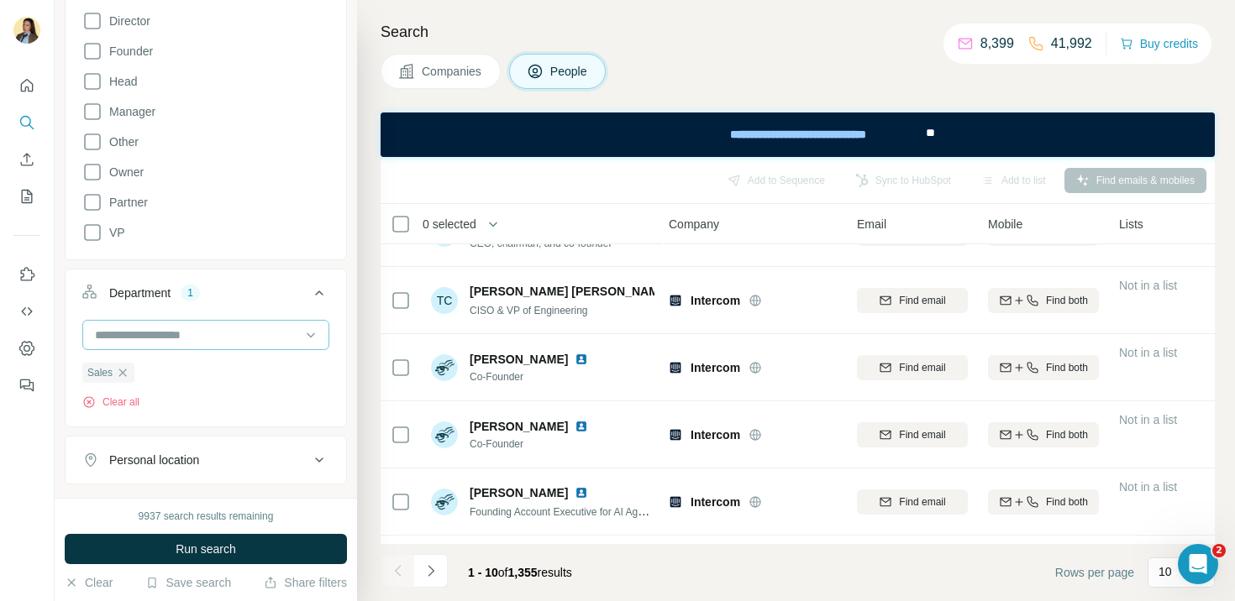
click at [197, 335] on input at bounding box center [196, 335] width 207 height 18
type input "********"
click at [169, 339] on input "********" at bounding box center [196, 335] width 207 height 18
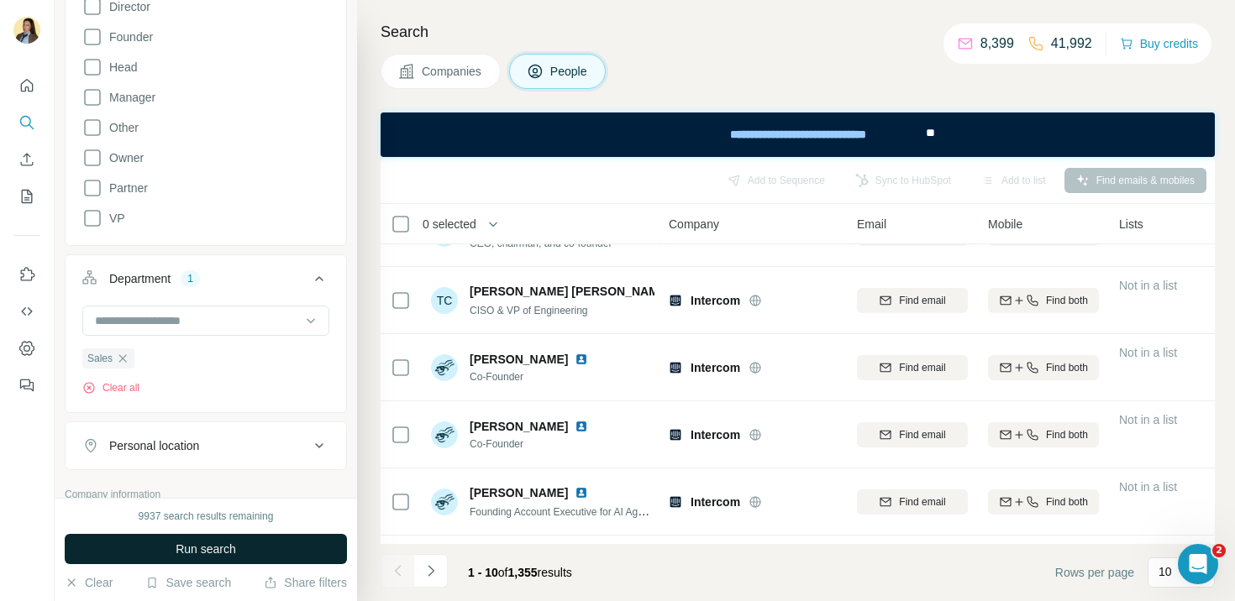
click at [186, 544] on span "Run search" at bounding box center [206, 549] width 60 height 17
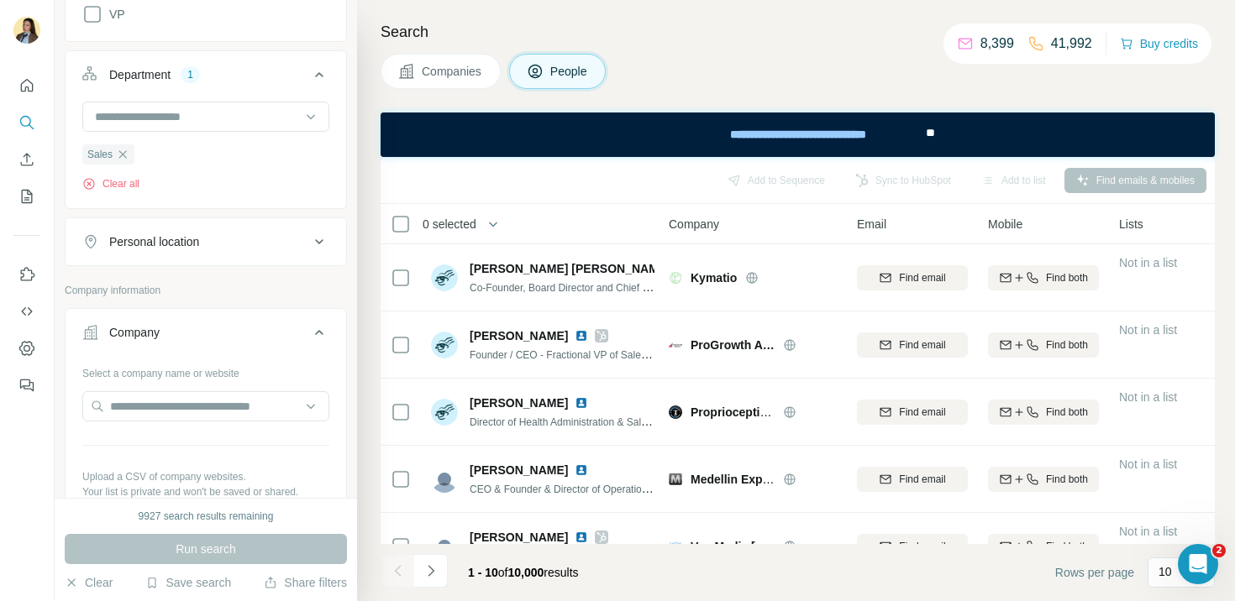
scroll to position [683, 0]
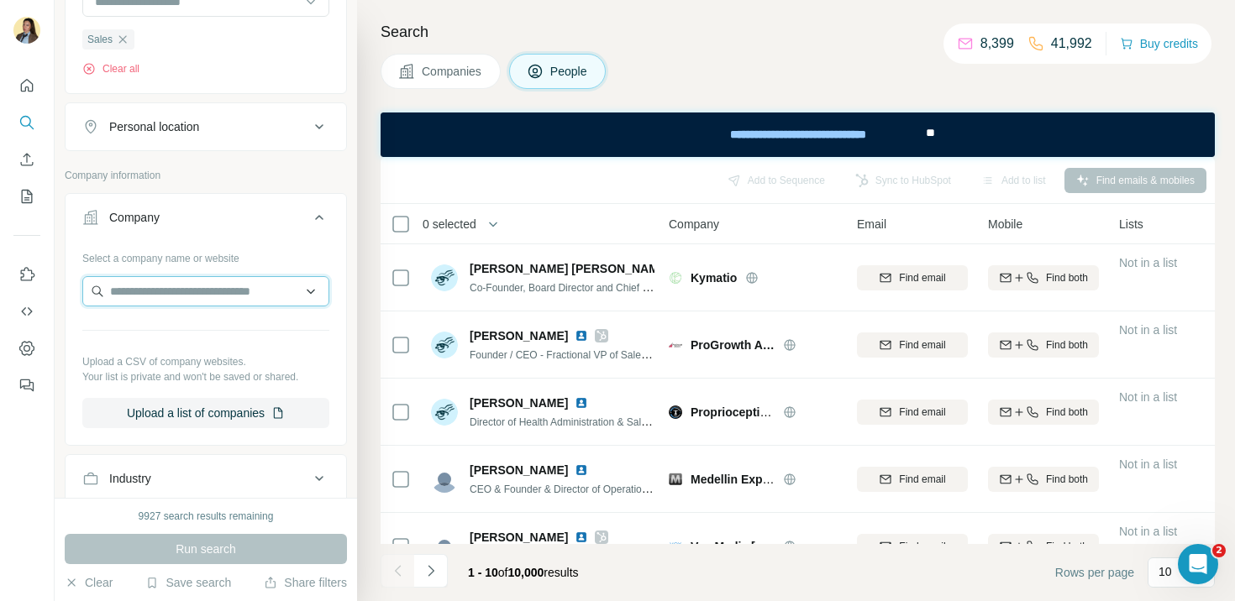
click at [201, 299] on input "text" at bounding box center [205, 291] width 247 height 30
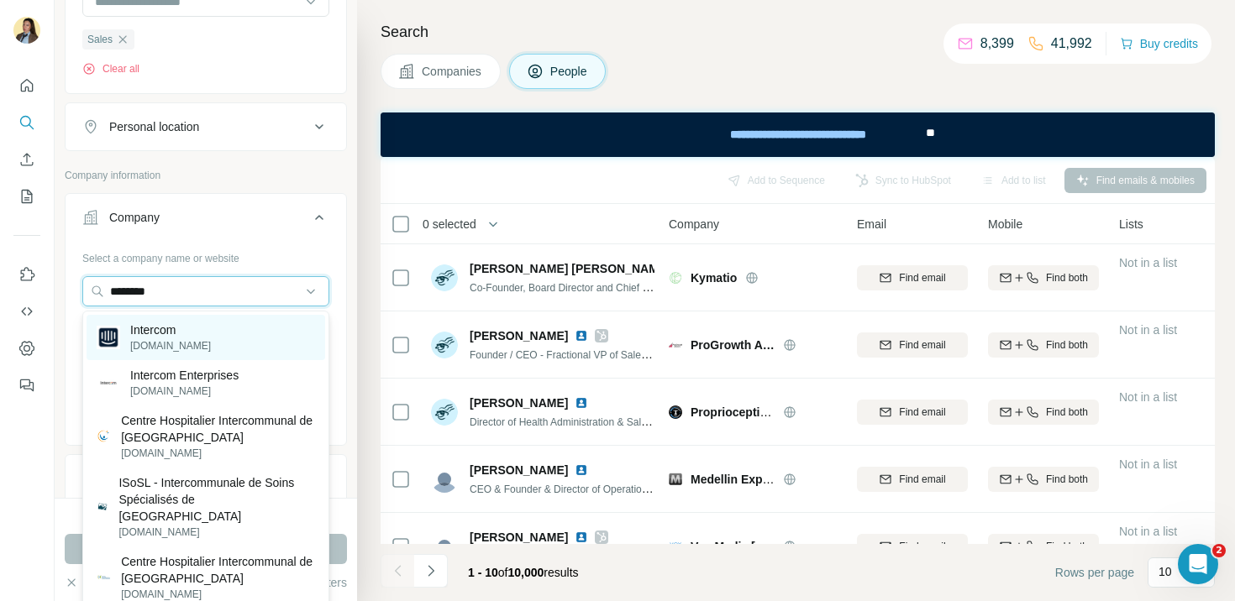
type input "********"
click at [205, 333] on div "Intercom [DOMAIN_NAME]" at bounding box center [206, 337] width 239 height 45
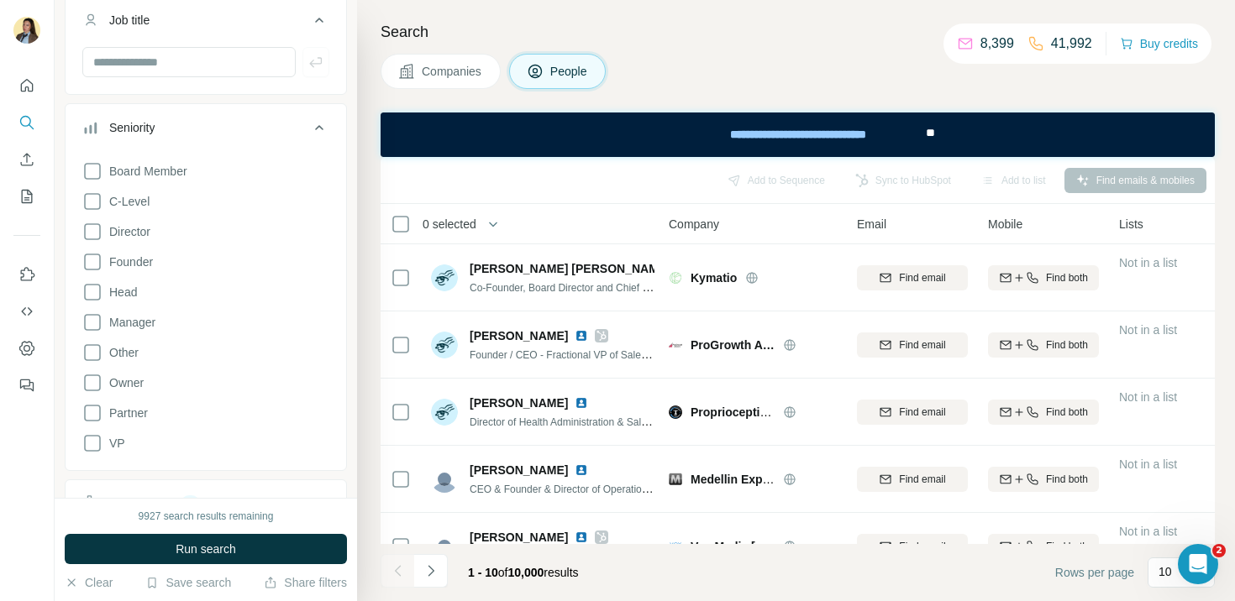
scroll to position [96, 0]
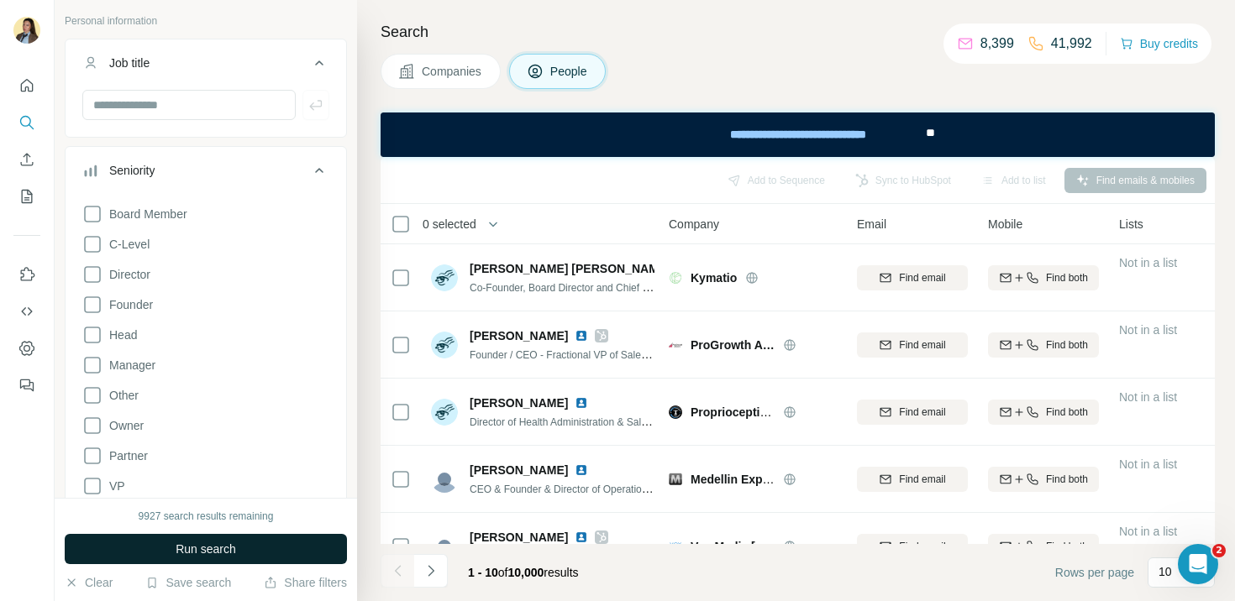
click at [185, 548] on span "Run search" at bounding box center [206, 549] width 60 height 17
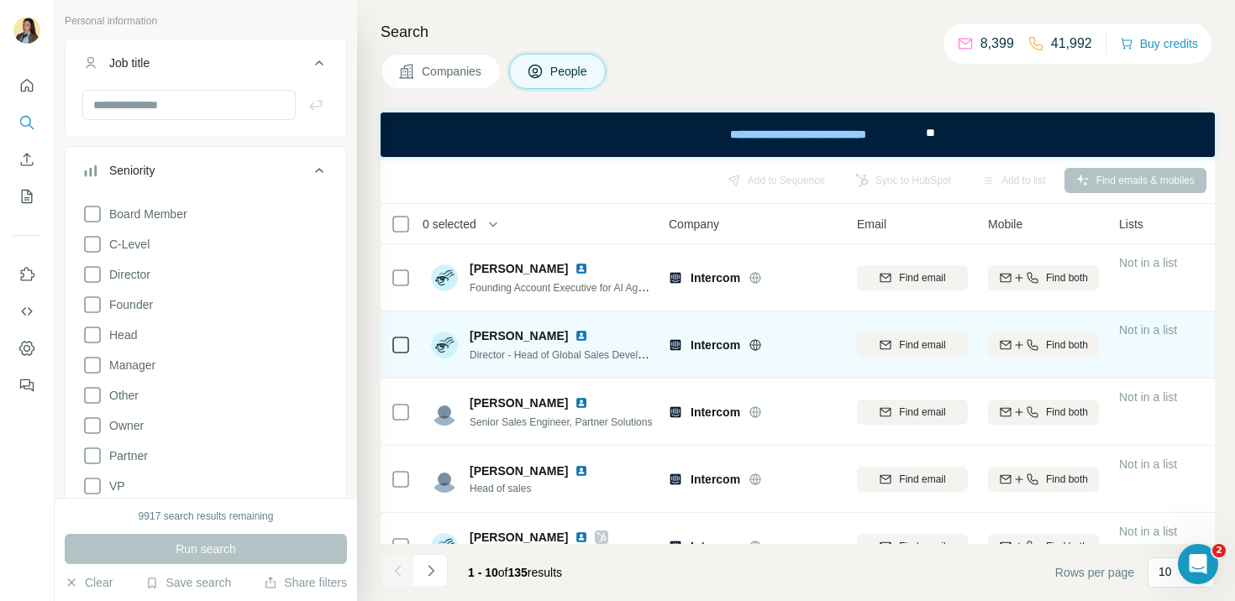
scroll to position [242, 4]
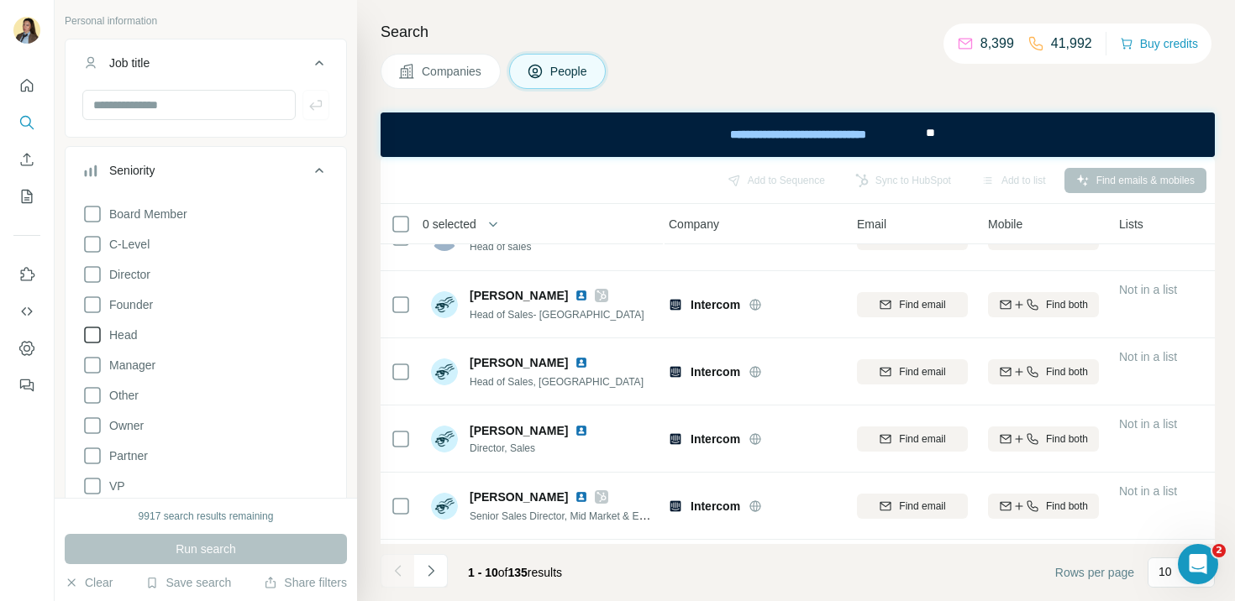
click at [125, 337] on span "Head" at bounding box center [119, 335] width 34 height 17
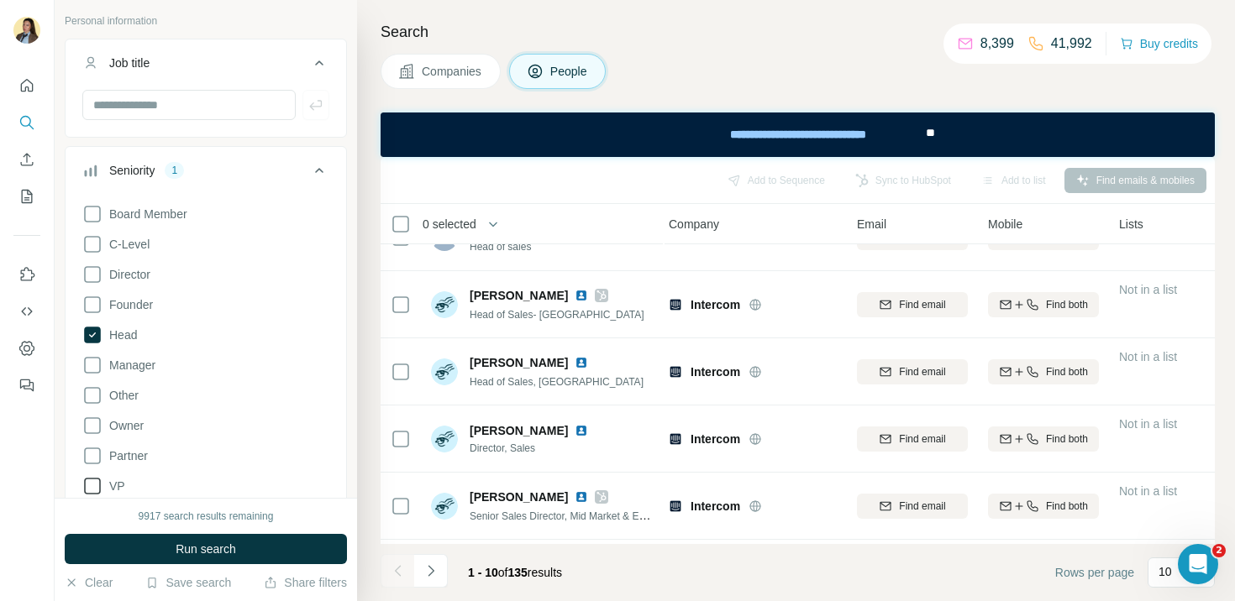
click at [113, 479] on span "VP" at bounding box center [113, 486] width 23 height 17
click at [155, 549] on button "Run search" at bounding box center [206, 549] width 282 height 30
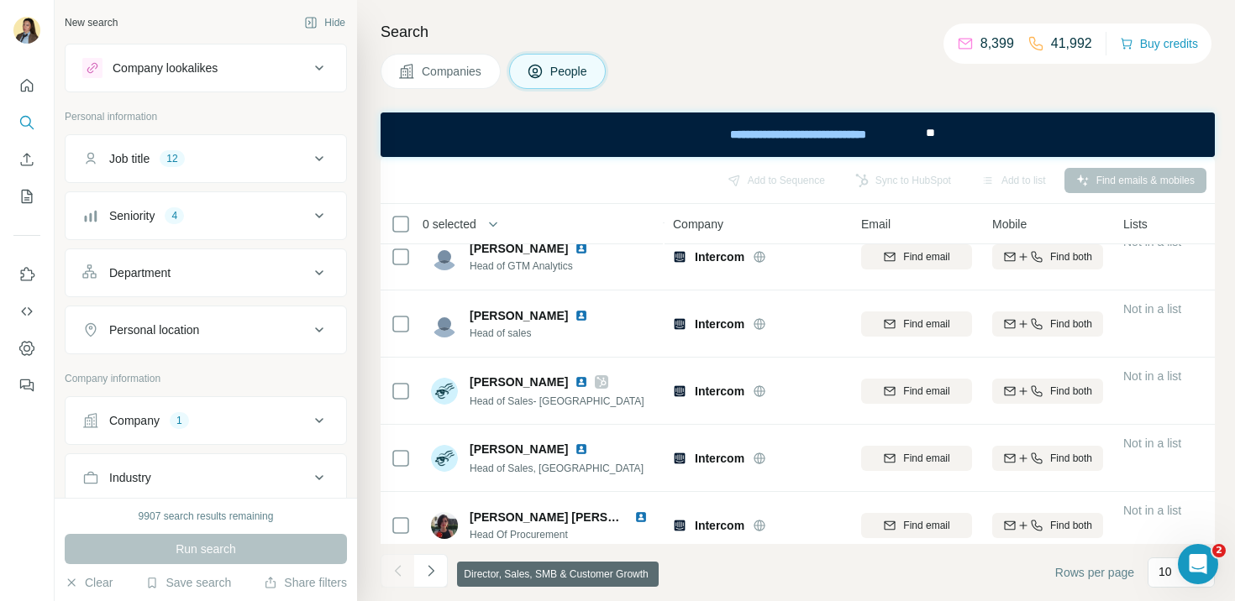
scroll to position [181, 0]
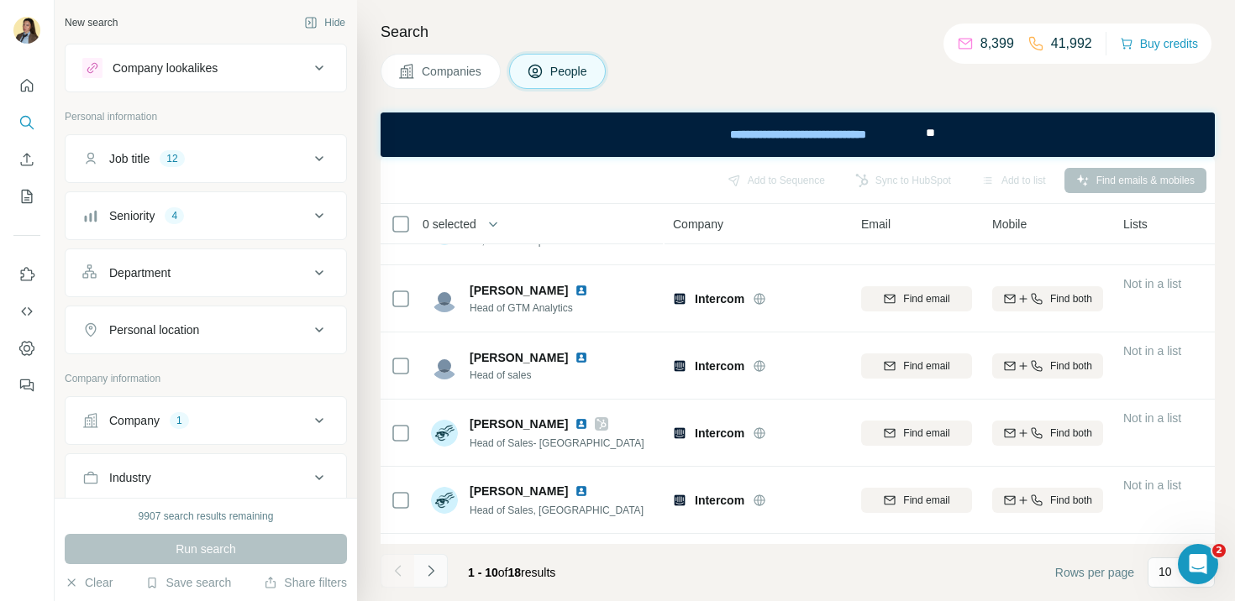
click at [429, 569] on icon "Navigate to next page" at bounding box center [430, 571] width 17 height 17
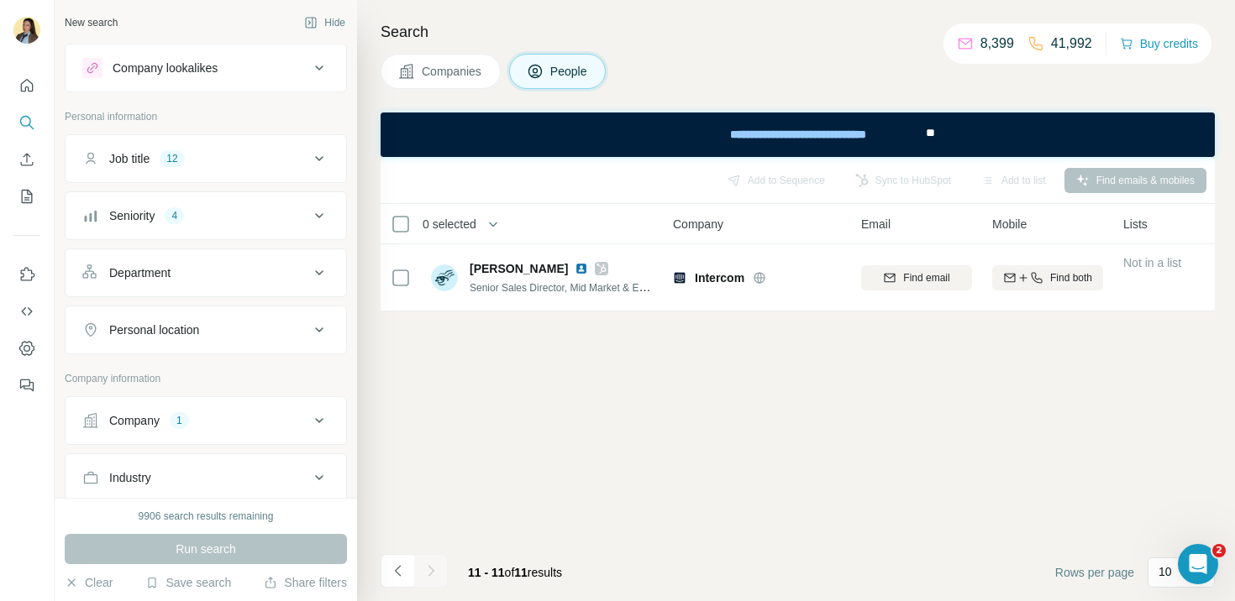
scroll to position [0, 0]
click at [400, 563] on icon "Navigate to previous page" at bounding box center [398, 571] width 17 height 17
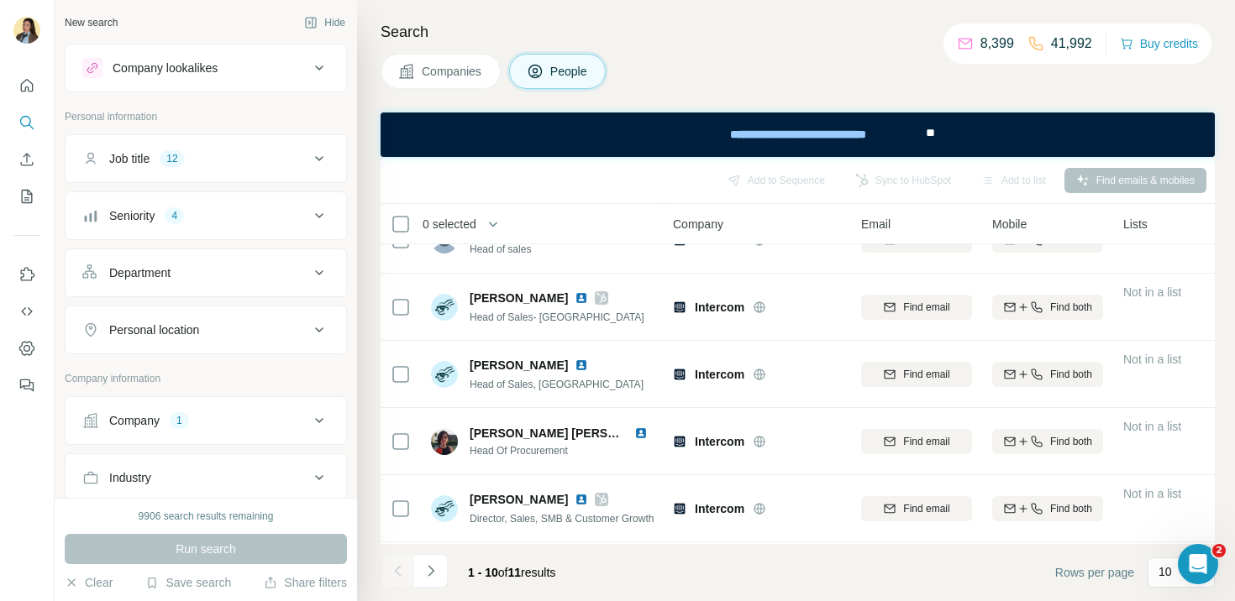
scroll to position [372, 0]
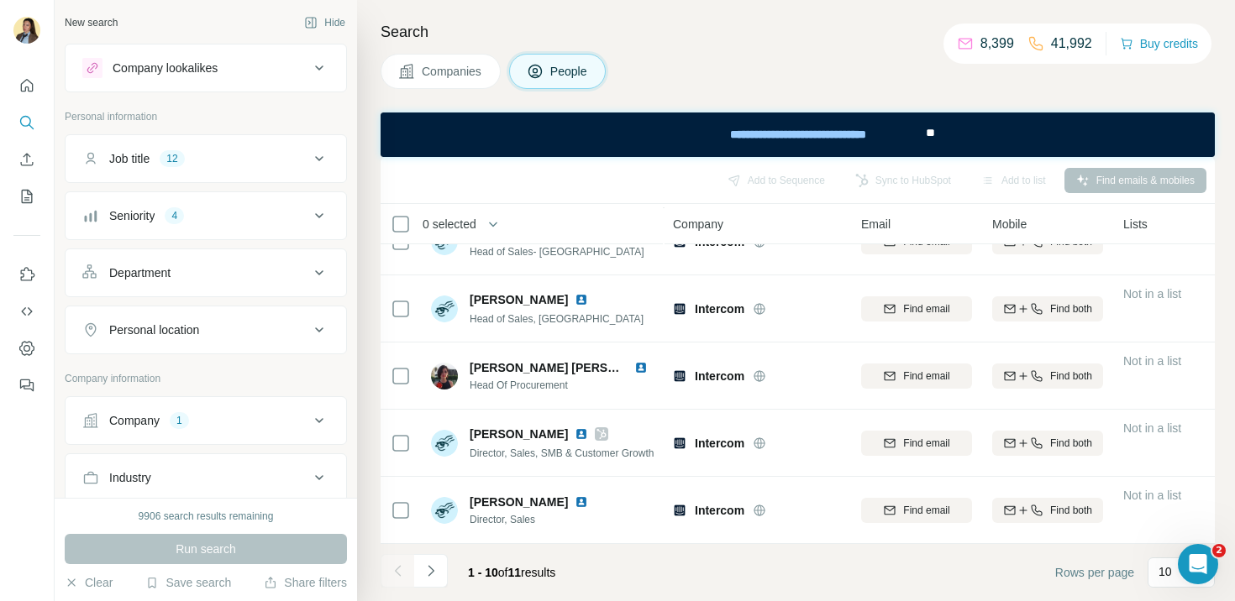
click at [270, 159] on div "Job title 12" at bounding box center [195, 158] width 227 height 17
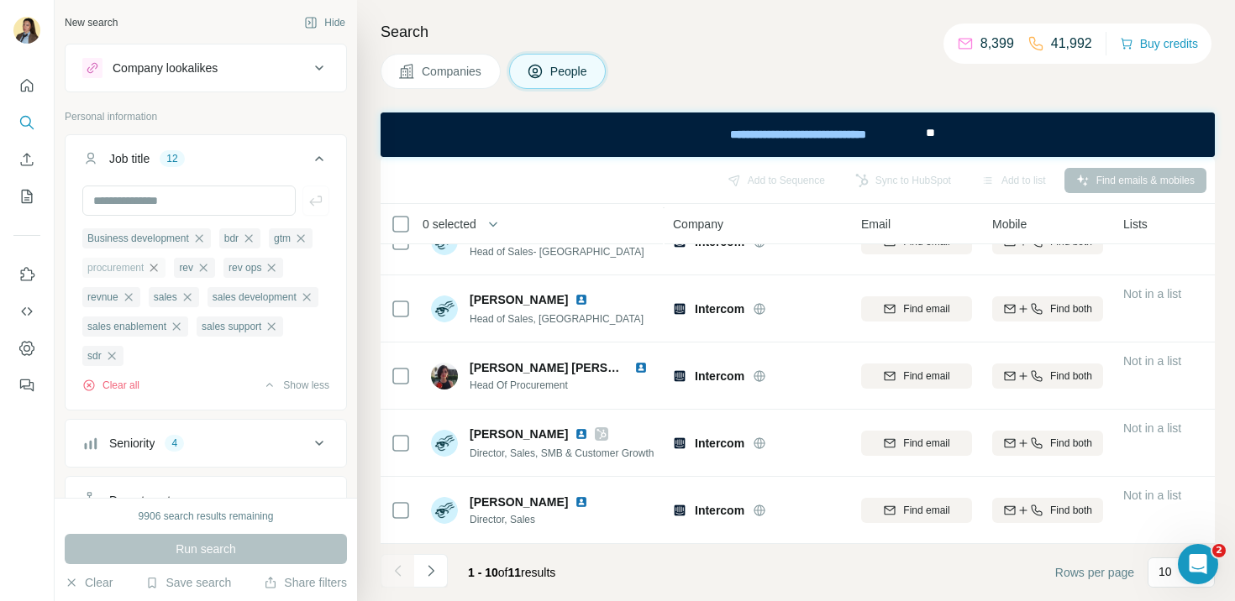
click at [158, 270] on icon "button" at bounding box center [153, 267] width 13 height 13
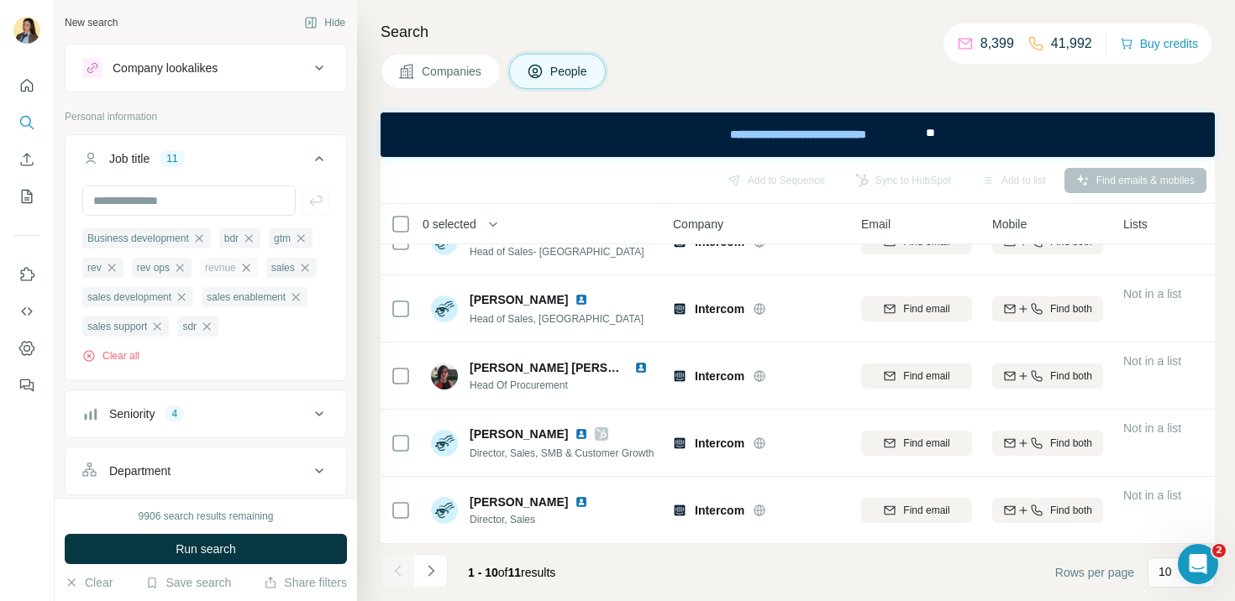
click at [246, 271] on icon "button" at bounding box center [245, 267] width 13 height 13
click at [144, 197] on input "text" at bounding box center [188, 201] width 213 height 30
type input "*******"
click at [207, 548] on span "Run search" at bounding box center [206, 549] width 60 height 17
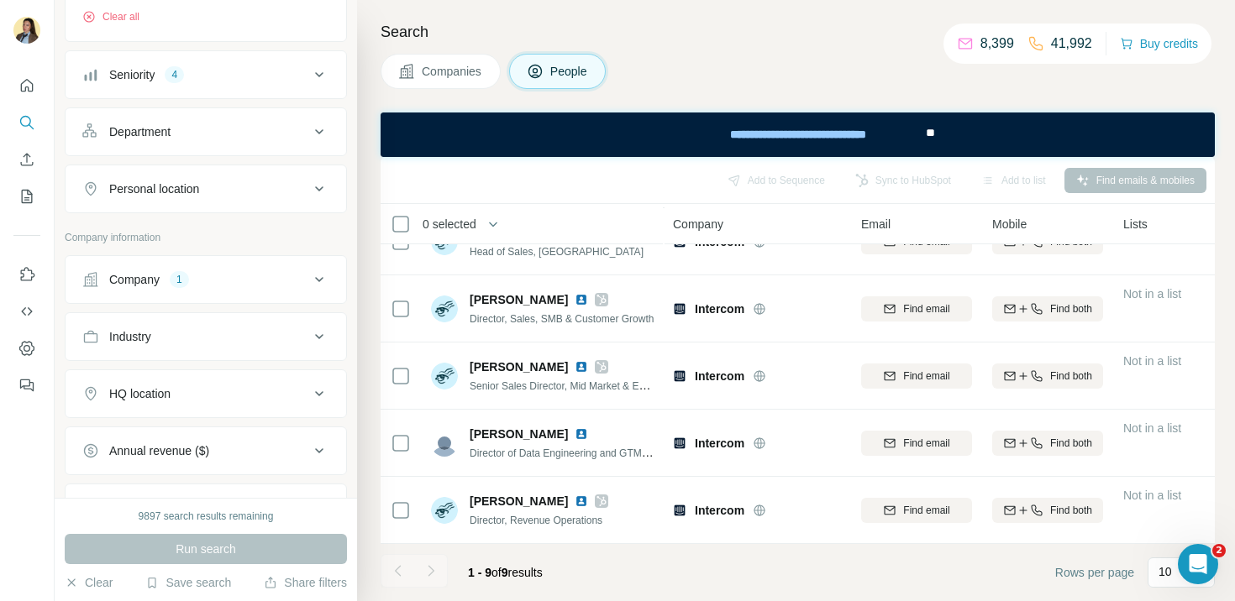
scroll to position [305, 0]
